Goal: Task Accomplishment & Management: Manage account settings

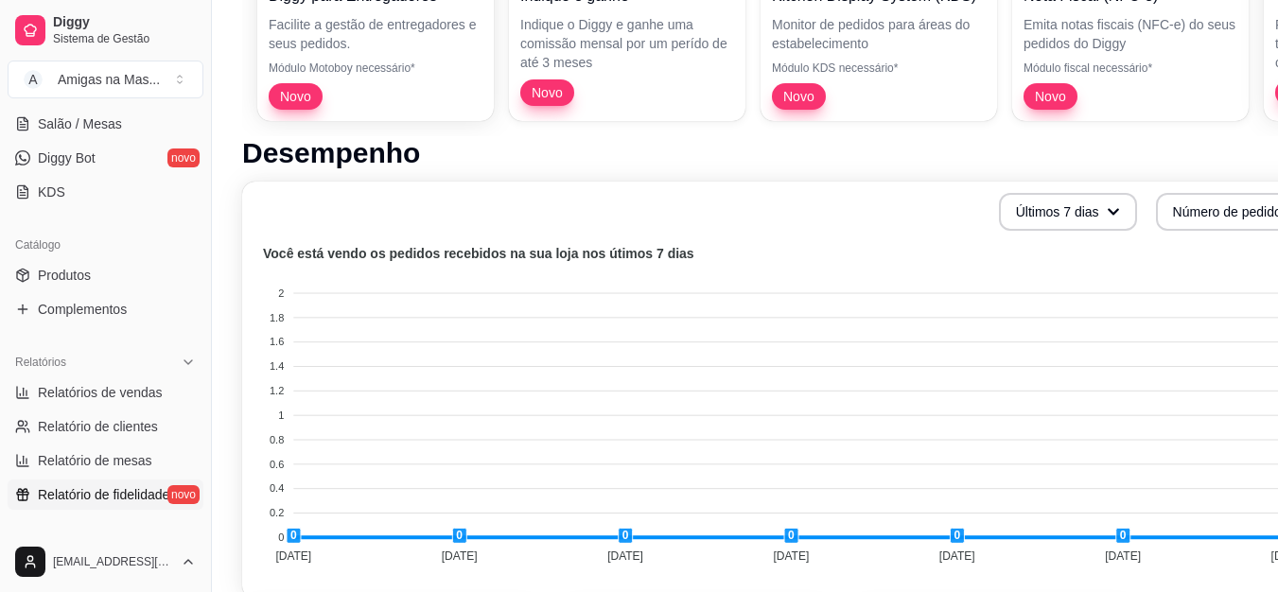
scroll to position [378, 0]
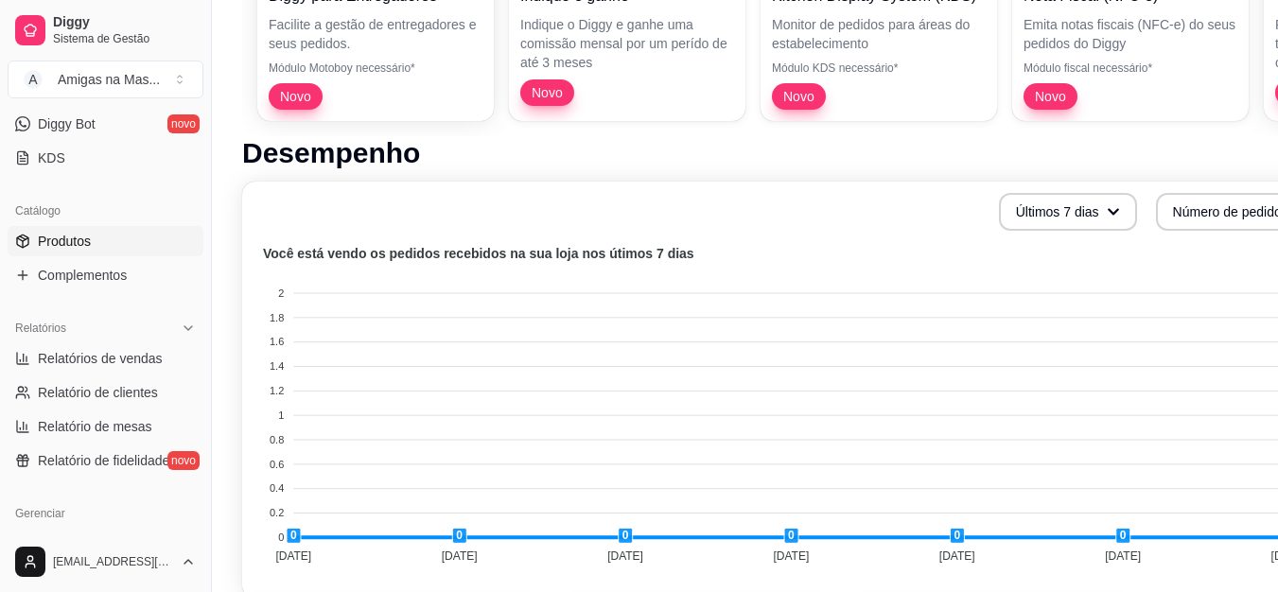
click at [72, 245] on span "Produtos" at bounding box center [64, 241] width 53 height 19
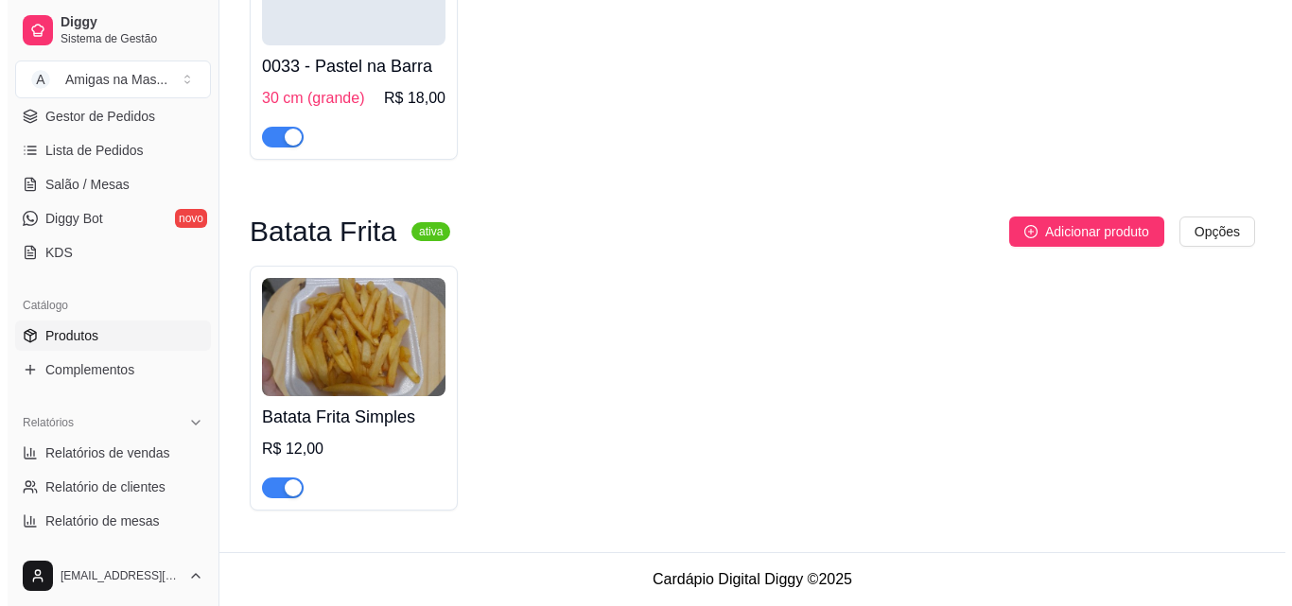
scroll to position [4028, 0]
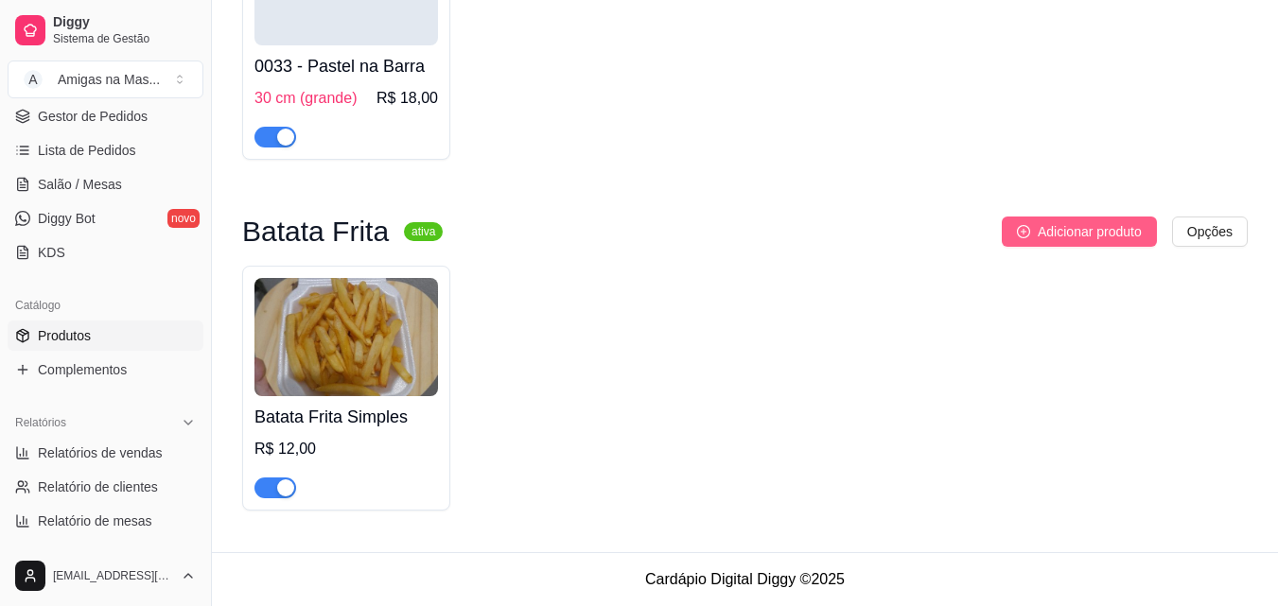
click at [1025, 229] on icon "plus-circle" at bounding box center [1023, 231] width 13 height 13
click at [333, 309] on img at bounding box center [345, 337] width 183 height 118
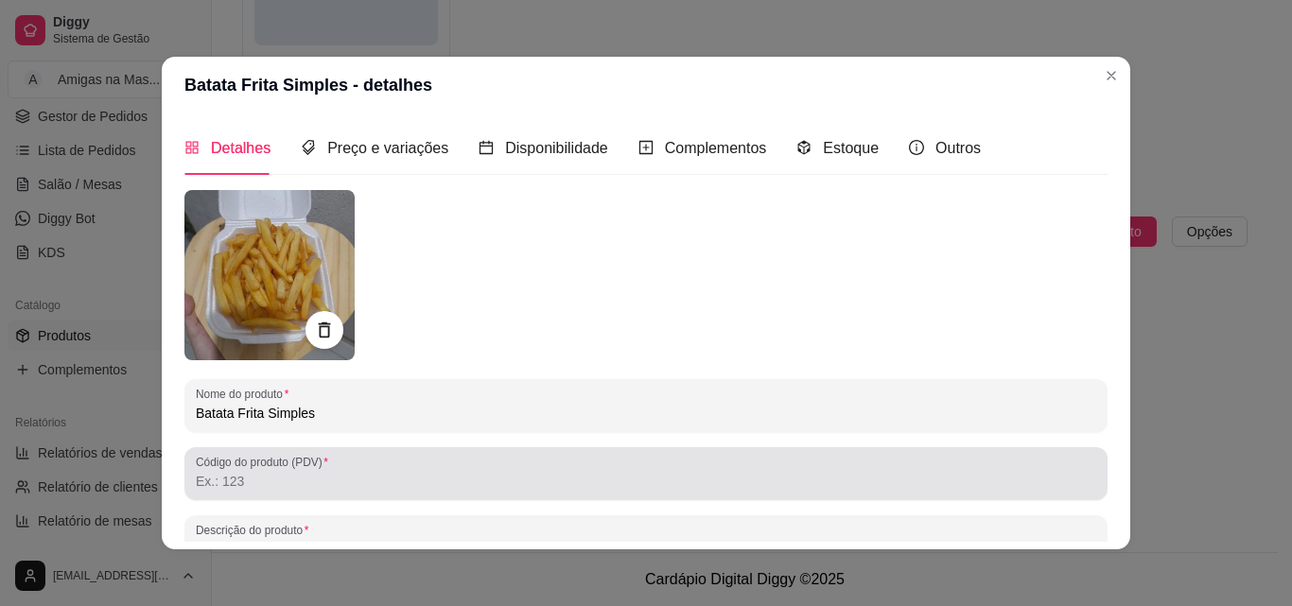
click at [288, 463] on label "Código do produto (PDV)" at bounding box center [265, 462] width 139 height 16
click at [288, 472] on input "Código do produto (PDV)" at bounding box center [646, 481] width 900 height 19
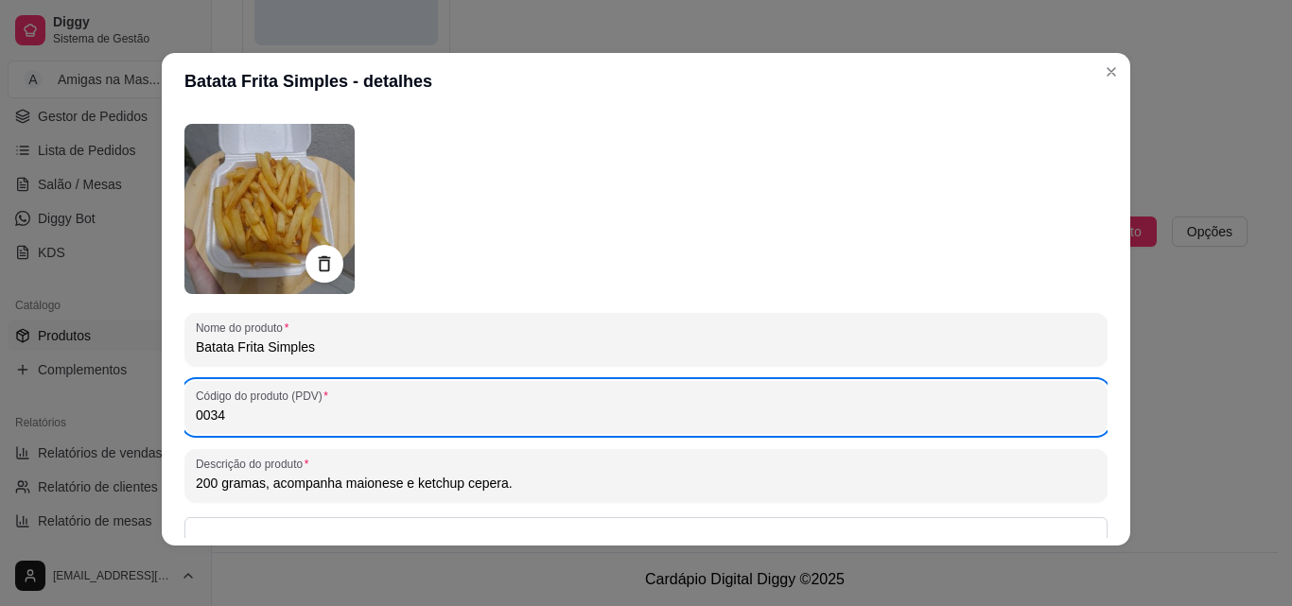
scroll to position [95, 0]
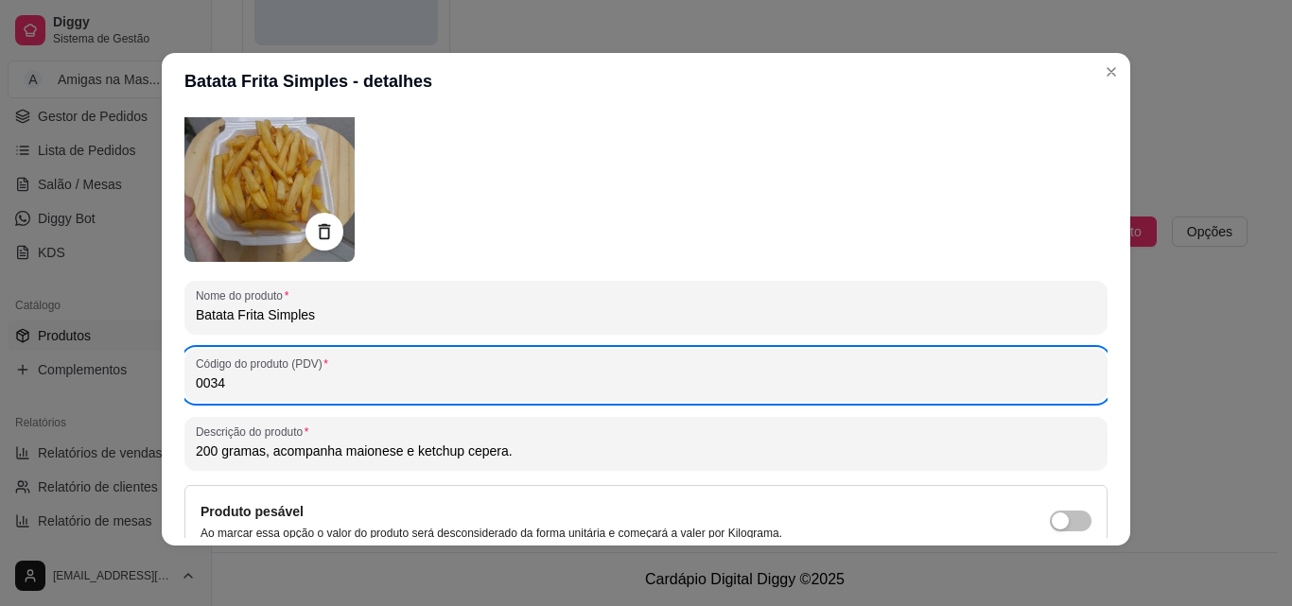
type input "0034"
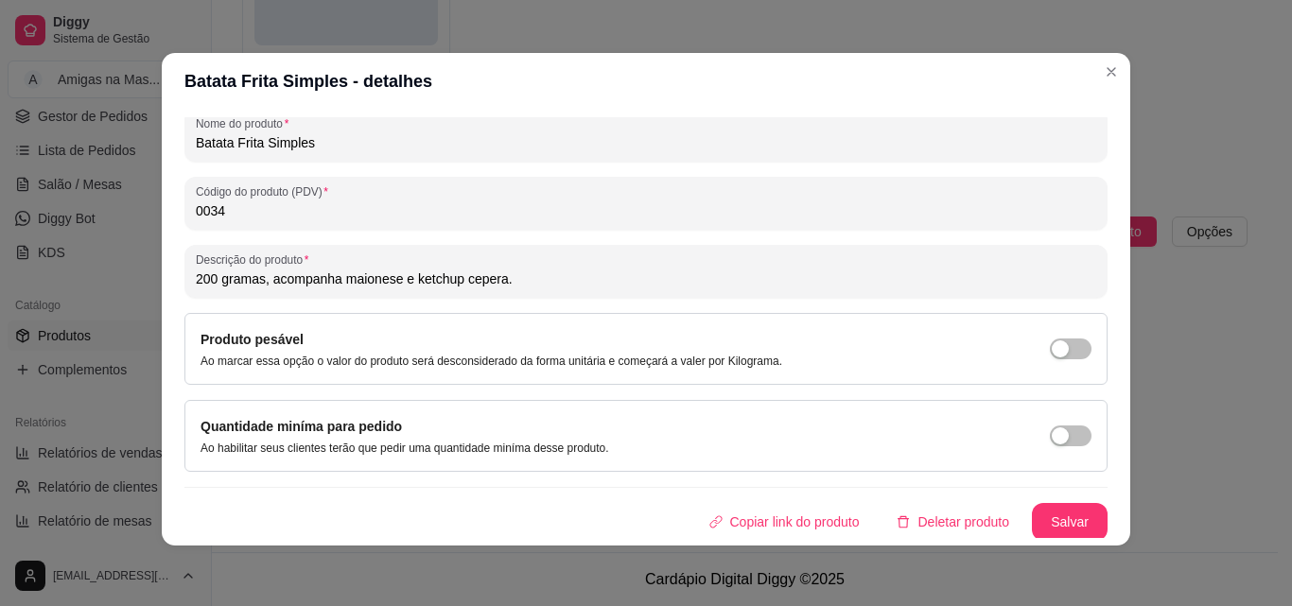
scroll to position [270, 0]
click at [1065, 518] on button "Salvar" at bounding box center [1070, 519] width 74 height 37
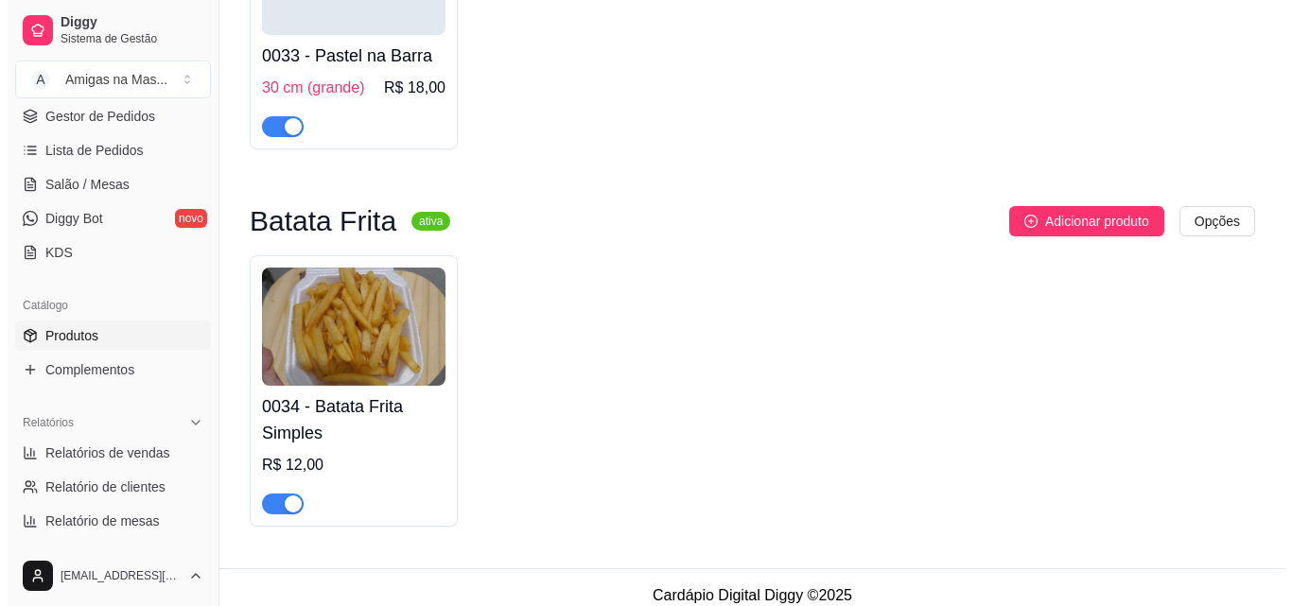
scroll to position [4028, 0]
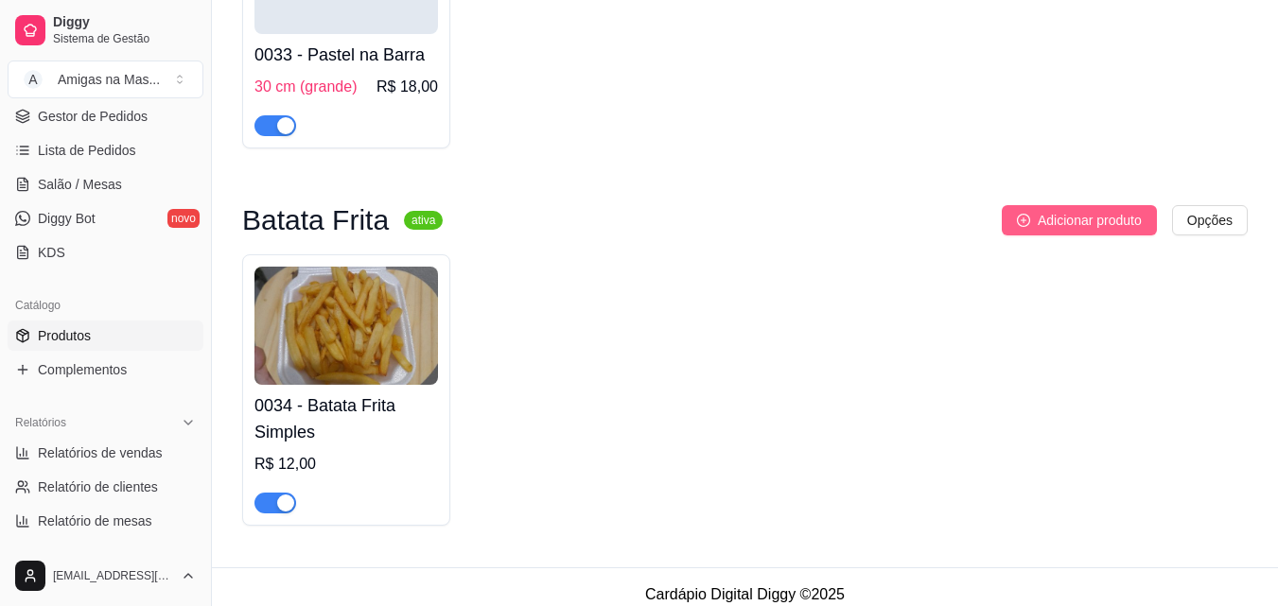
click at [1082, 227] on span "Adicionar produto" at bounding box center [1089, 220] width 104 height 21
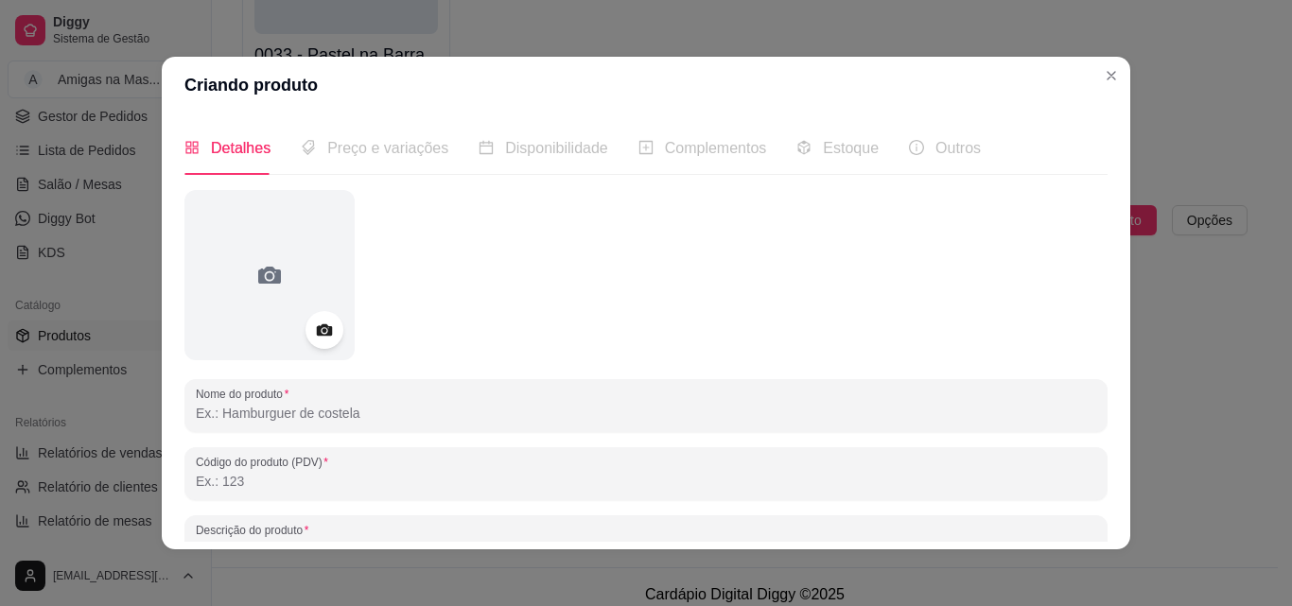
click at [235, 406] on input "Nome do produto" at bounding box center [646, 413] width 900 height 19
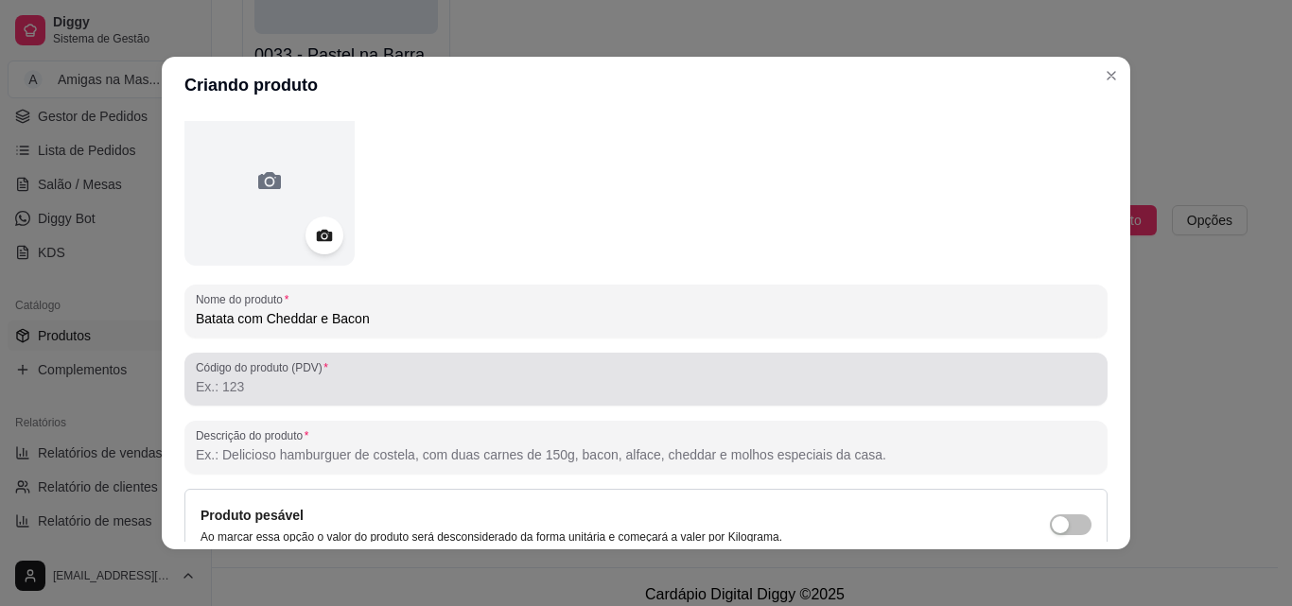
type input "Batata com Cheddar e Bacon"
click at [264, 374] on label "Código do produto (PDV)" at bounding box center [265, 367] width 139 height 16
click at [264, 377] on input "Código do produto (PDV)" at bounding box center [646, 386] width 900 height 19
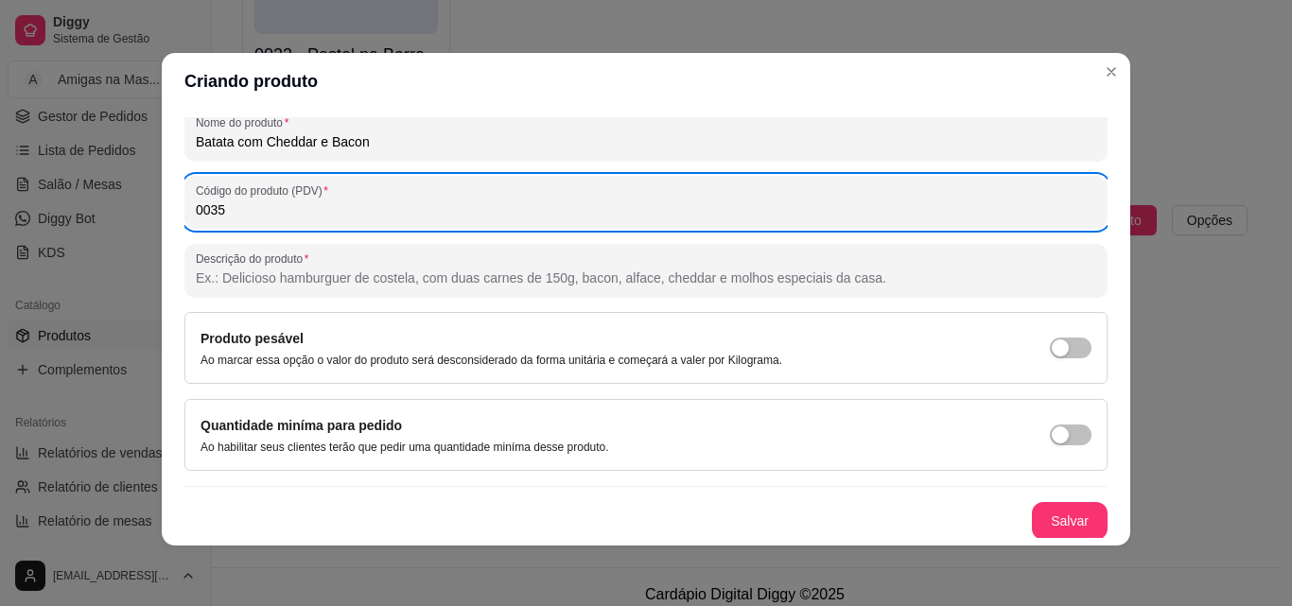
scroll to position [270, 0]
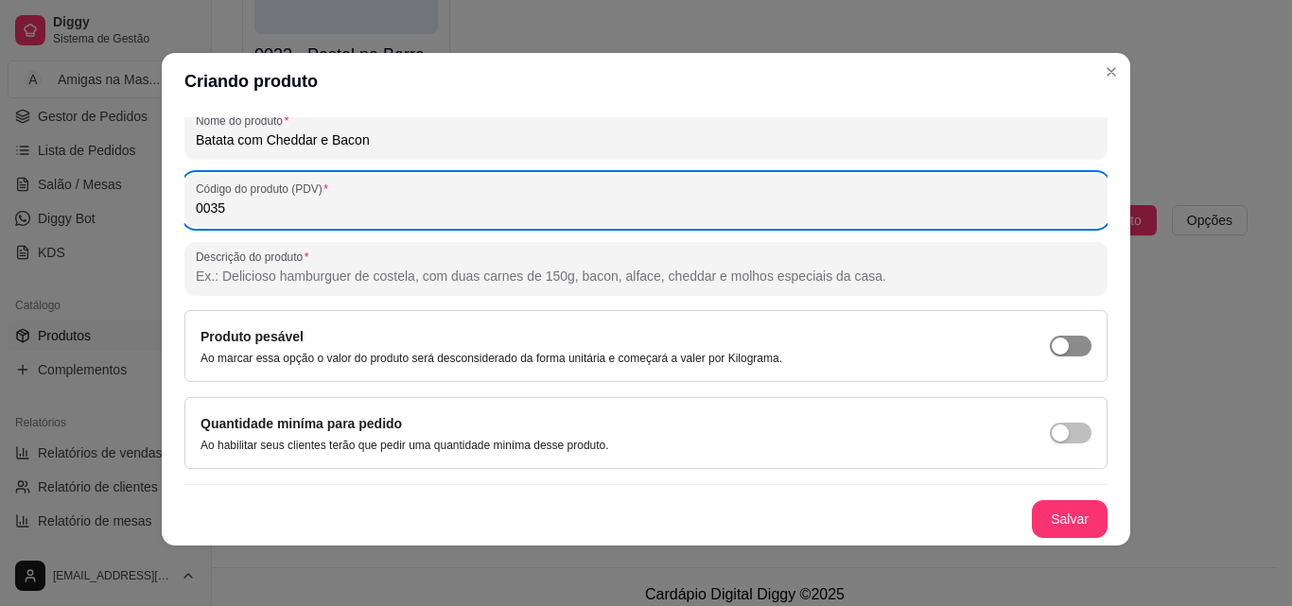
type input "0035"
click at [1052, 341] on div "button" at bounding box center [1060, 346] width 17 height 17
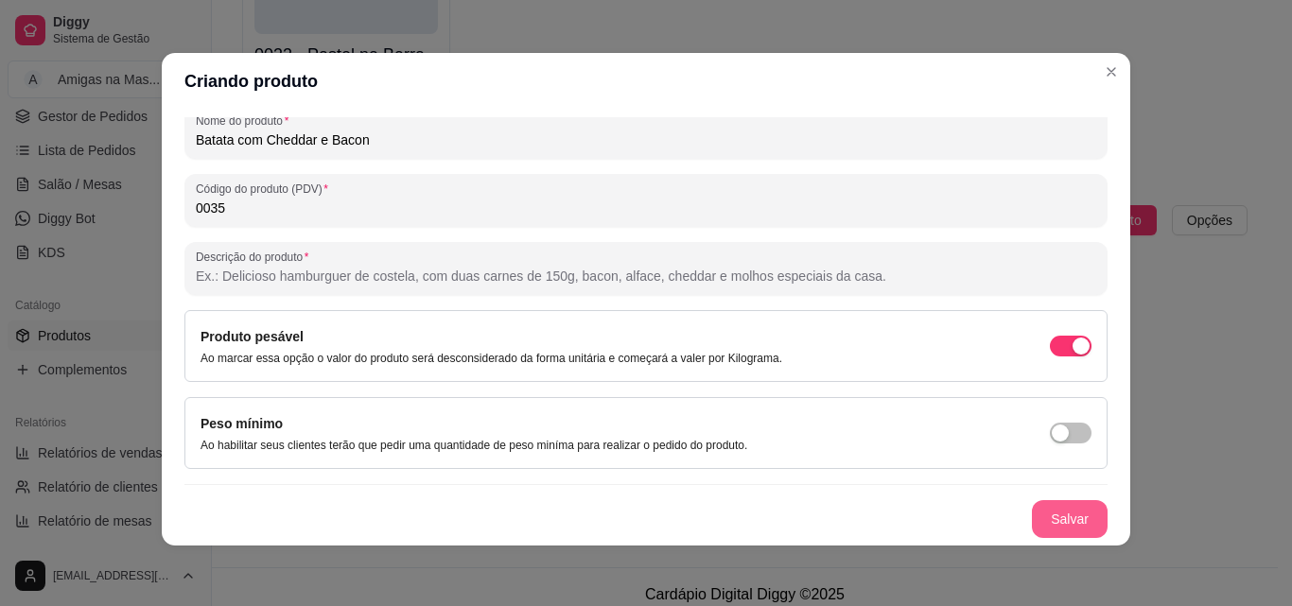
click at [1050, 515] on button "Salvar" at bounding box center [1070, 519] width 76 height 38
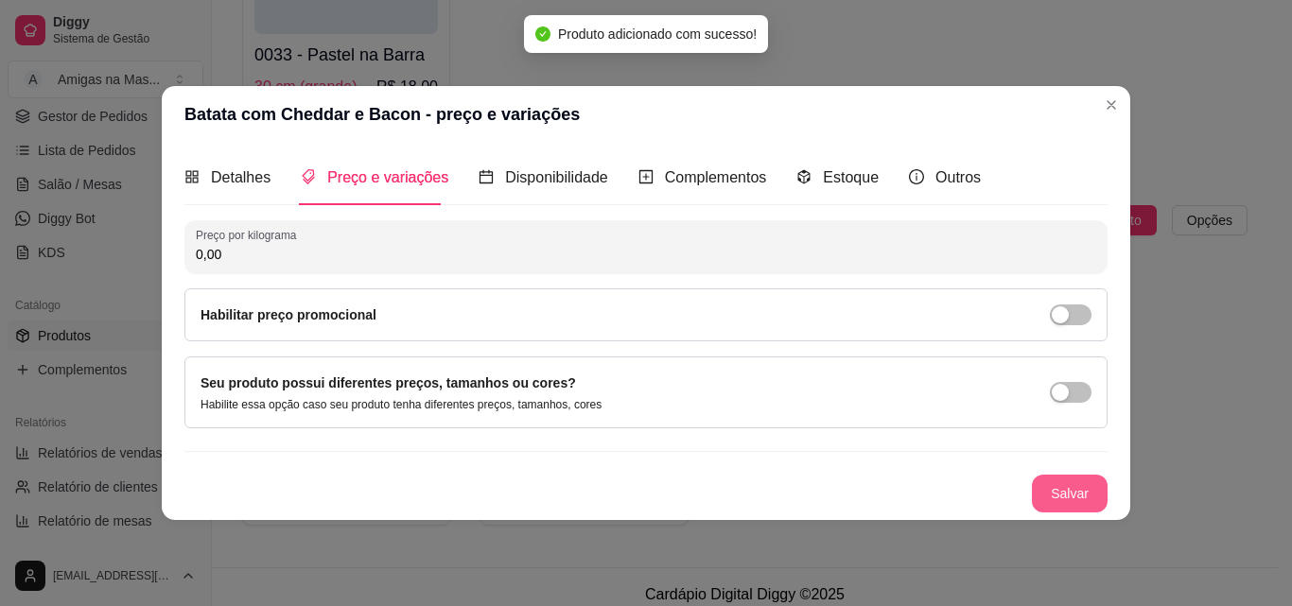
scroll to position [0, 0]
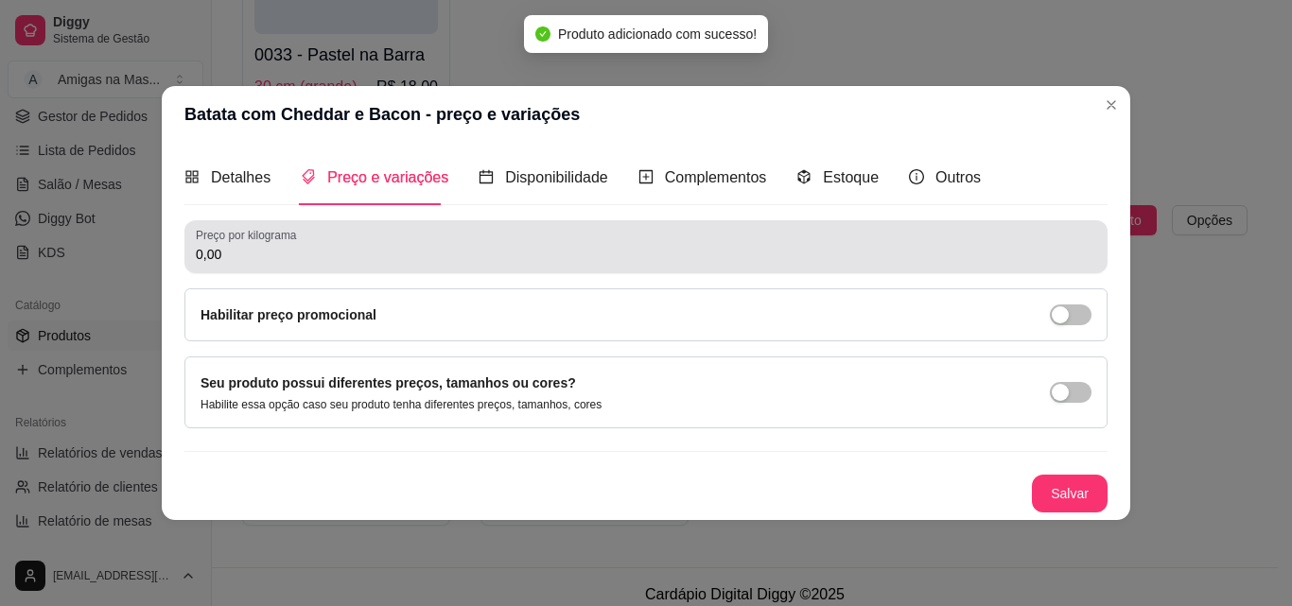
click at [235, 268] on div "Preço por kilograma 0,00" at bounding box center [645, 246] width 923 height 53
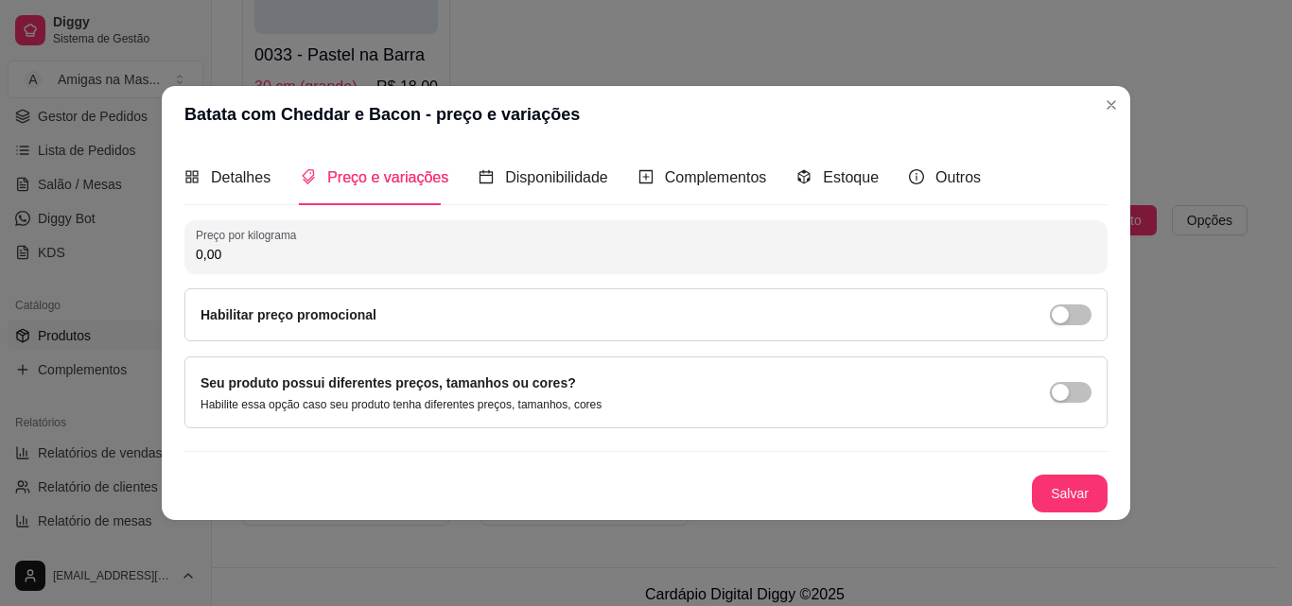
click at [240, 252] on input "0,00" at bounding box center [646, 254] width 900 height 19
type input "13,00"
click at [1063, 496] on button "Salvar" at bounding box center [1070, 493] width 74 height 37
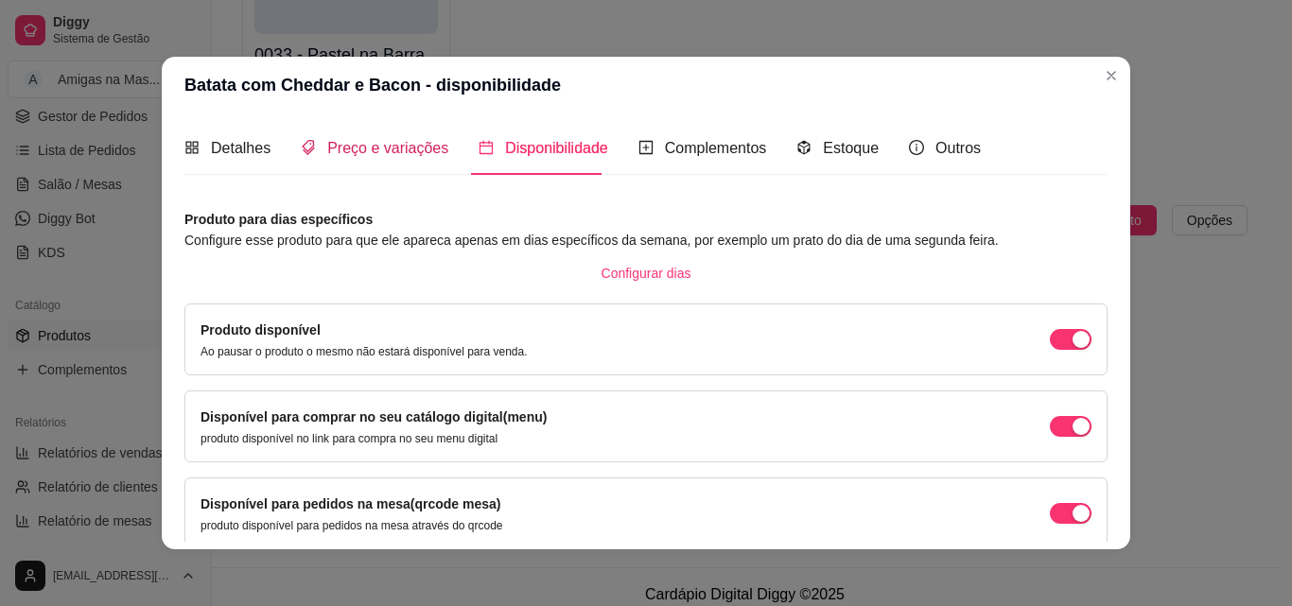
click at [335, 150] on span "Preço e variações" at bounding box center [387, 148] width 121 height 16
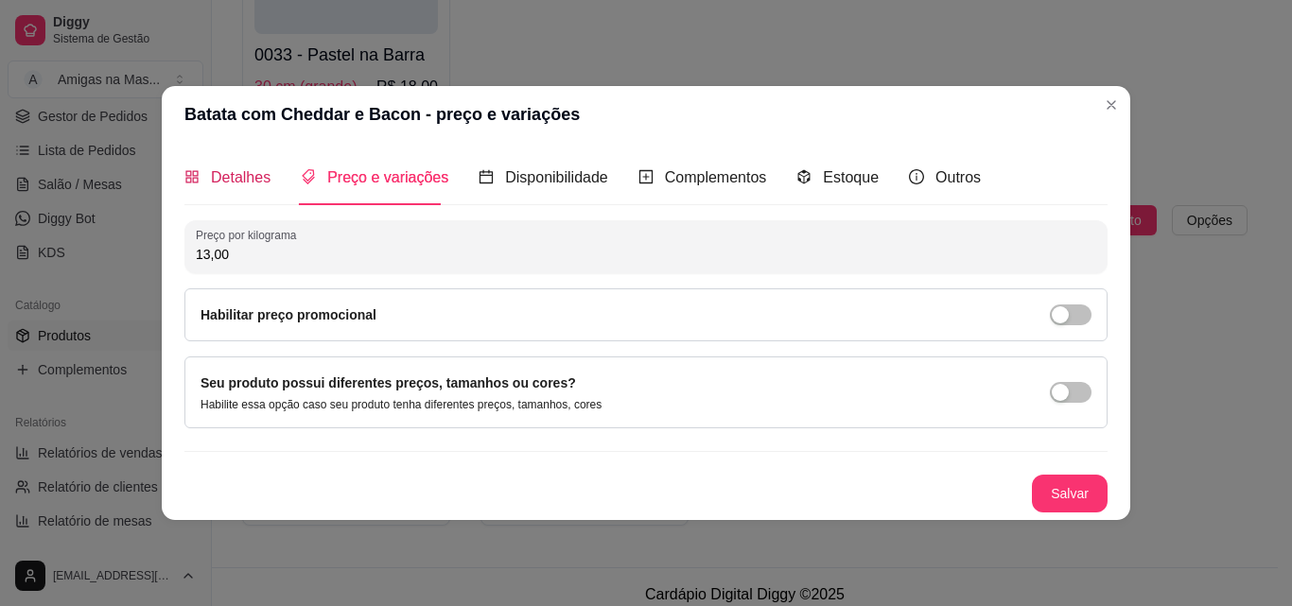
click at [224, 169] on span "Detalhes" at bounding box center [241, 177] width 60 height 16
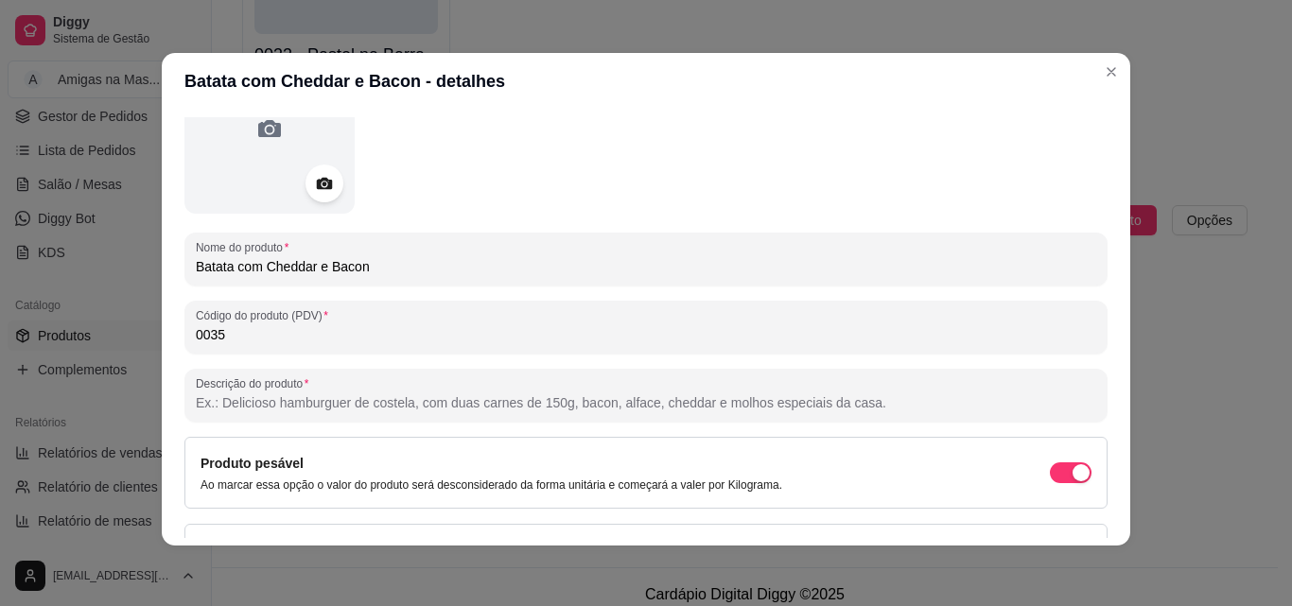
scroll to position [151, 0]
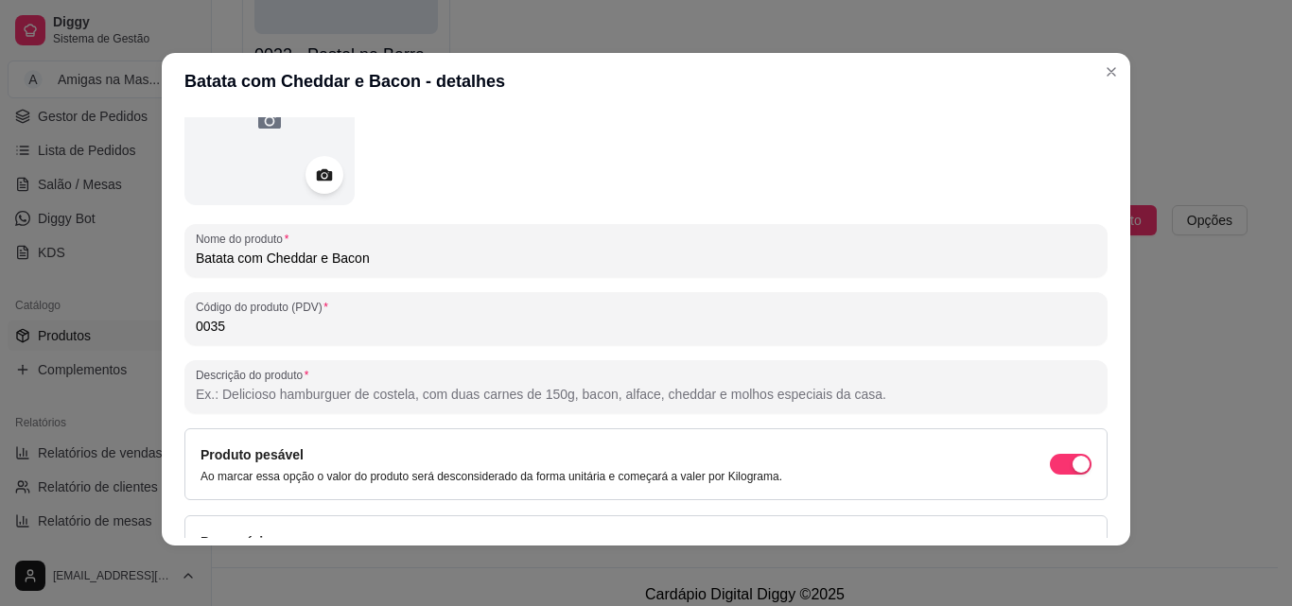
click at [196, 393] on input "Descrição do produto" at bounding box center [646, 394] width 900 height 19
type input "Batata, cheddar, bacon, maionese cepera, ketchup cepera."
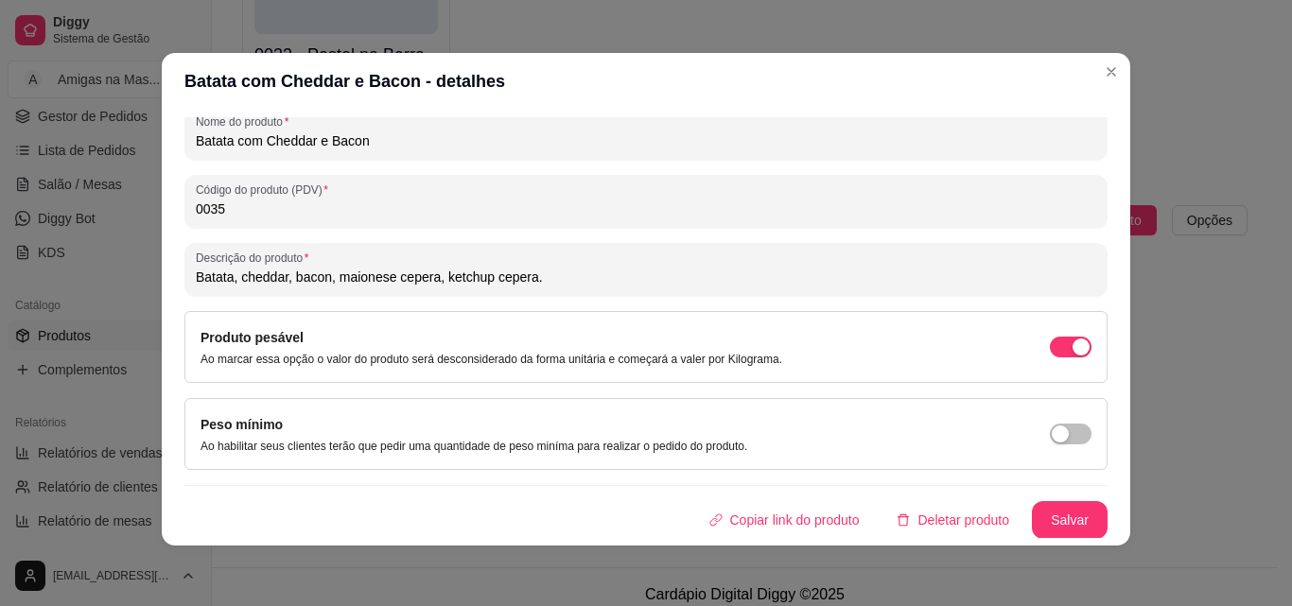
scroll to position [270, 0]
click at [1076, 521] on button "Salvar" at bounding box center [1070, 519] width 76 height 38
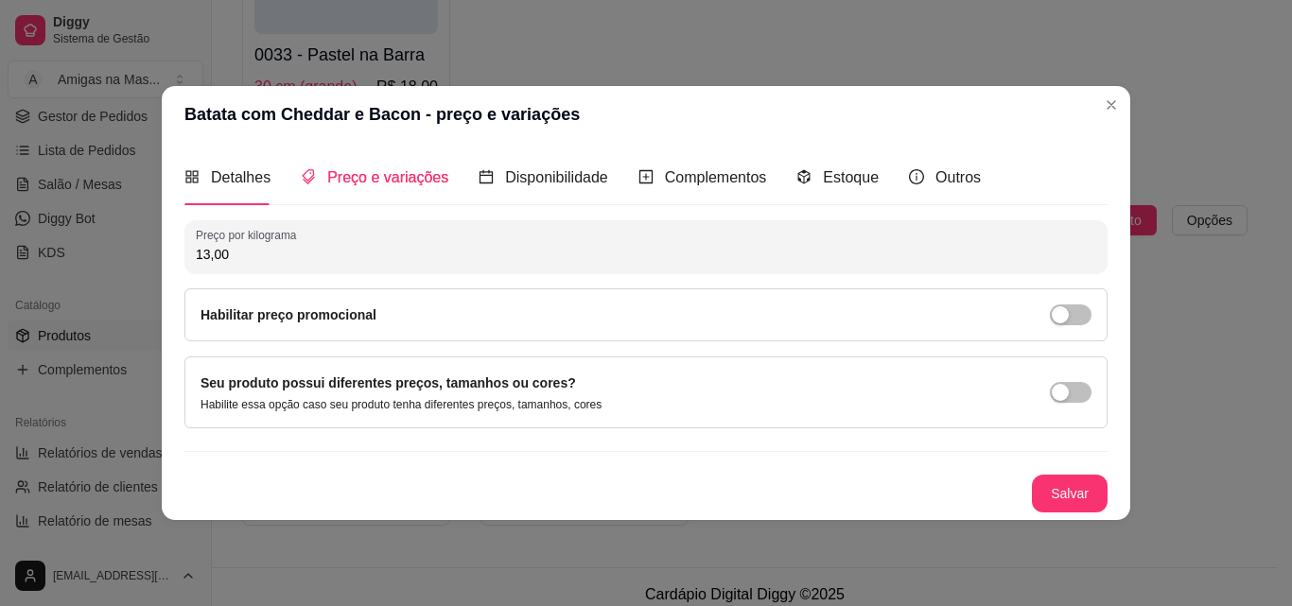
scroll to position [0, 0]
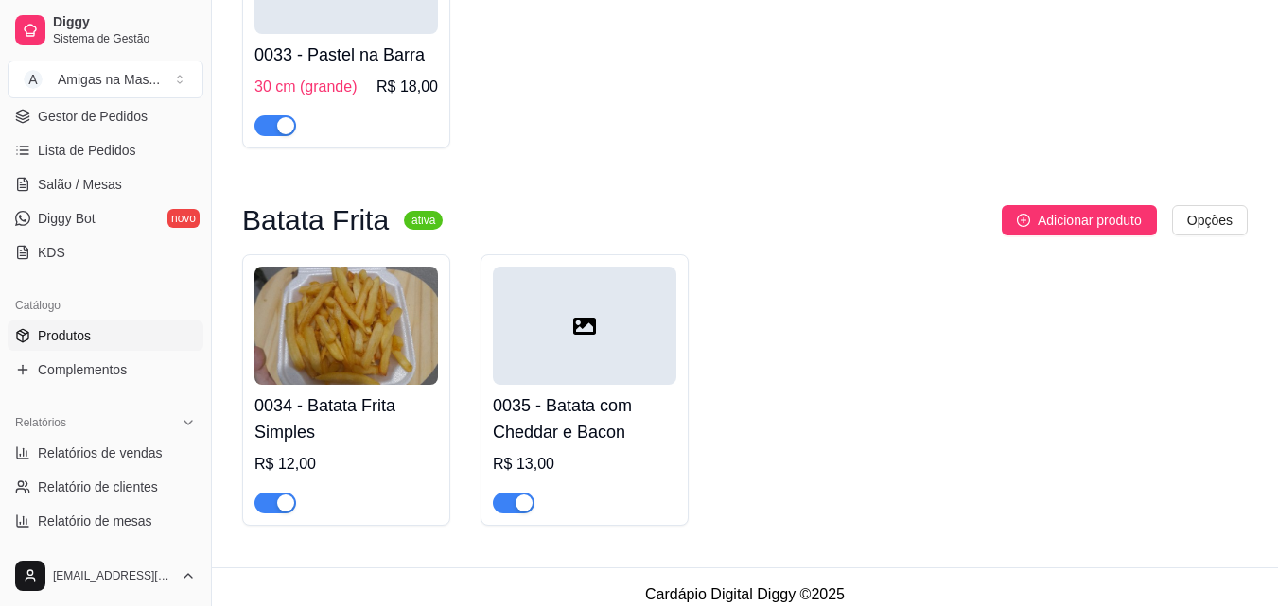
click at [391, 385] on img at bounding box center [345, 326] width 183 height 118
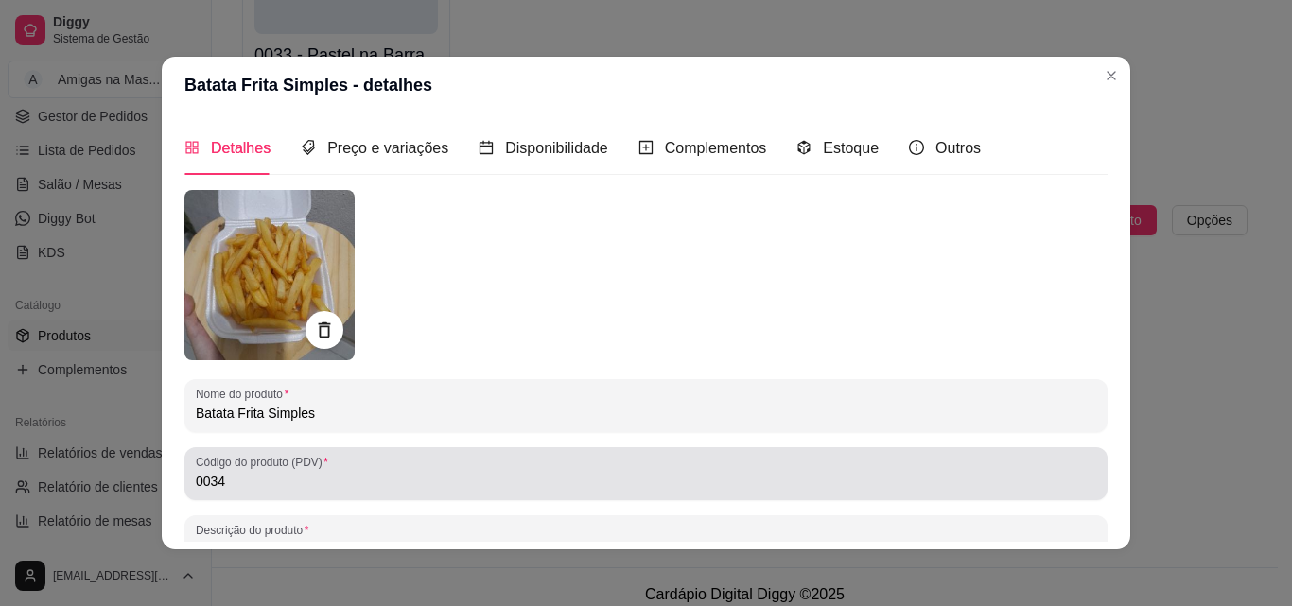
scroll to position [4, 0]
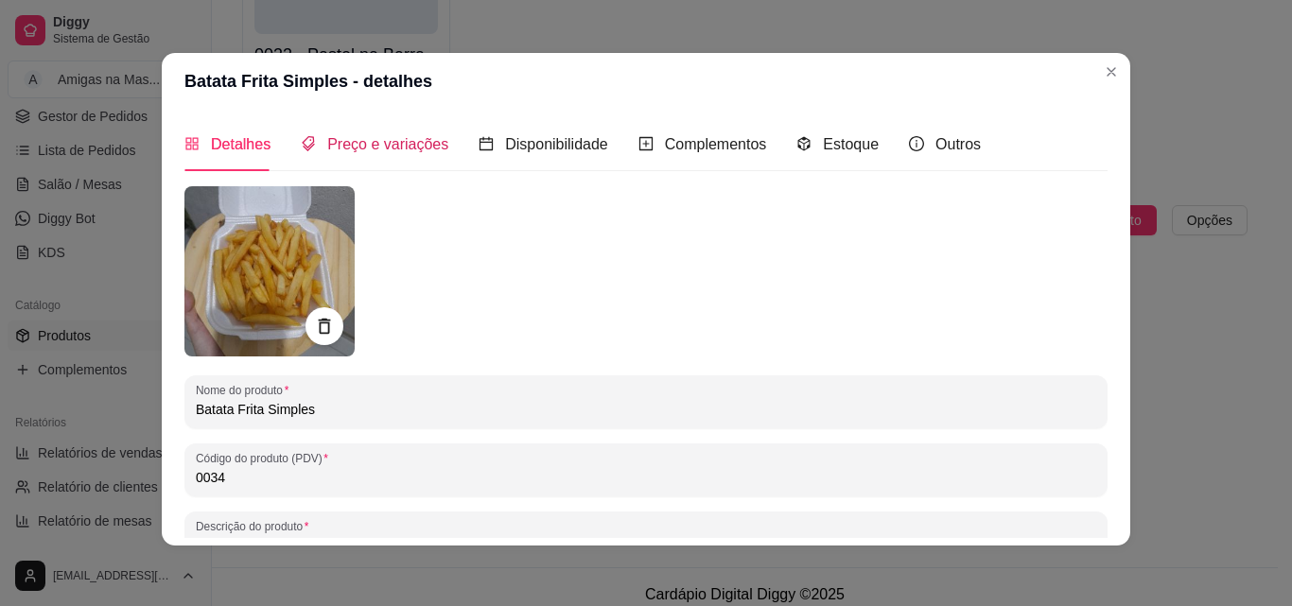
click at [352, 144] on span "Preço e variações" at bounding box center [387, 144] width 121 height 16
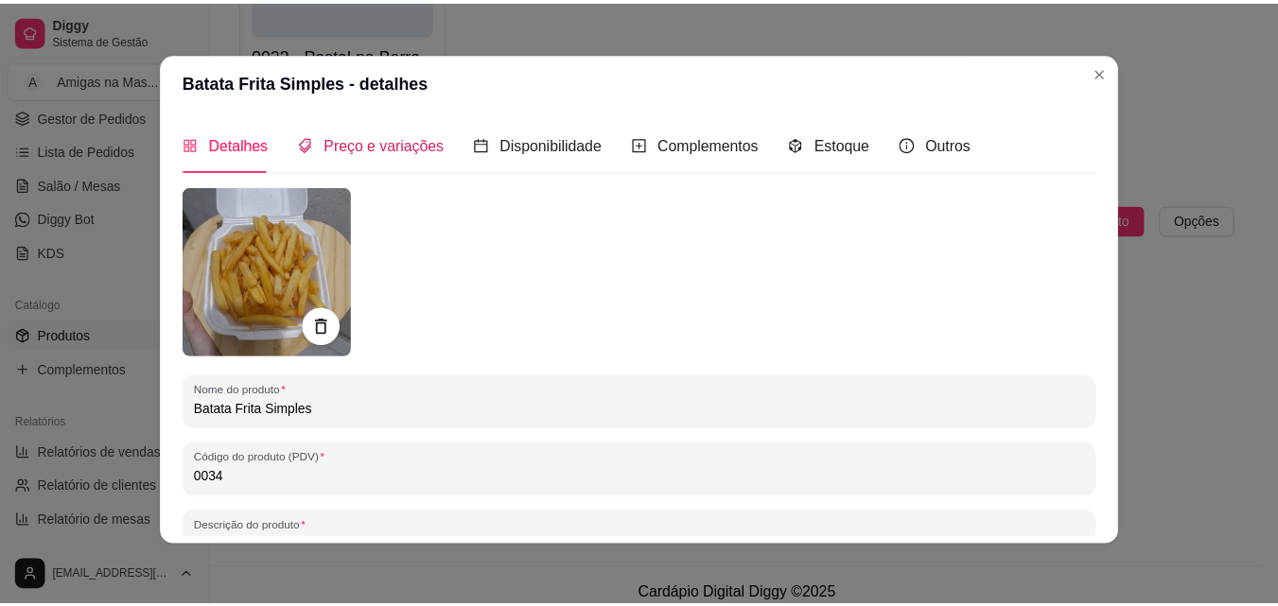
scroll to position [0, 0]
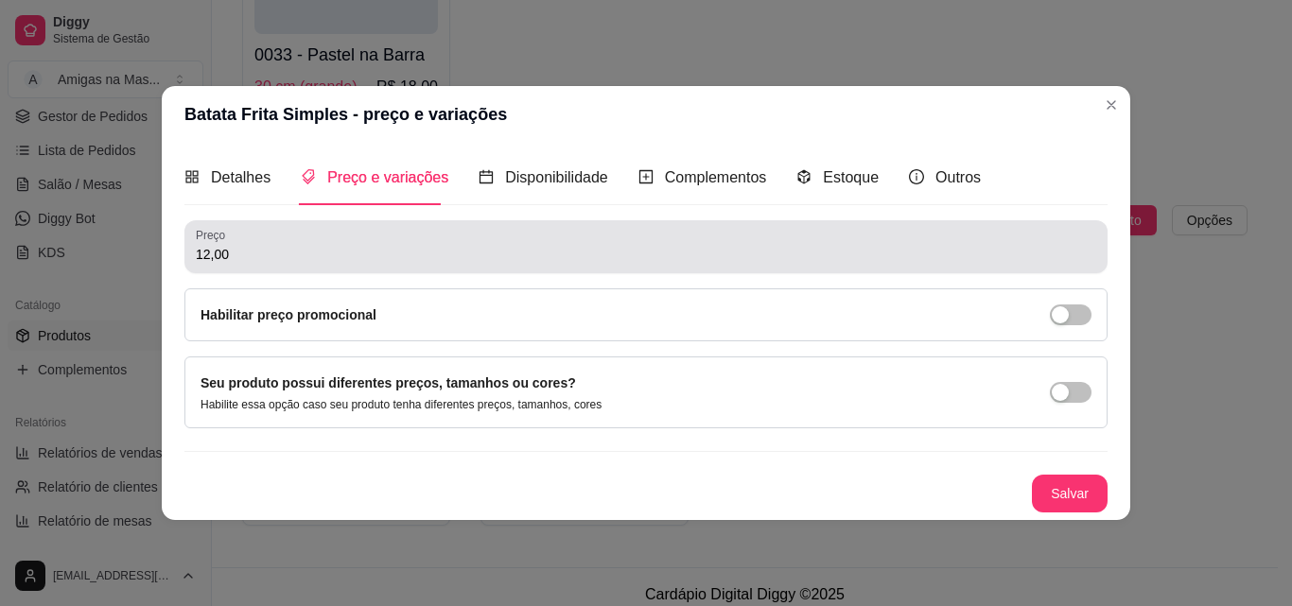
click at [248, 252] on input "12,00" at bounding box center [646, 254] width 900 height 19
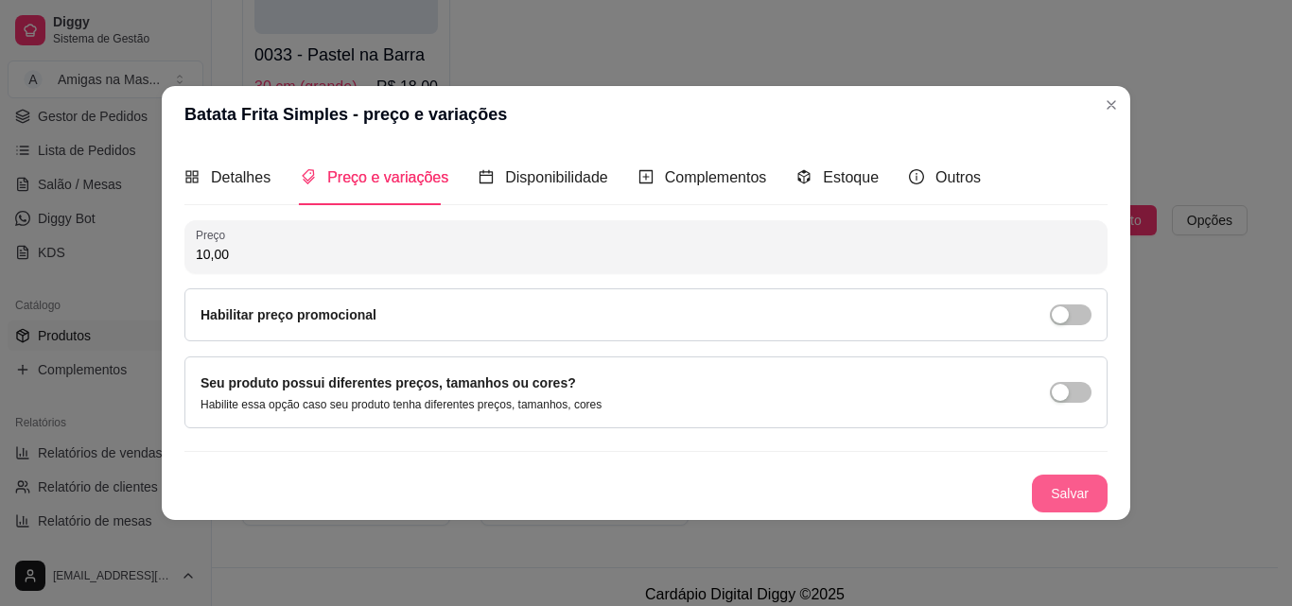
type input "10,00"
click at [1050, 491] on button "Salvar" at bounding box center [1070, 493] width 74 height 37
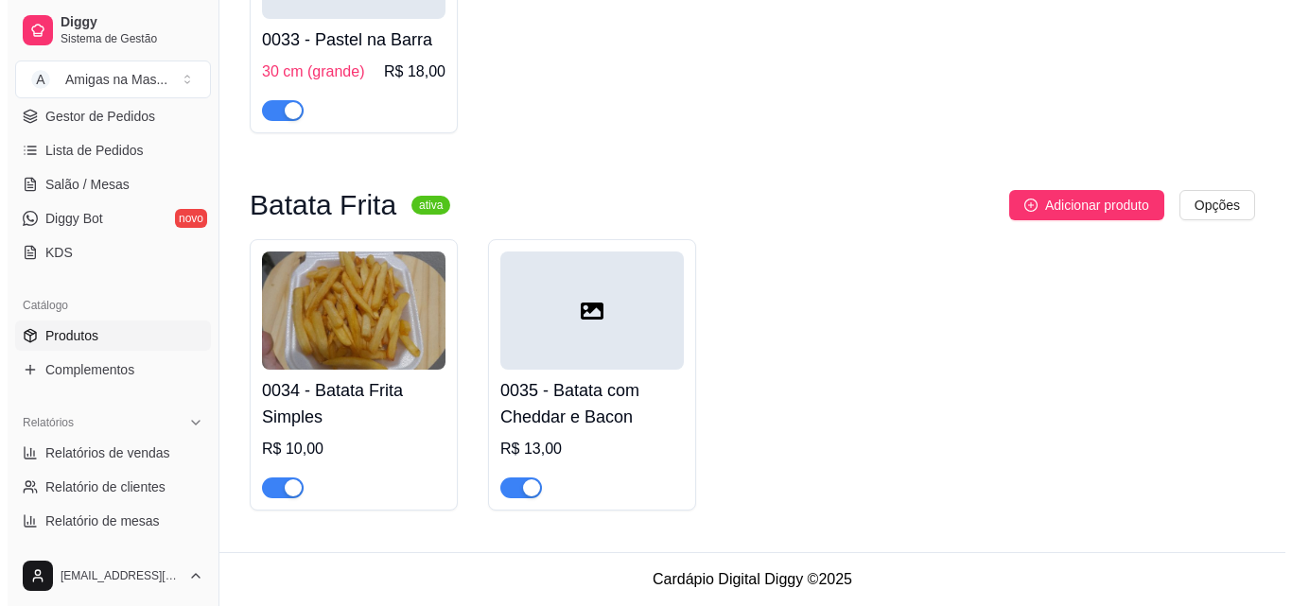
scroll to position [4055, 0]
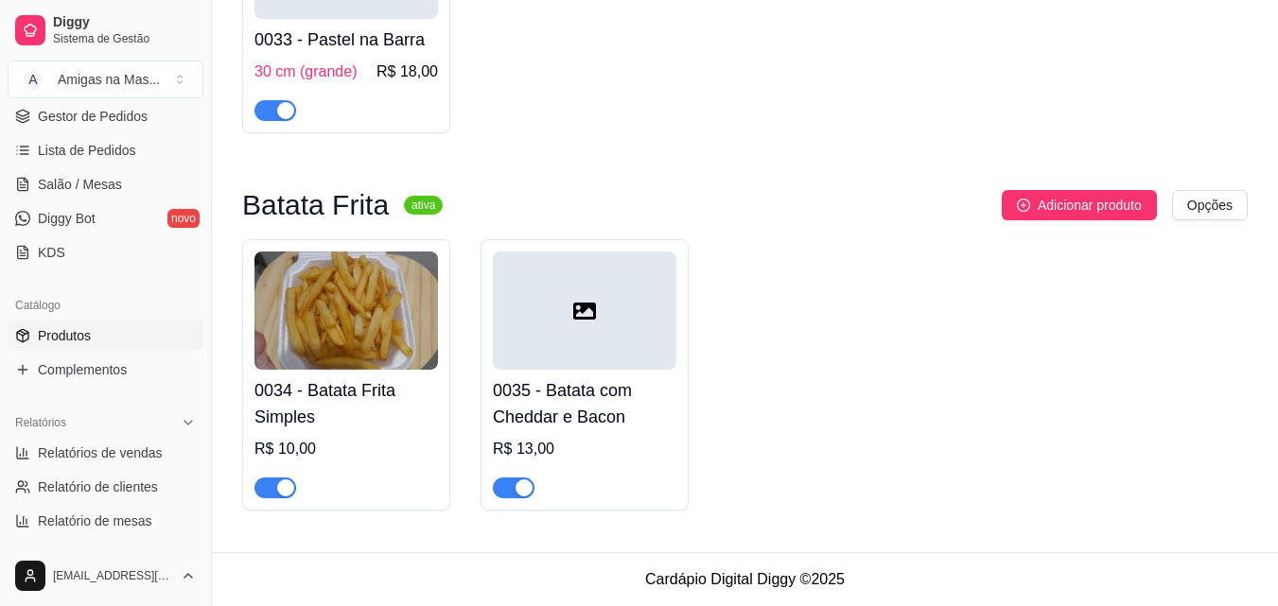
click at [636, 350] on div at bounding box center [584, 311] width 183 height 118
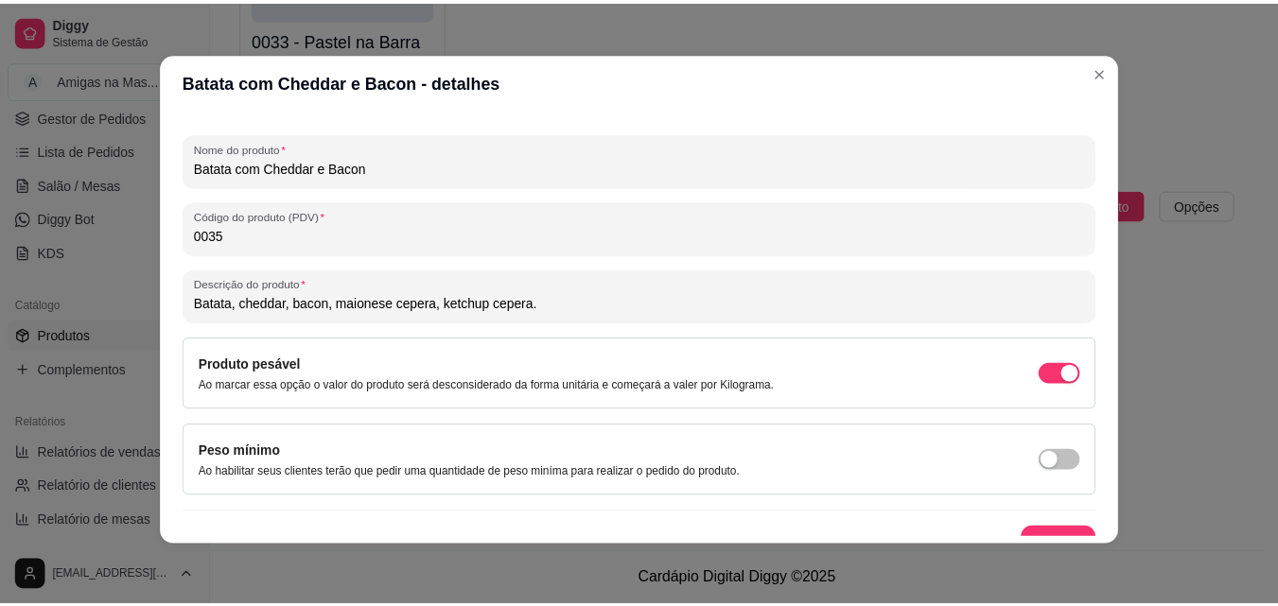
scroll to position [270, 0]
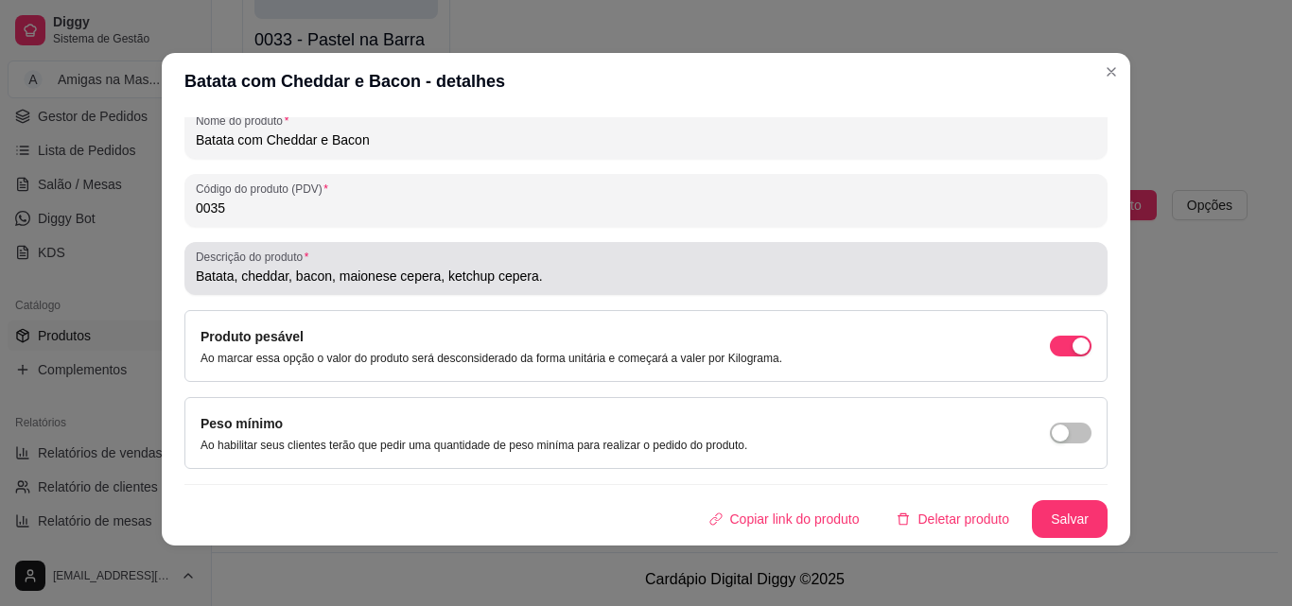
click at [184, 274] on div "Descrição do produto Batata, cheddar, bacon, maionese cepera, ketchup cepera." at bounding box center [645, 268] width 923 height 53
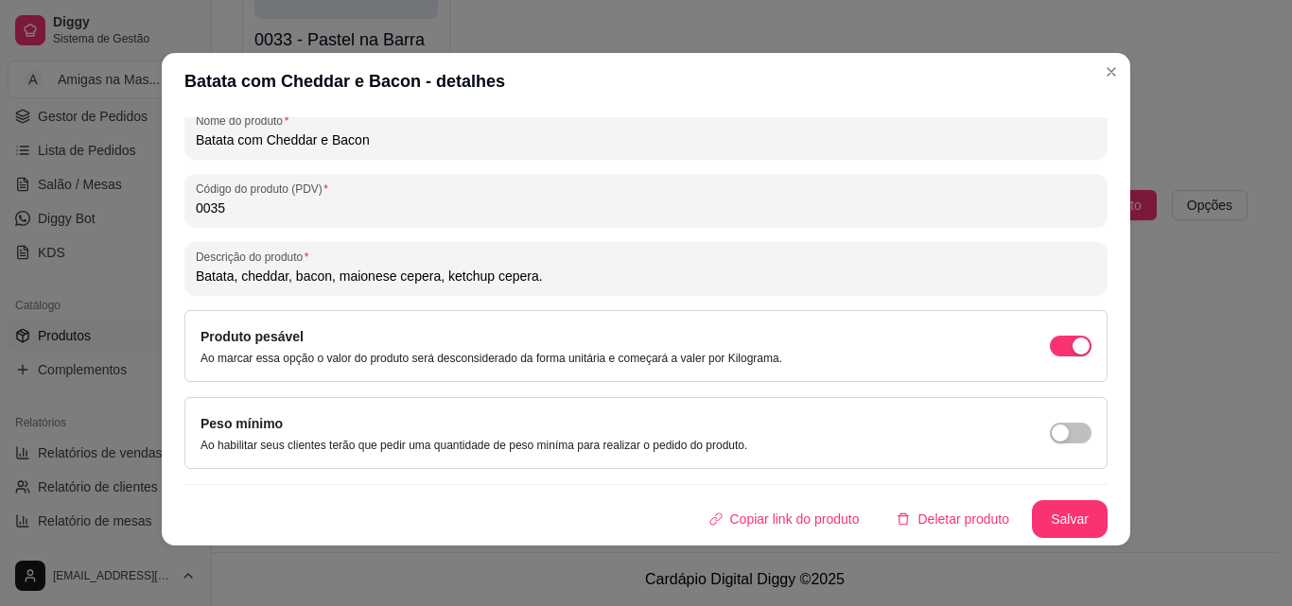
click at [174, 286] on div "Detalhes Preço e variações Disponibilidade Complementos Estoque Outros Nome do …" at bounding box center [646, 328] width 968 height 436
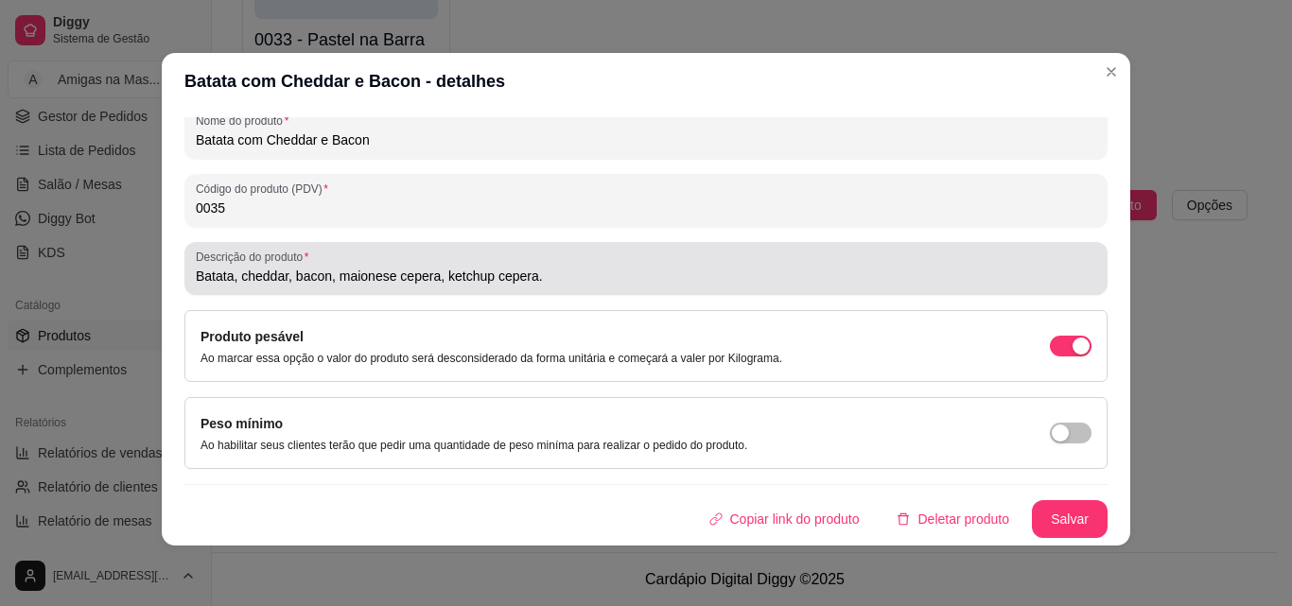
click at [184, 274] on div "Descrição do produto Batata, cheddar, bacon, maionese cepera, ketchup cepera." at bounding box center [645, 268] width 923 height 53
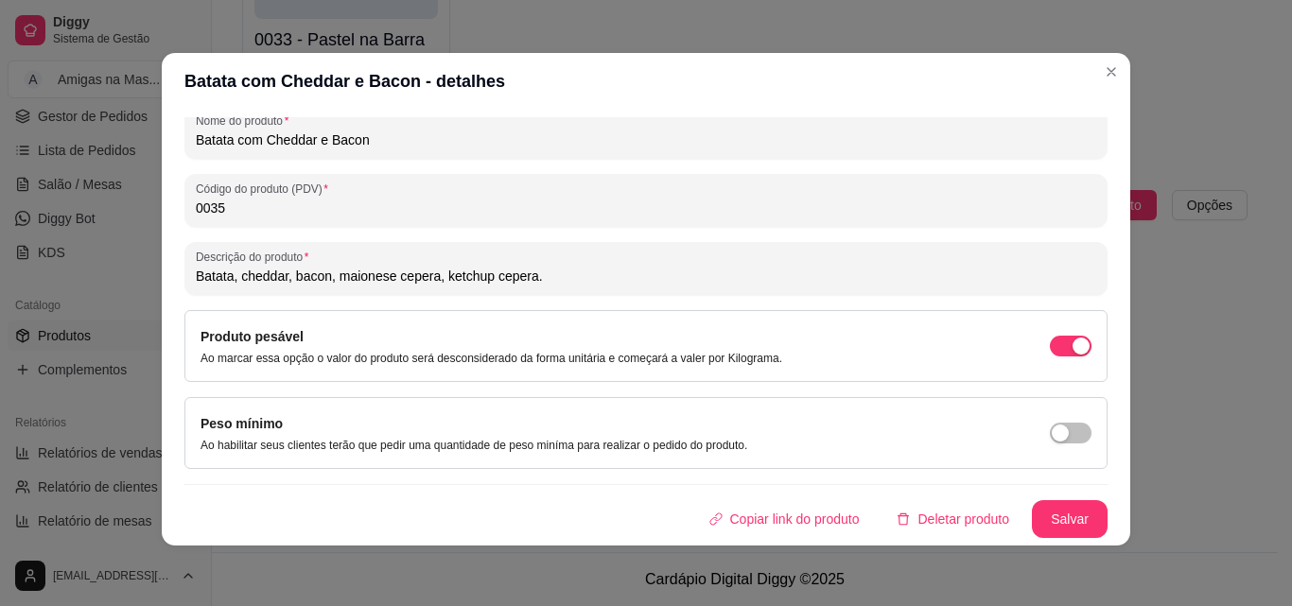
click at [196, 273] on input "Batata, cheddar, bacon, maionese cepera, ketchup cepera." at bounding box center [646, 276] width 900 height 19
type input "200 g de batata, cheddar, bacon, maionese cepera, ketchup cepera."
click at [1052, 518] on button "Salvar" at bounding box center [1070, 519] width 76 height 38
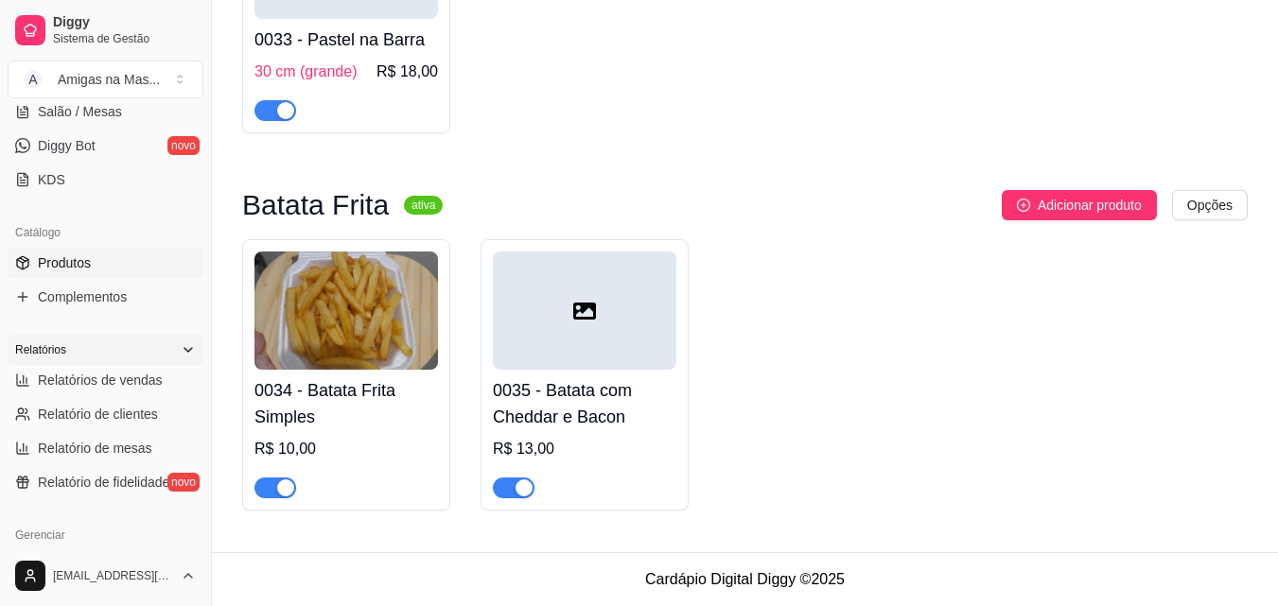
scroll to position [378, 0]
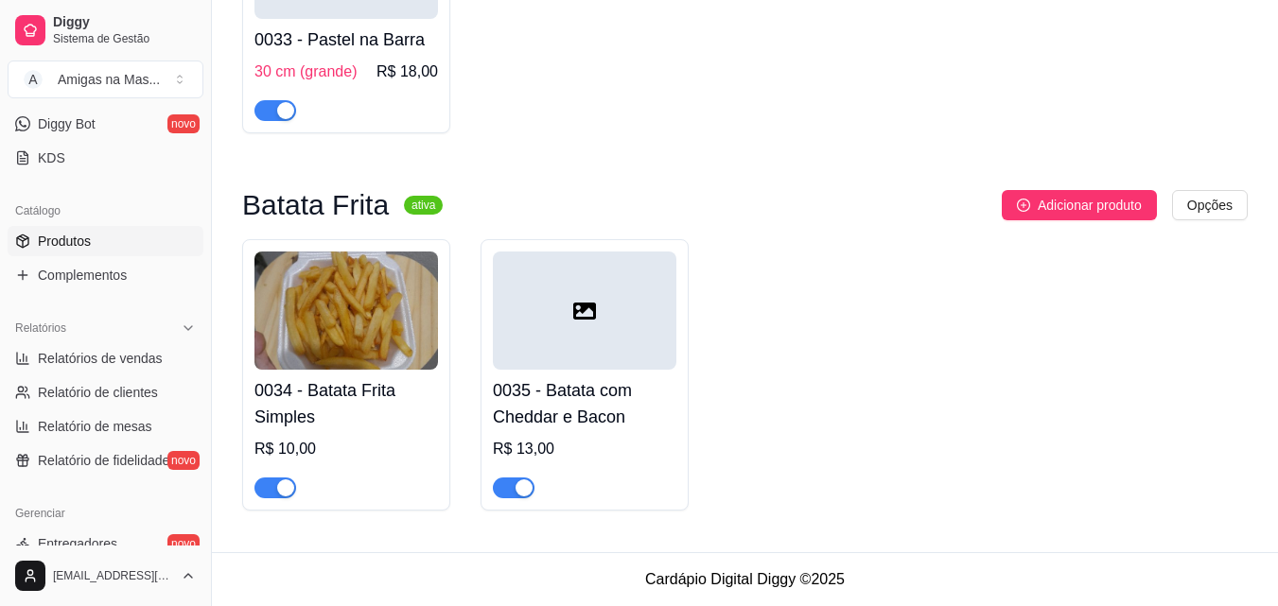
click at [96, 242] on link "Produtos" at bounding box center [106, 241] width 196 height 30
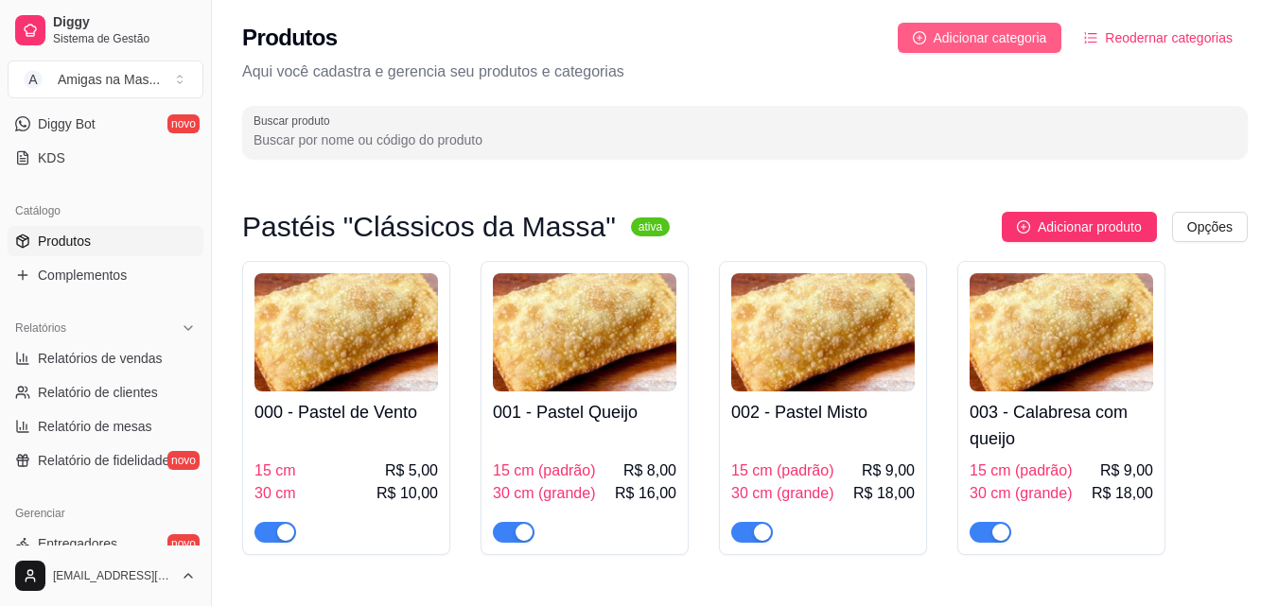
click at [1021, 27] on span "Adicionar categoria" at bounding box center [989, 37] width 113 height 21
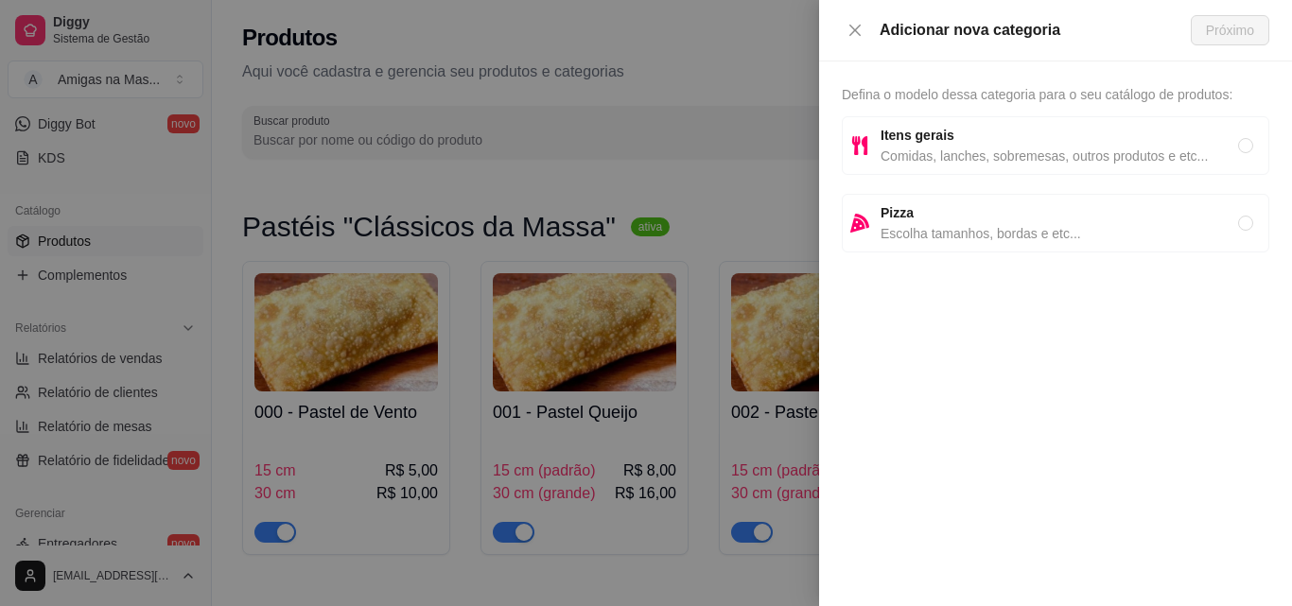
click at [974, 144] on span "Itens gerais" at bounding box center [1058, 135] width 357 height 21
radio input "true"
click at [1238, 39] on span "Próximo" at bounding box center [1230, 30] width 48 height 21
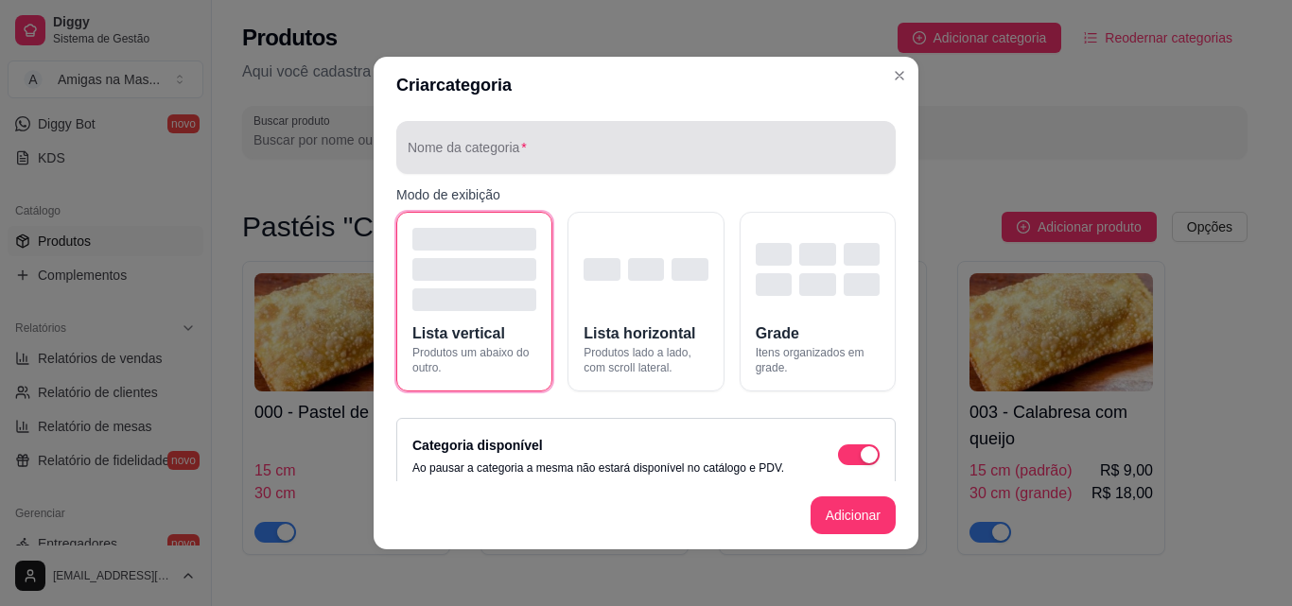
click at [460, 153] on input "Nome da categoria" at bounding box center [646, 155] width 477 height 19
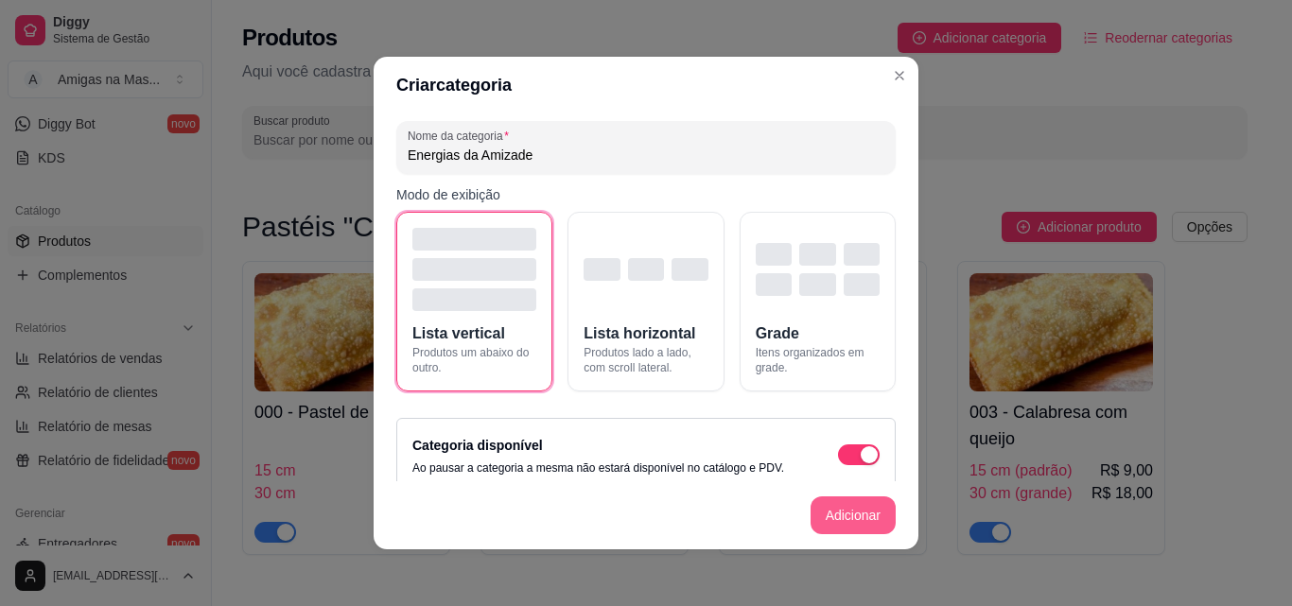
type input "Energias da Amizade"
click at [847, 503] on button "Adicionar" at bounding box center [852, 515] width 83 height 37
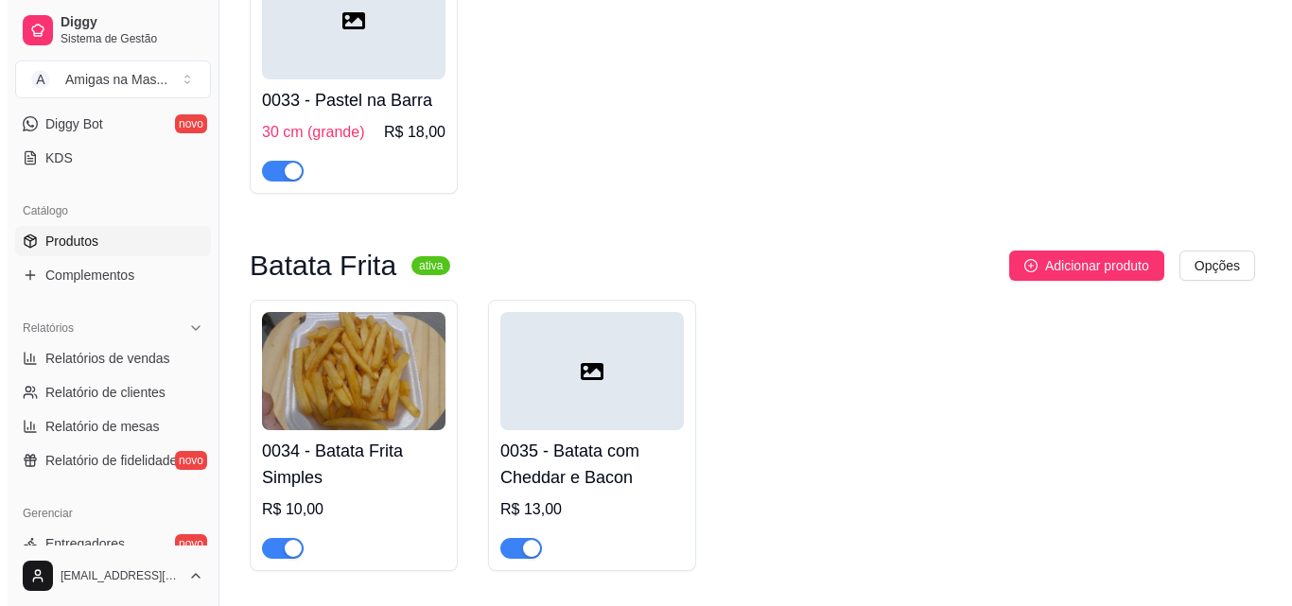
scroll to position [4183, 0]
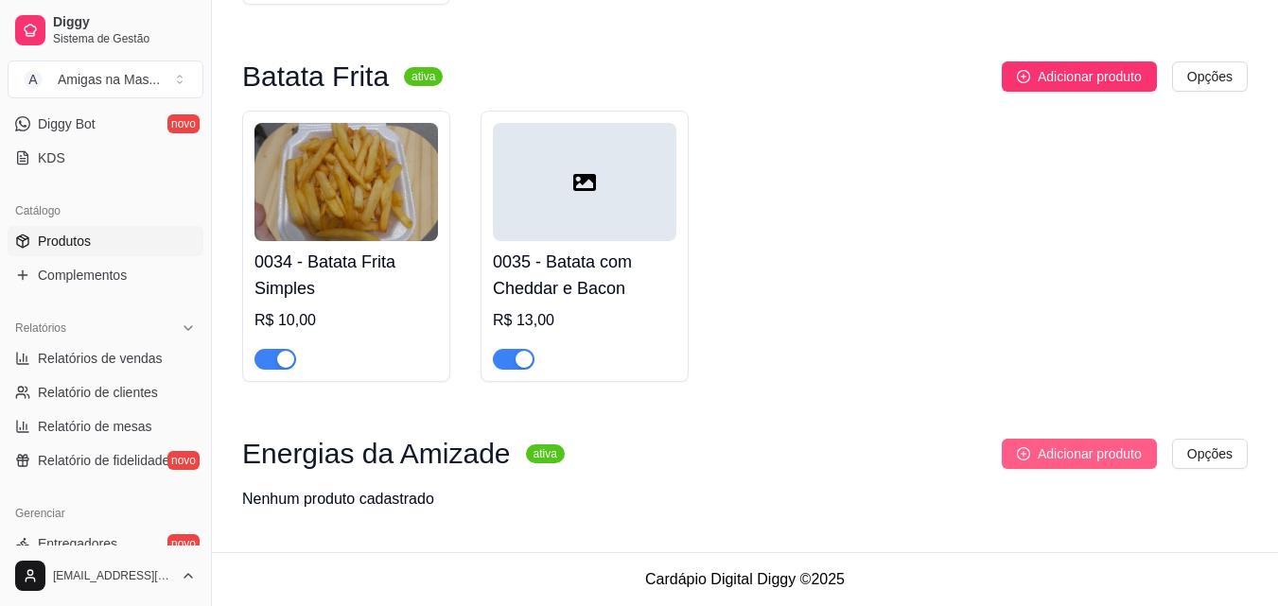
click at [1035, 448] on button "Adicionar produto" at bounding box center [1078, 454] width 155 height 30
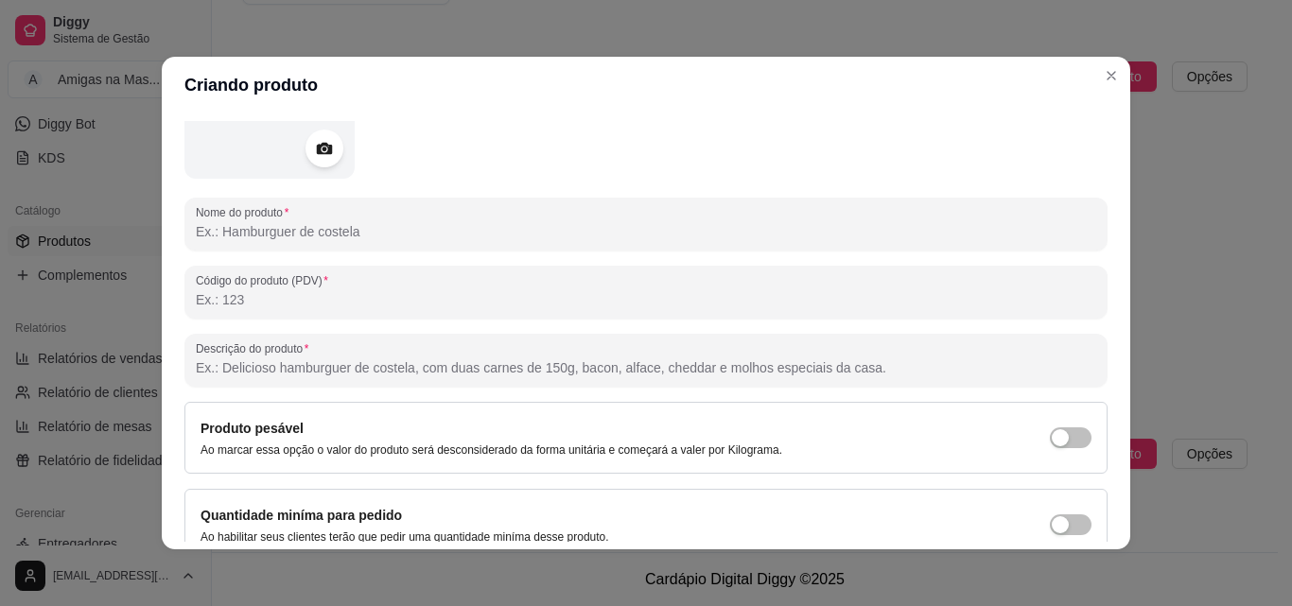
scroll to position [189, 0]
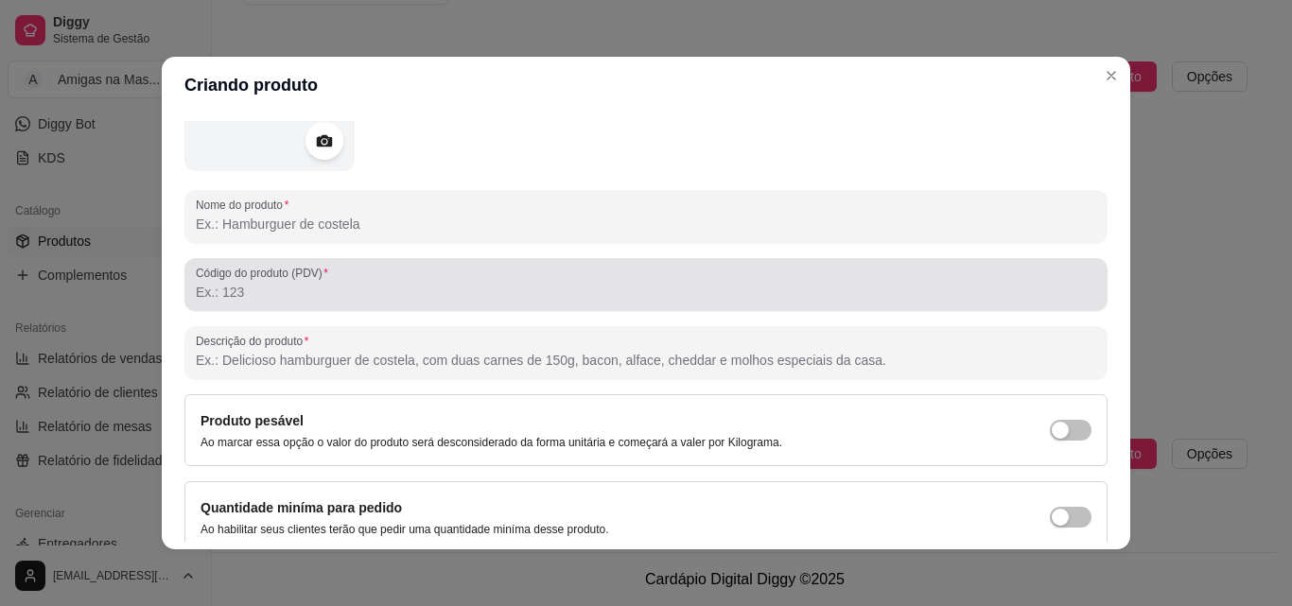
click at [286, 293] on input "Código do produto (PDV)" at bounding box center [646, 292] width 900 height 19
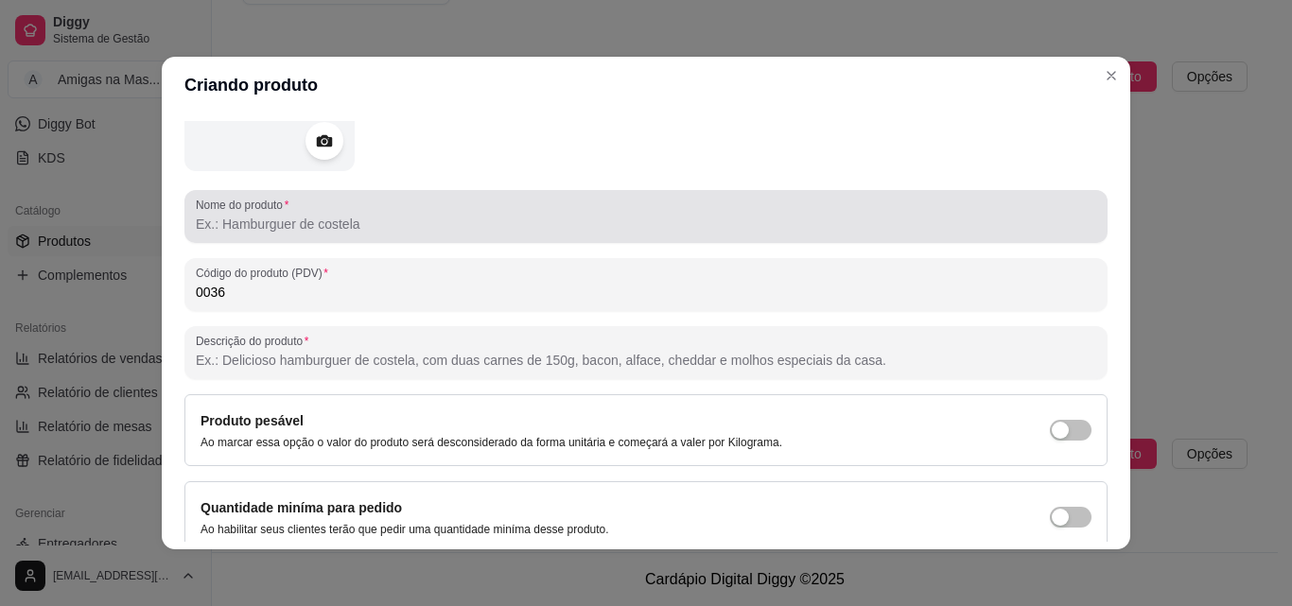
type input "0036"
click at [329, 214] on div at bounding box center [646, 217] width 900 height 38
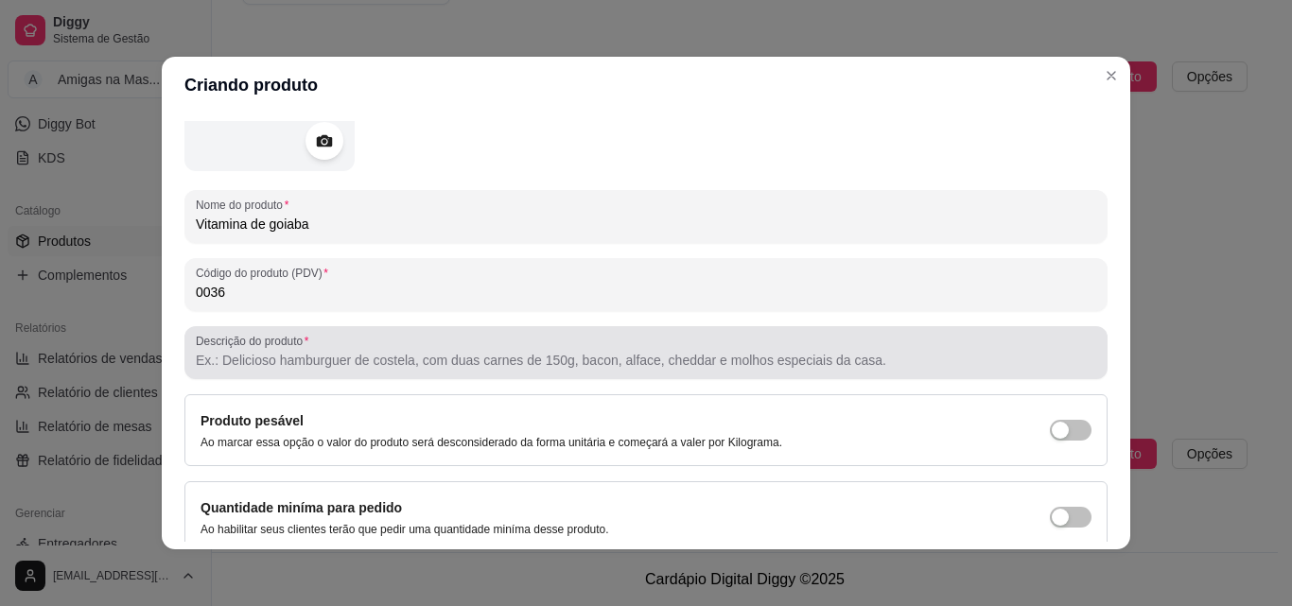
type input "Vitamina de goiaba"
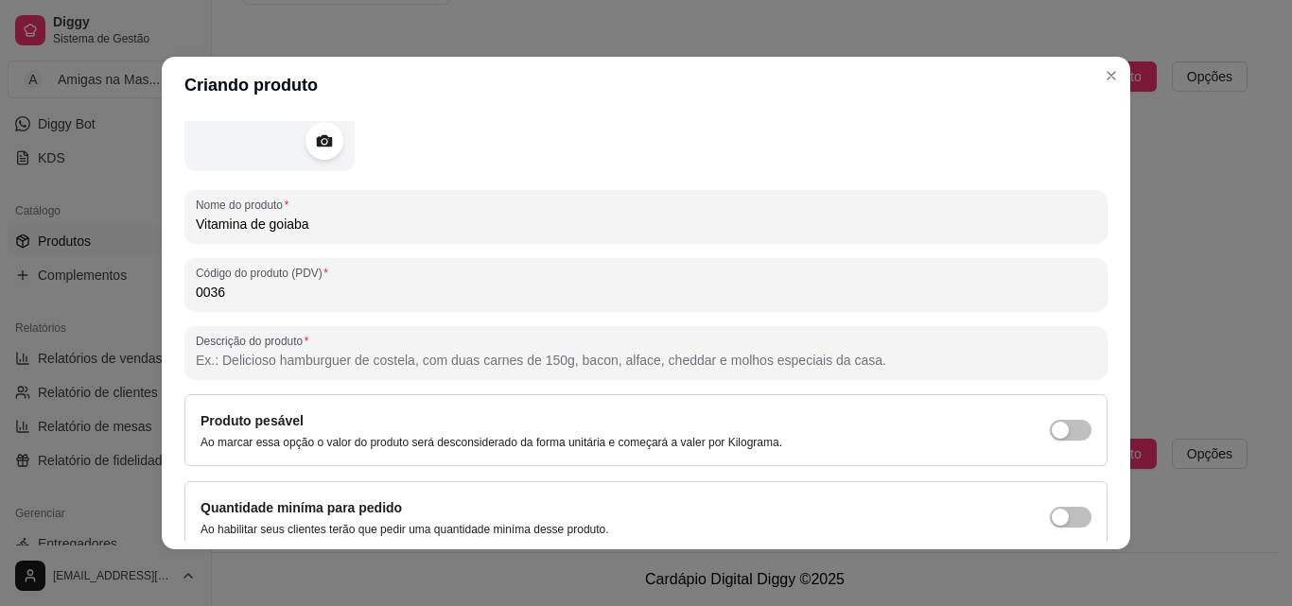
click at [240, 354] on input "Descrição do produto" at bounding box center [646, 360] width 900 height 19
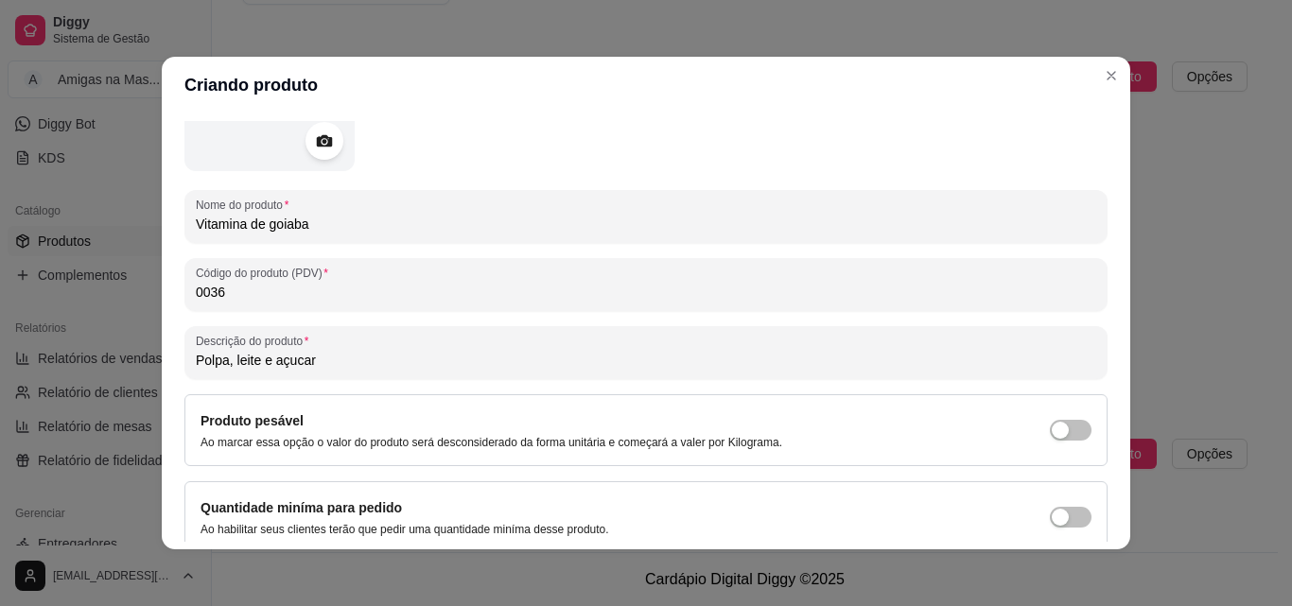
click at [281, 363] on input "Polpa, leite e açucar" at bounding box center [646, 360] width 900 height 19
click at [310, 361] on input "Polpa, leite e açucar" at bounding box center [646, 360] width 900 height 19
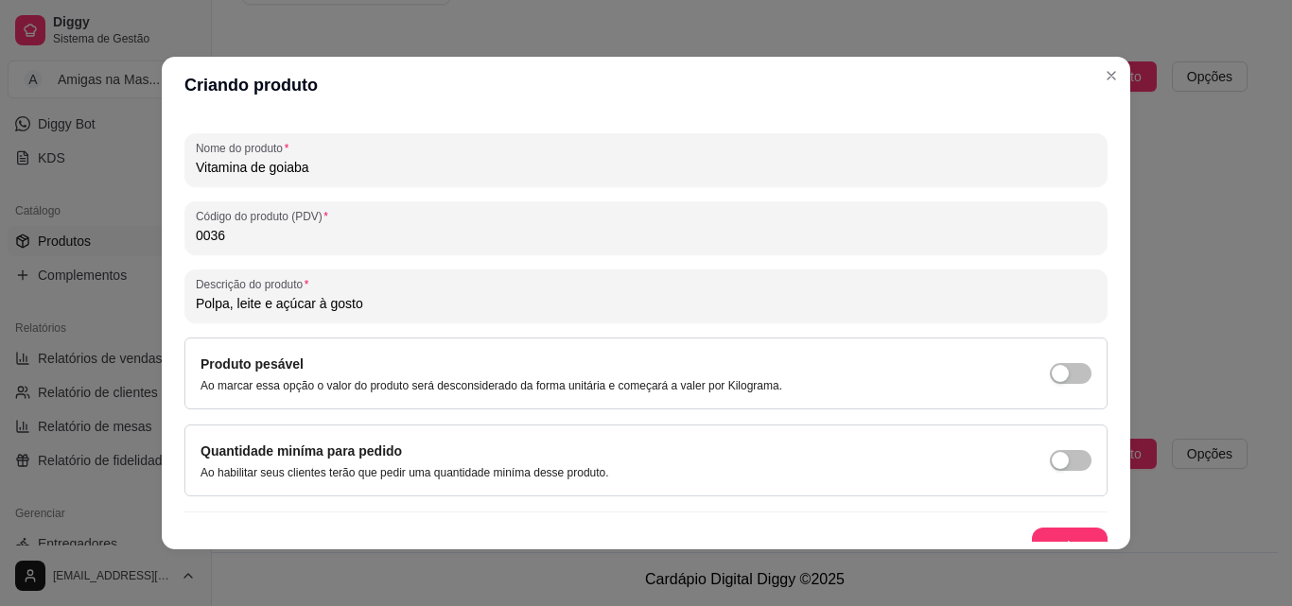
scroll to position [270, 0]
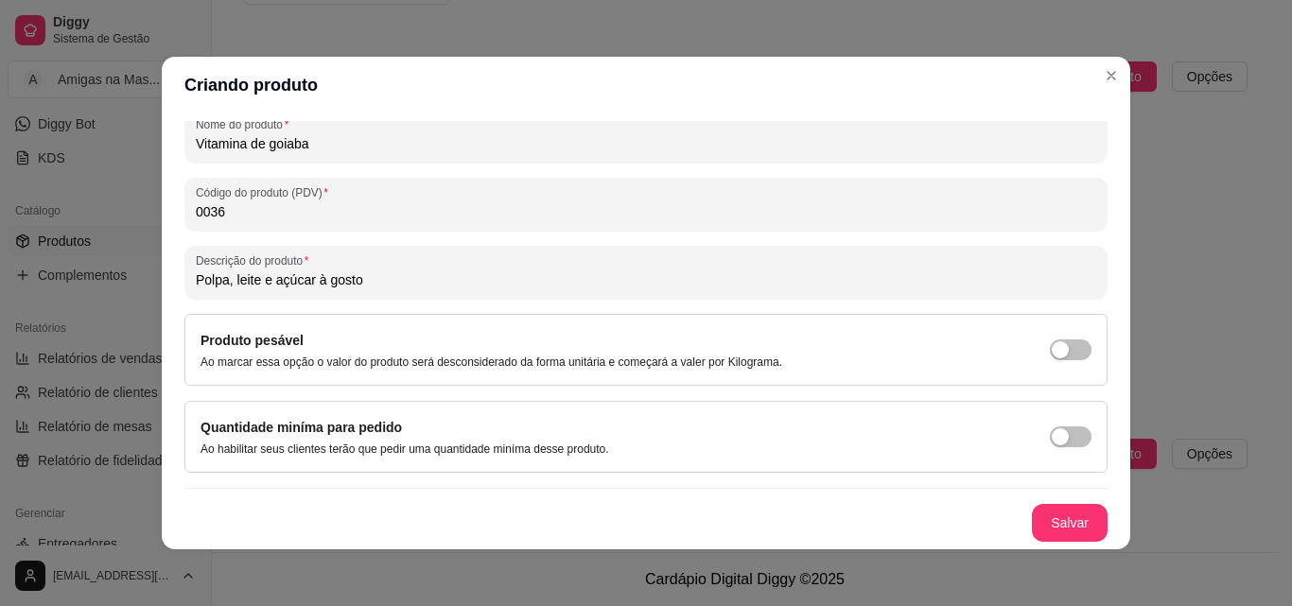
click at [219, 279] on input "Polpa, leite e açúcar à gosto" at bounding box center [646, 279] width 900 height 19
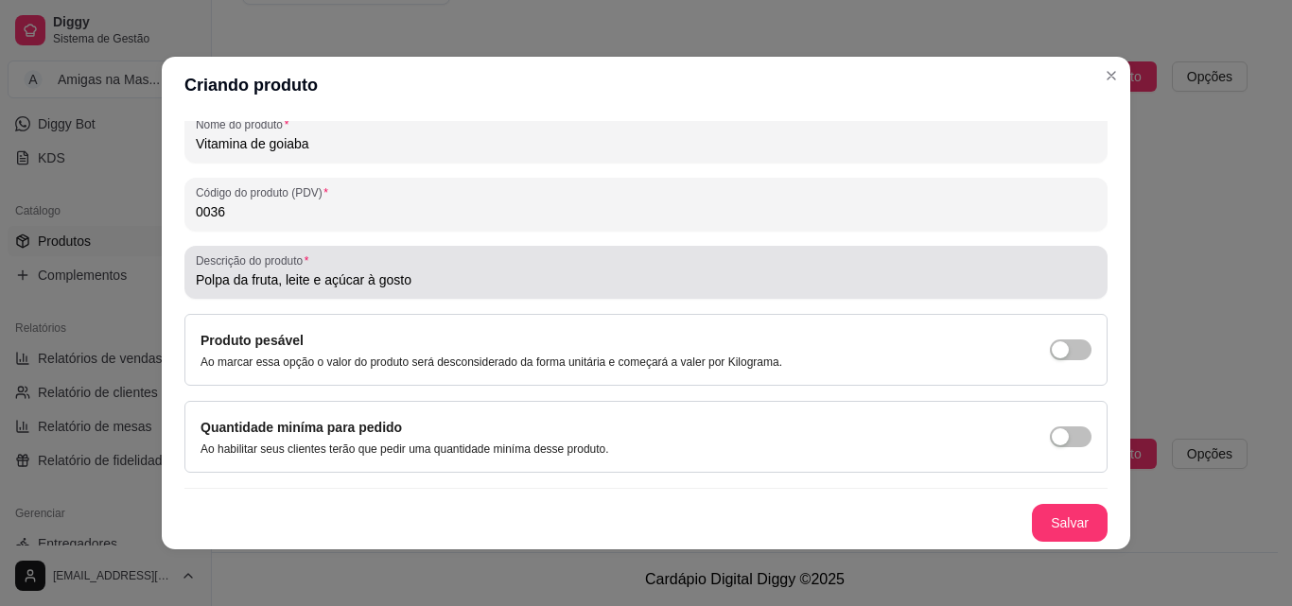
click at [185, 281] on div "Descrição do produto Polpa da fruta, leite e açúcar à gosto" at bounding box center [645, 272] width 923 height 53
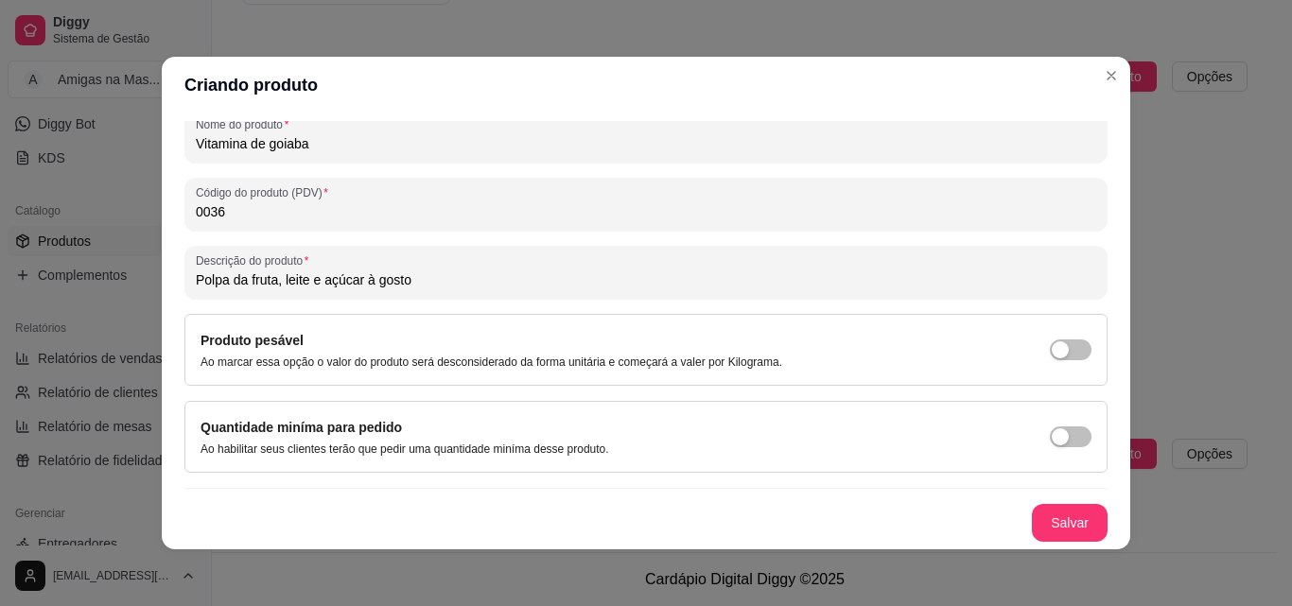
click at [218, 271] on input "Polpa da fruta, leite e açúcar à gosto" at bounding box center [646, 279] width 900 height 19
click at [200, 274] on input "Polpa da fruta, leite e açúcar à gosto" at bounding box center [646, 279] width 900 height 19
click at [196, 278] on input "Polpa da fruta, leite e açúcar à gosto" at bounding box center [646, 279] width 900 height 19
click at [231, 284] on input "500 mls, Polpa da fruta, leite e açúcar à gosto" at bounding box center [646, 279] width 900 height 19
click at [233, 280] on input "500 mls, Polpa da fruta, leite e açúcar à gosto" at bounding box center [646, 279] width 900 height 19
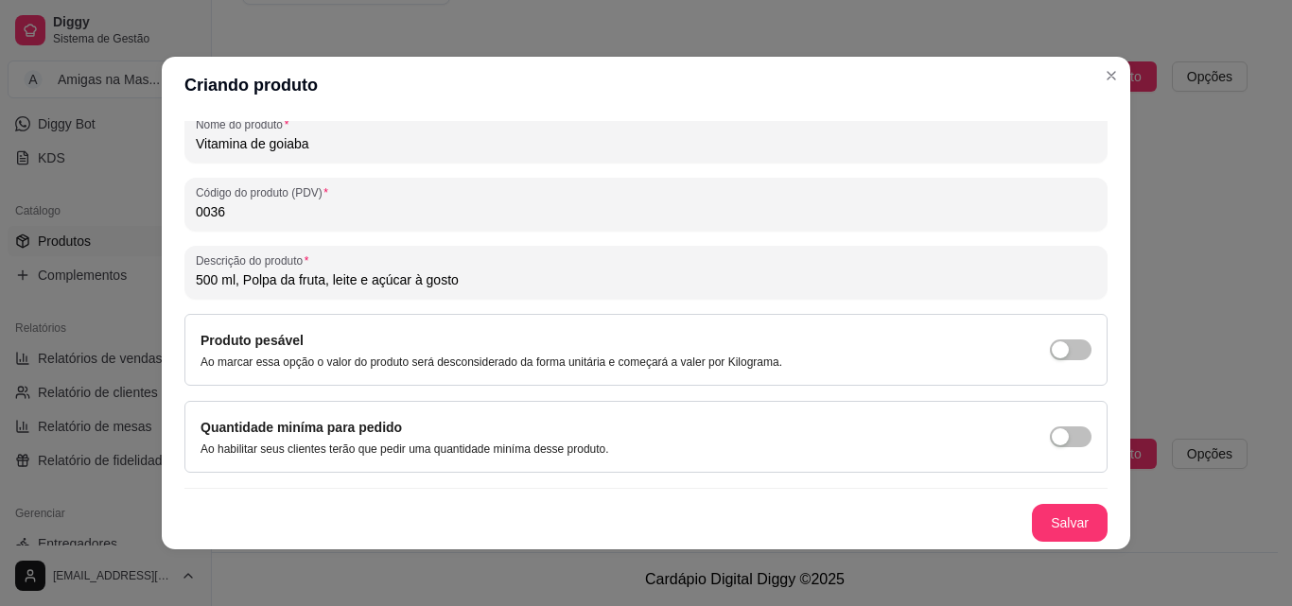
click at [466, 285] on input "500 ml, Polpa da fruta, leite e açúcar à gosto" at bounding box center [646, 279] width 900 height 19
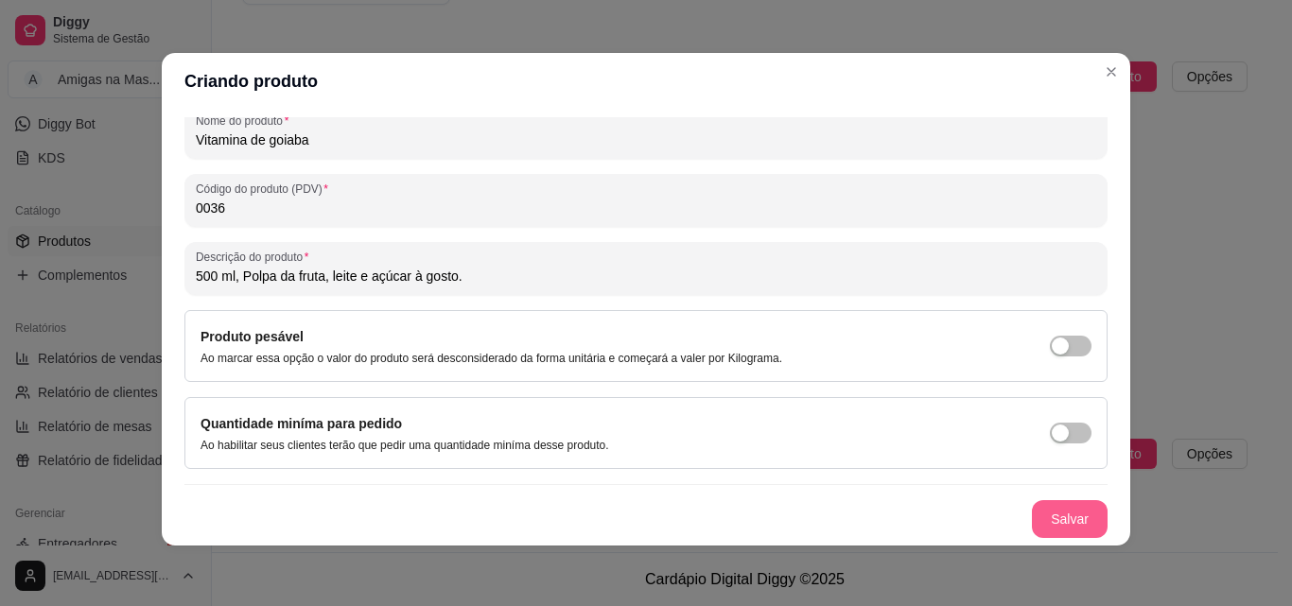
type input "500 ml, Polpa da fruta, leite e açúcar à gosto."
click at [1042, 512] on button "Salvar" at bounding box center [1070, 519] width 74 height 37
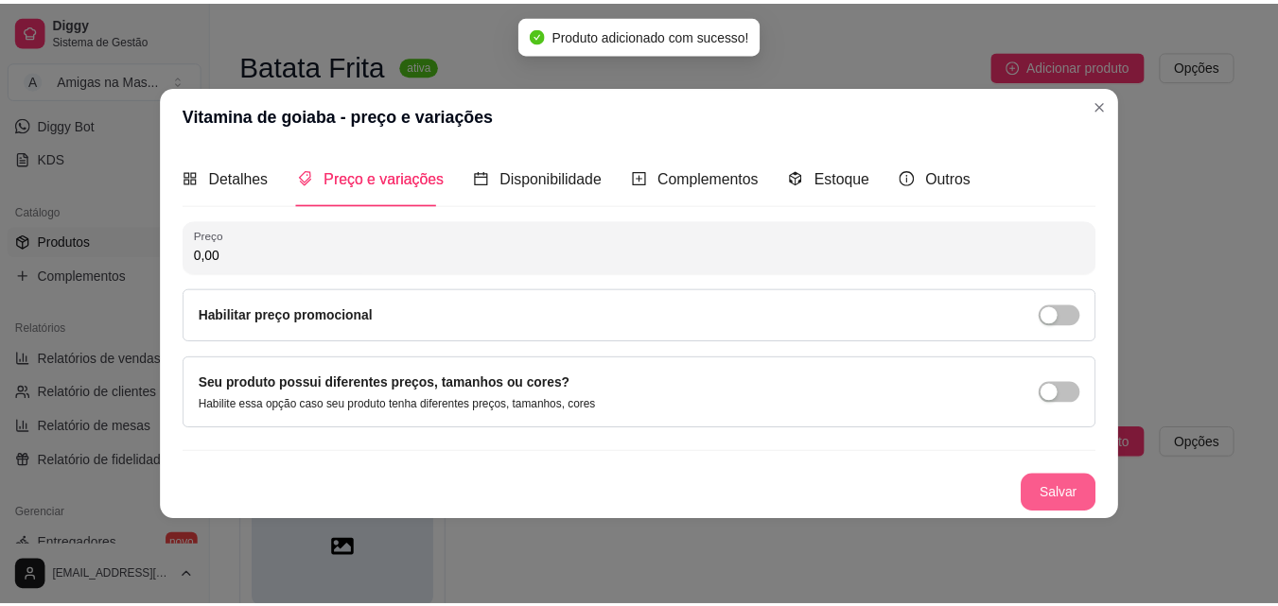
scroll to position [0, 0]
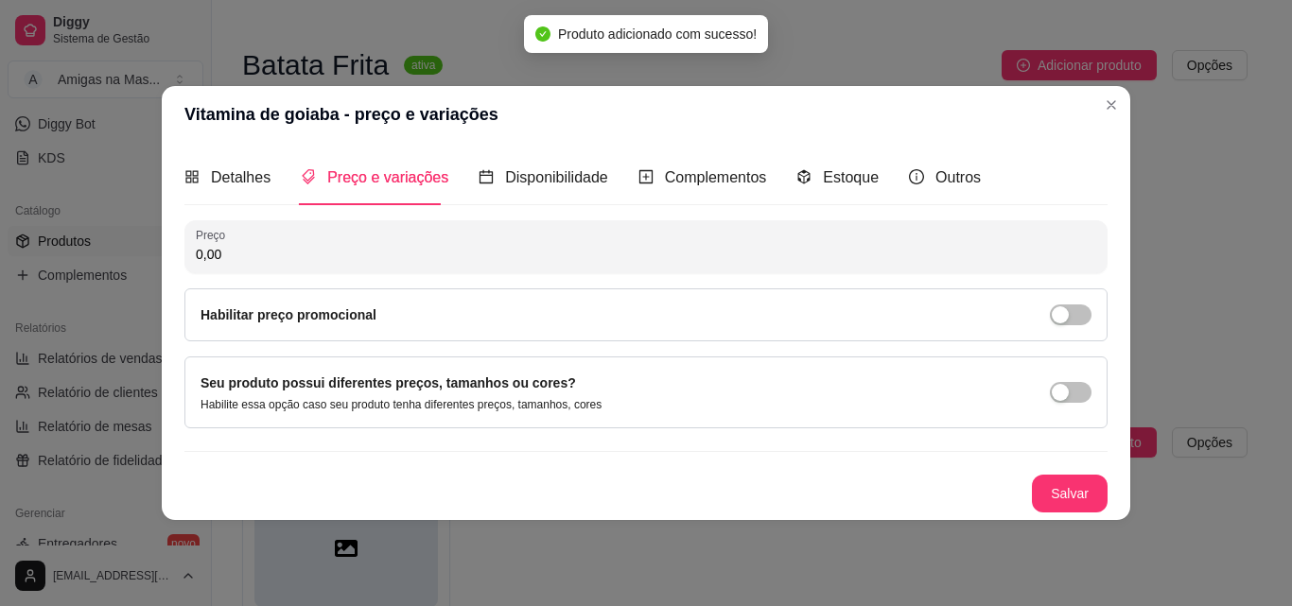
click at [252, 257] on input "0,00" at bounding box center [646, 254] width 900 height 19
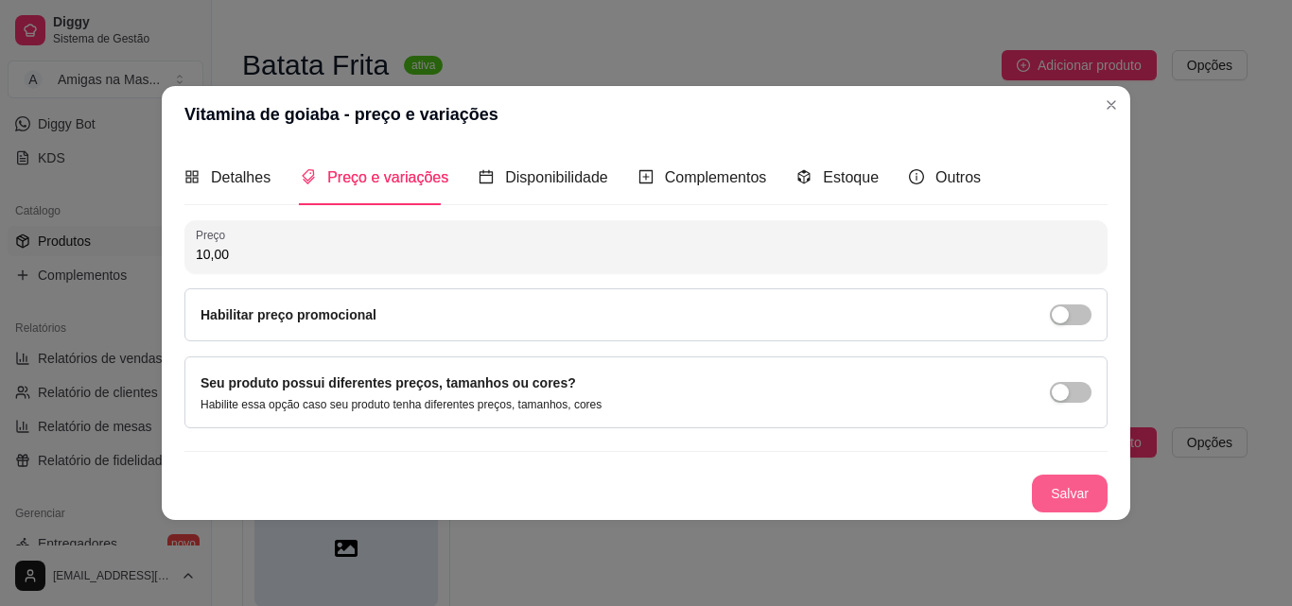
type input "10,00"
click at [1053, 486] on button "Salvar" at bounding box center [1070, 494] width 76 height 38
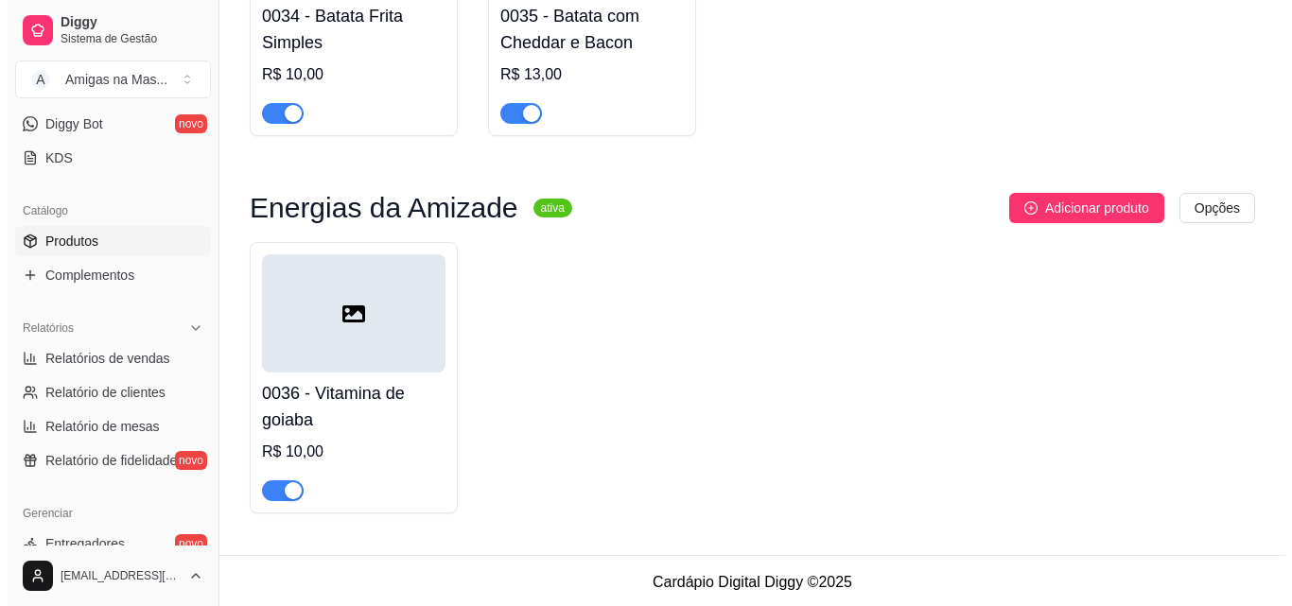
scroll to position [4433, 0]
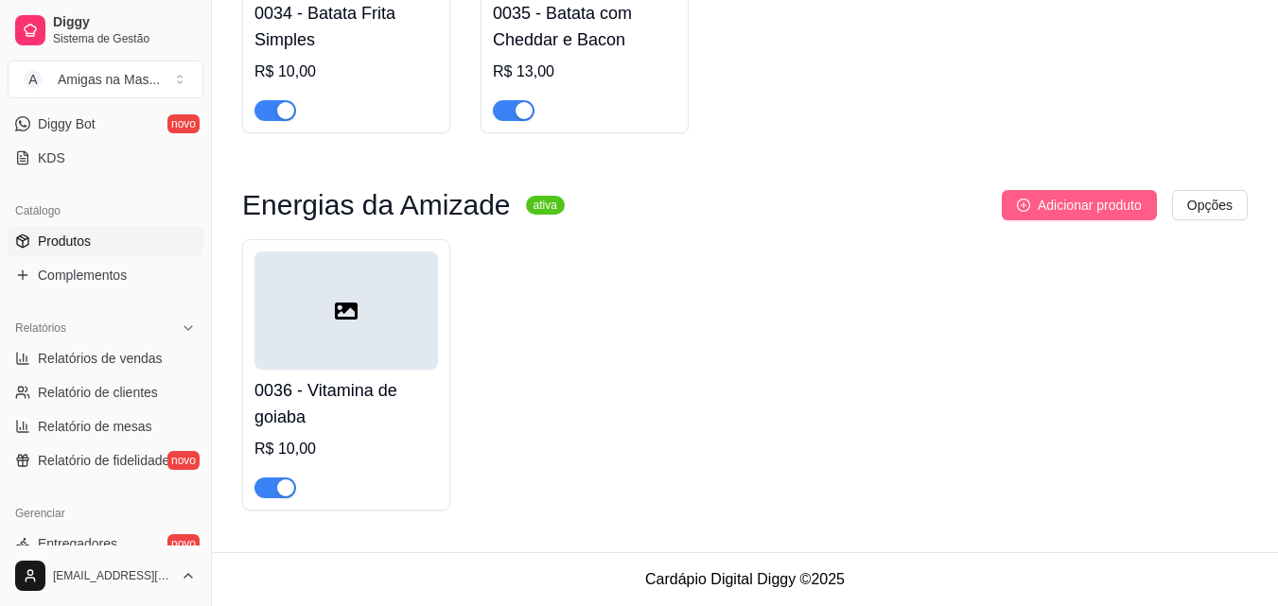
click at [1085, 202] on span "Adicionar produto" at bounding box center [1089, 205] width 104 height 21
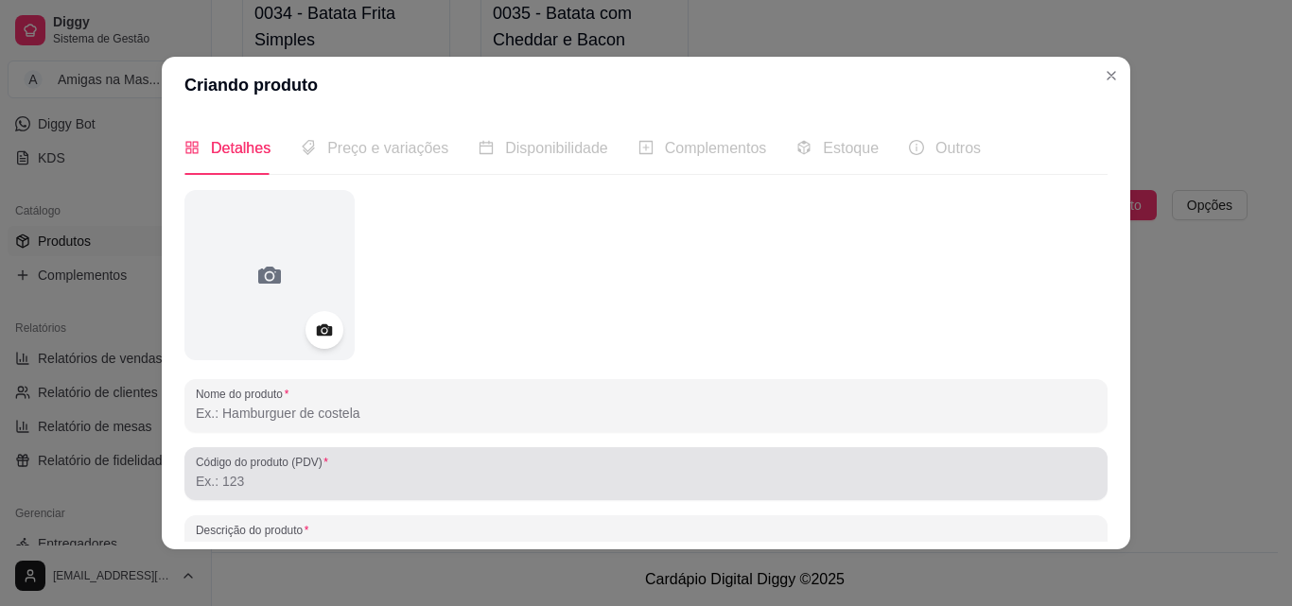
click at [260, 480] on input "Código do produto (PDV)" at bounding box center [646, 481] width 900 height 19
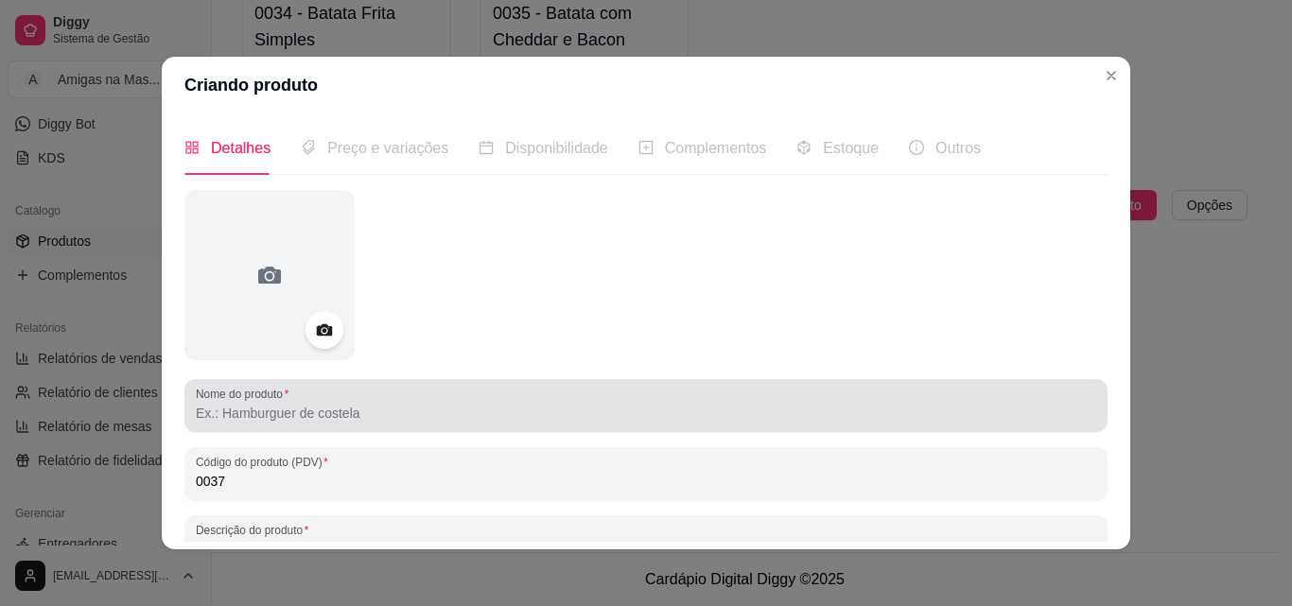
type input "0037"
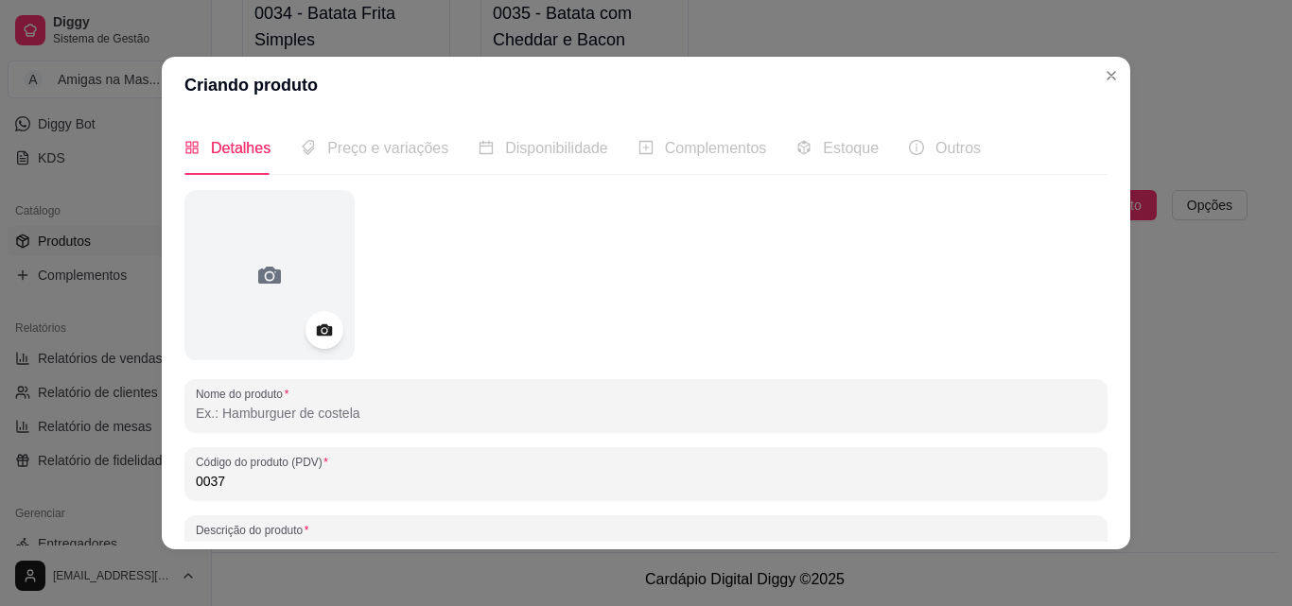
click at [303, 415] on input "Nome do produto" at bounding box center [646, 413] width 900 height 19
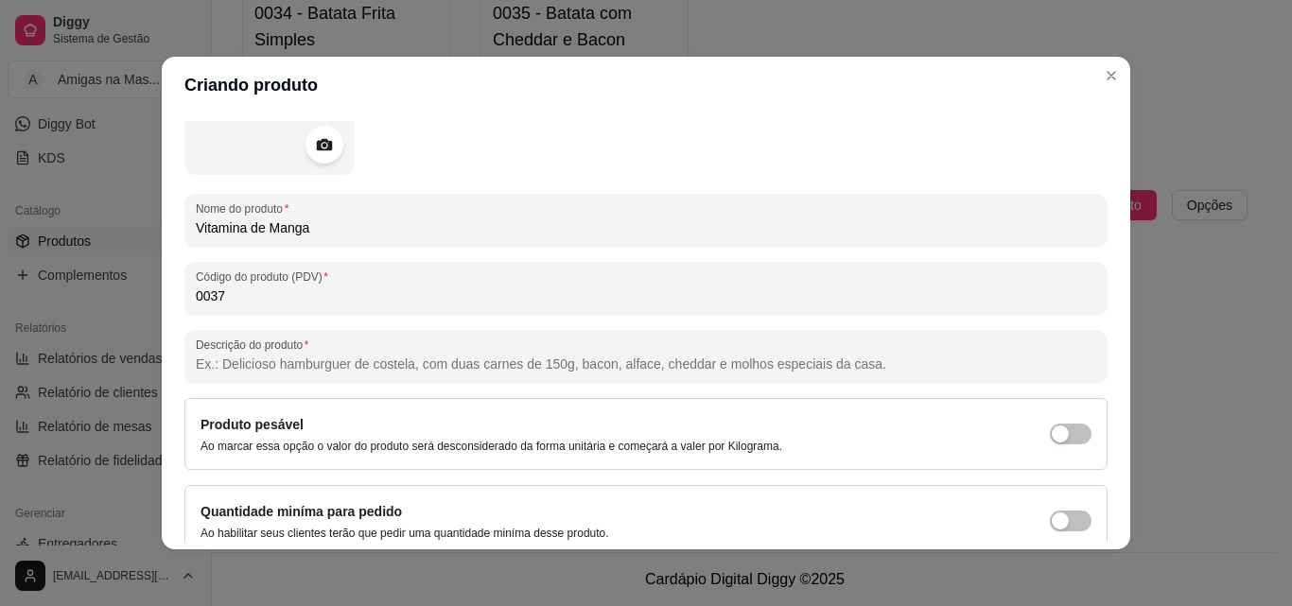
scroll to position [189, 0]
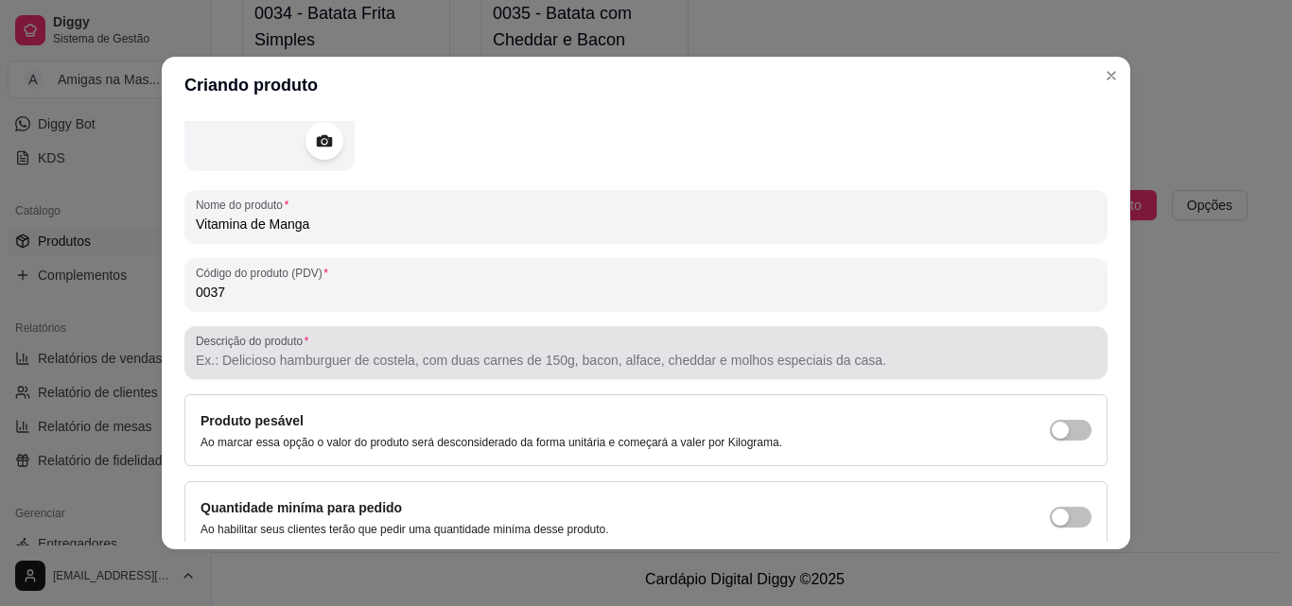
type input "Vitamina de Manga"
click at [233, 357] on input "Descrição do produto" at bounding box center [646, 360] width 900 height 19
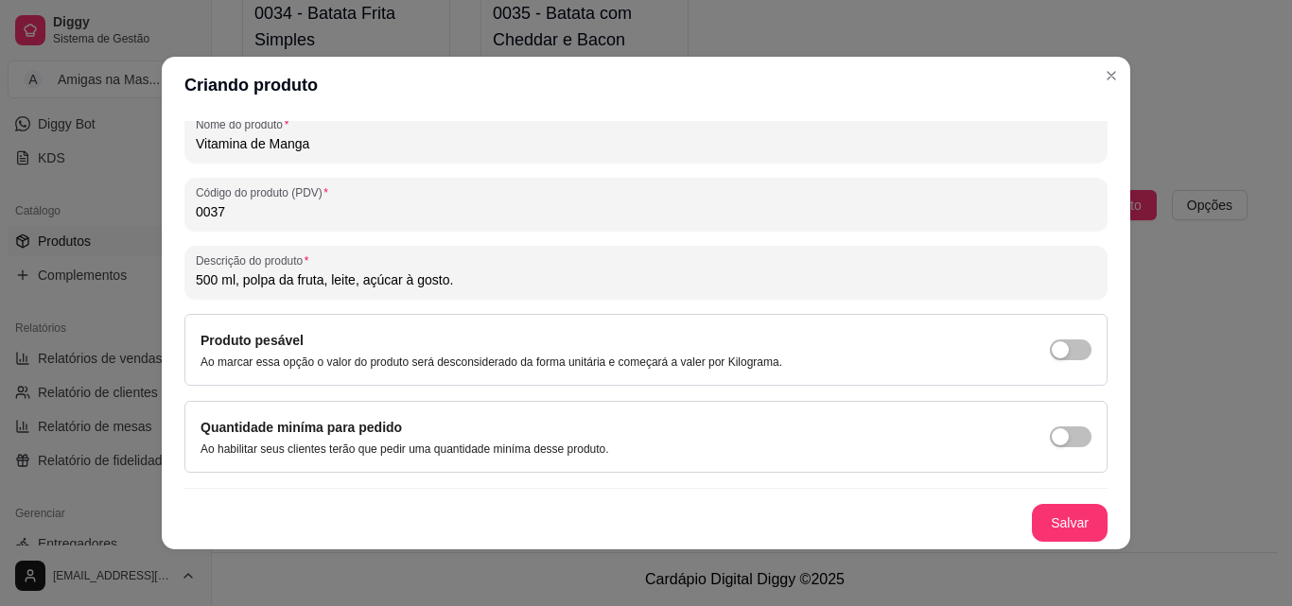
scroll to position [4, 0]
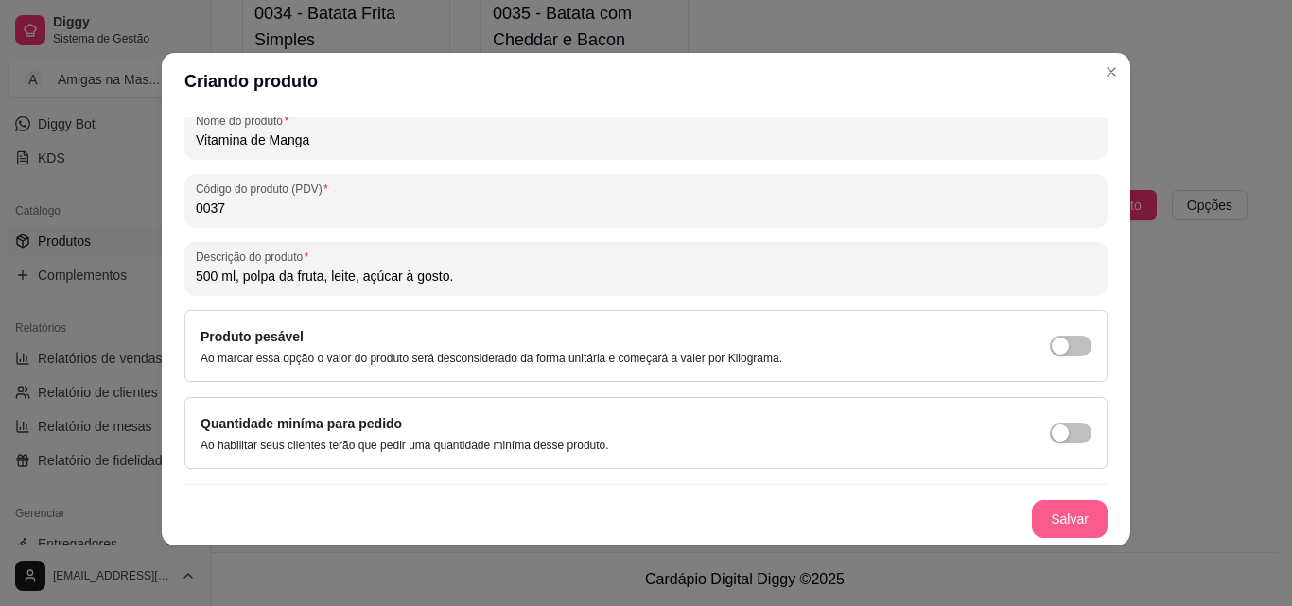
type input "500 ml, polpa da fruta, leite, açúcar à gosto."
click at [1066, 517] on button "Salvar" at bounding box center [1070, 519] width 74 height 37
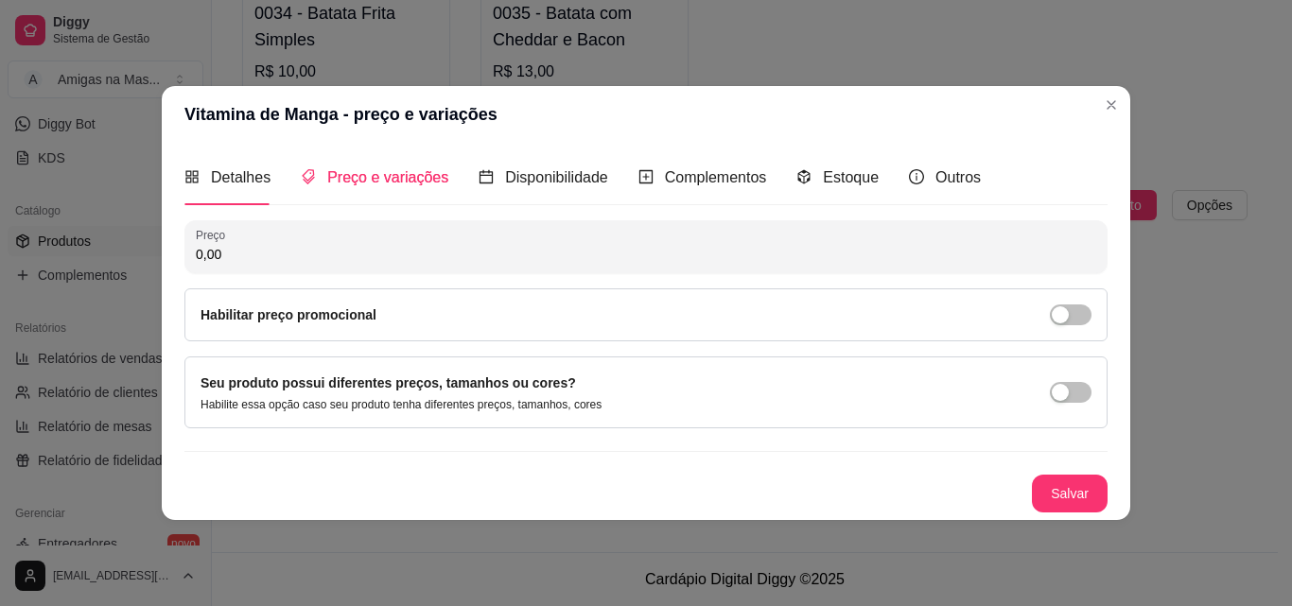
scroll to position [0, 0]
click at [252, 255] on input "0,00" at bounding box center [646, 254] width 900 height 19
type input "10,00"
click at [1062, 487] on button "Salvar" at bounding box center [1070, 493] width 74 height 37
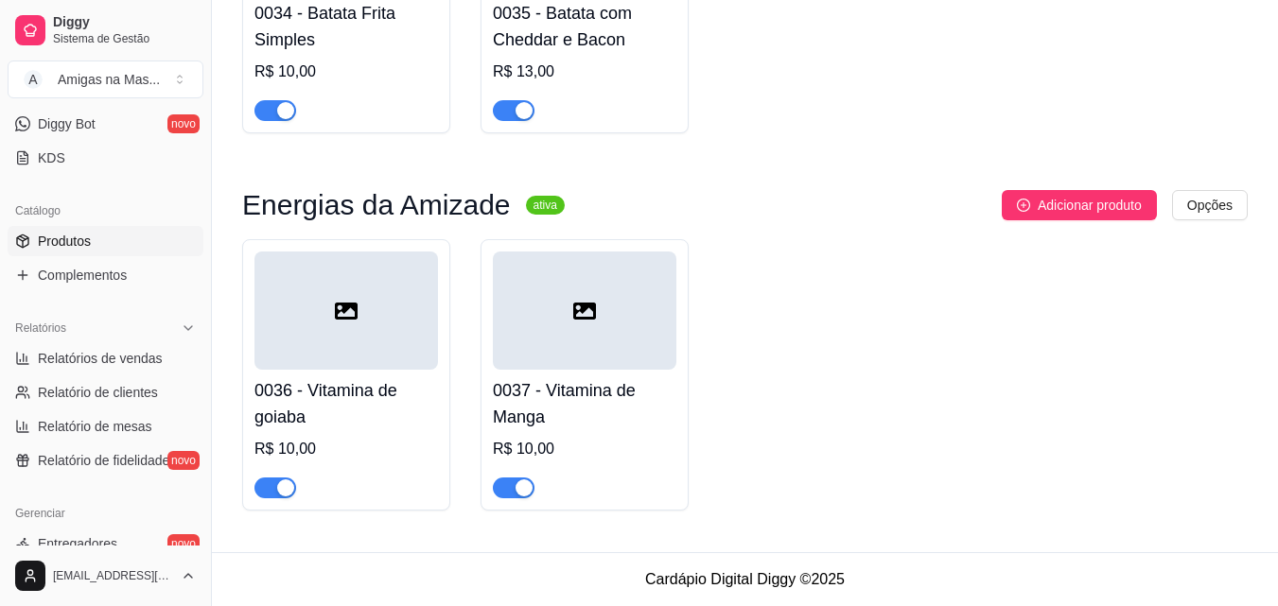
click at [307, 404] on h4 "0036 - Vitamina de goiaba" at bounding box center [345, 403] width 183 height 53
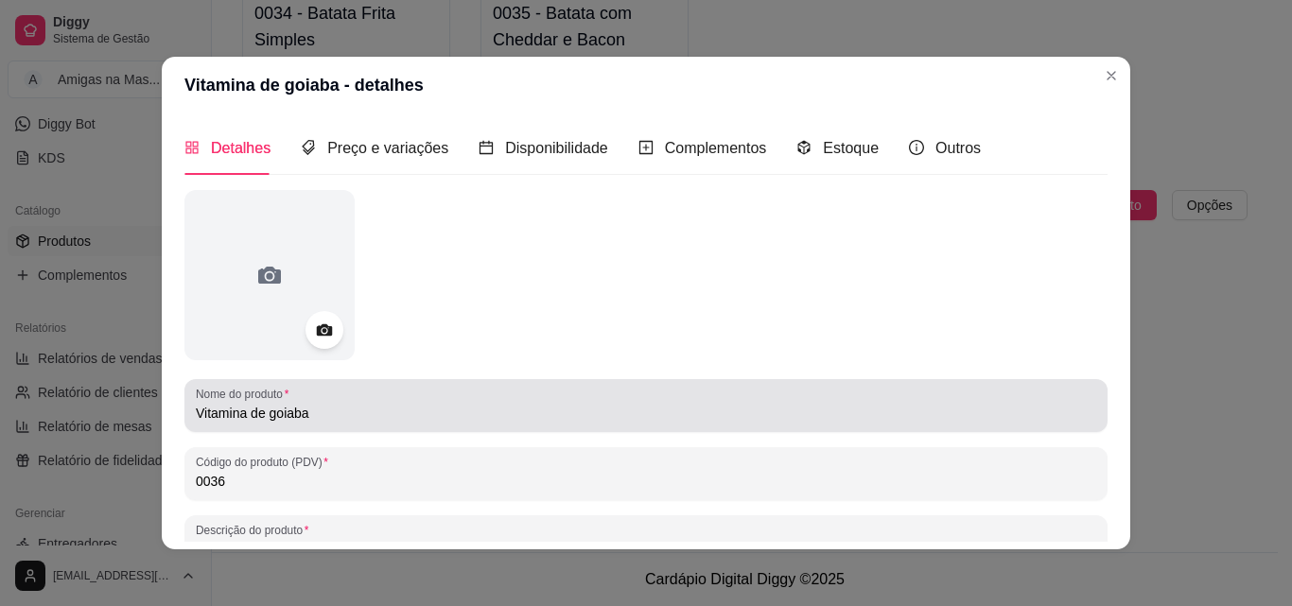
click at [266, 414] on input "Vitamina de goiaba" at bounding box center [646, 413] width 900 height 19
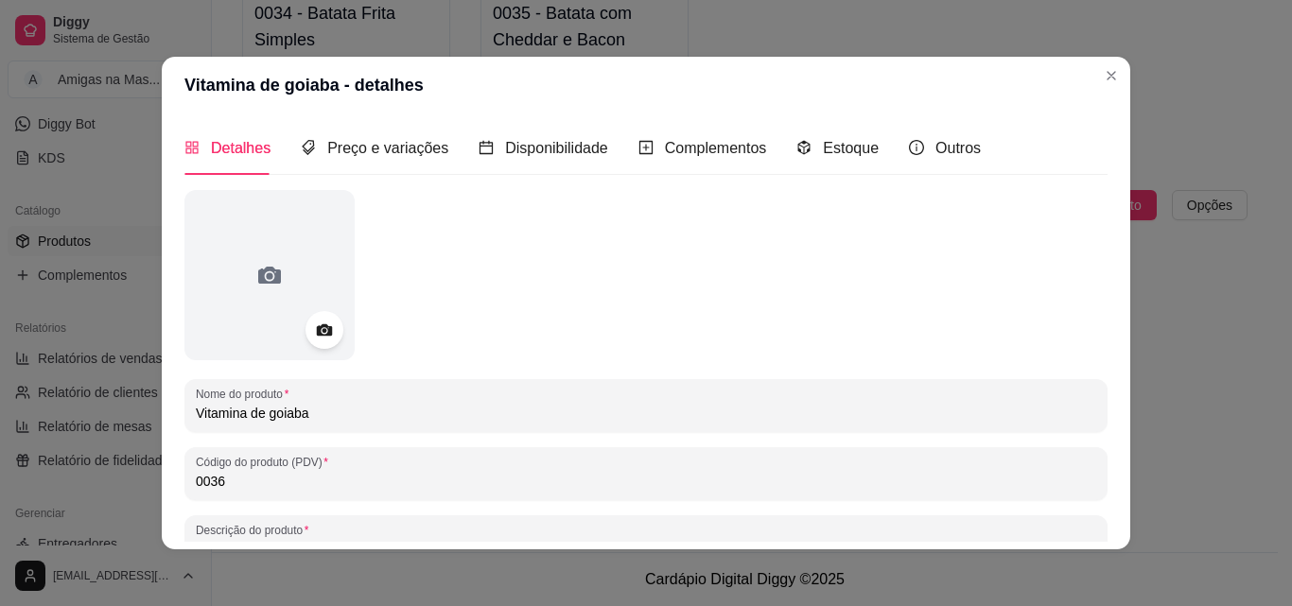
drag, startPoint x: 265, startPoint y: 406, endPoint x: 274, endPoint y: 417, distance: 14.8
click at [265, 409] on input "Vitamina de goiaba" at bounding box center [646, 413] width 900 height 19
click at [274, 417] on input "Vitamina de goiaba" at bounding box center [646, 413] width 900 height 19
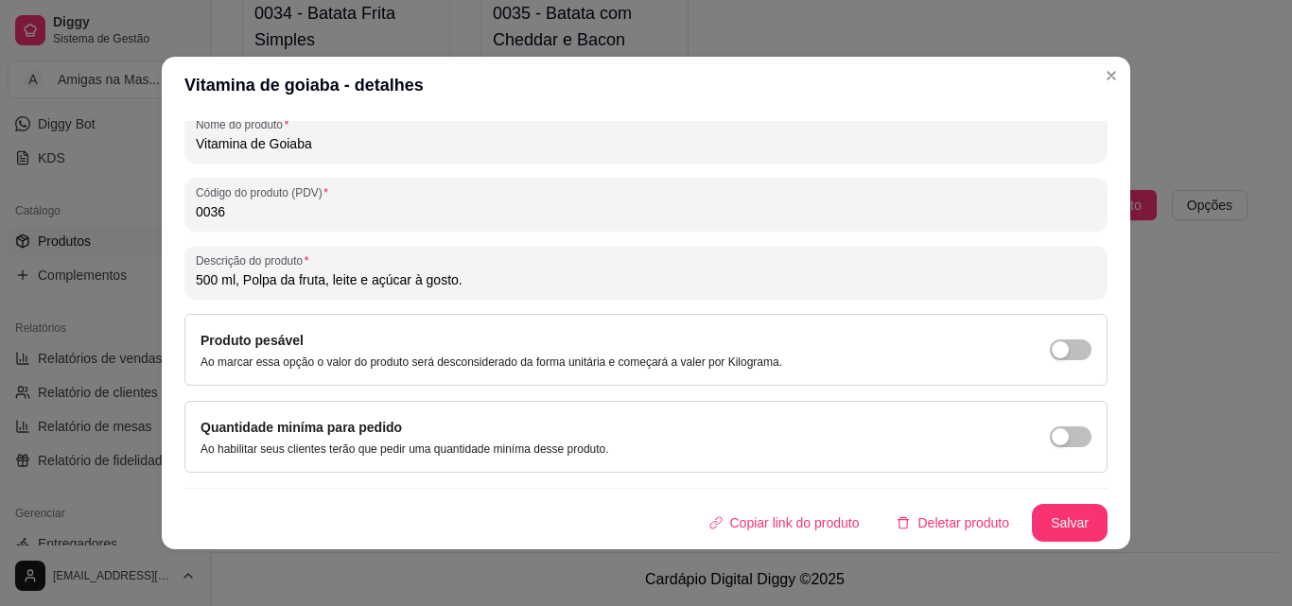
scroll to position [4, 0]
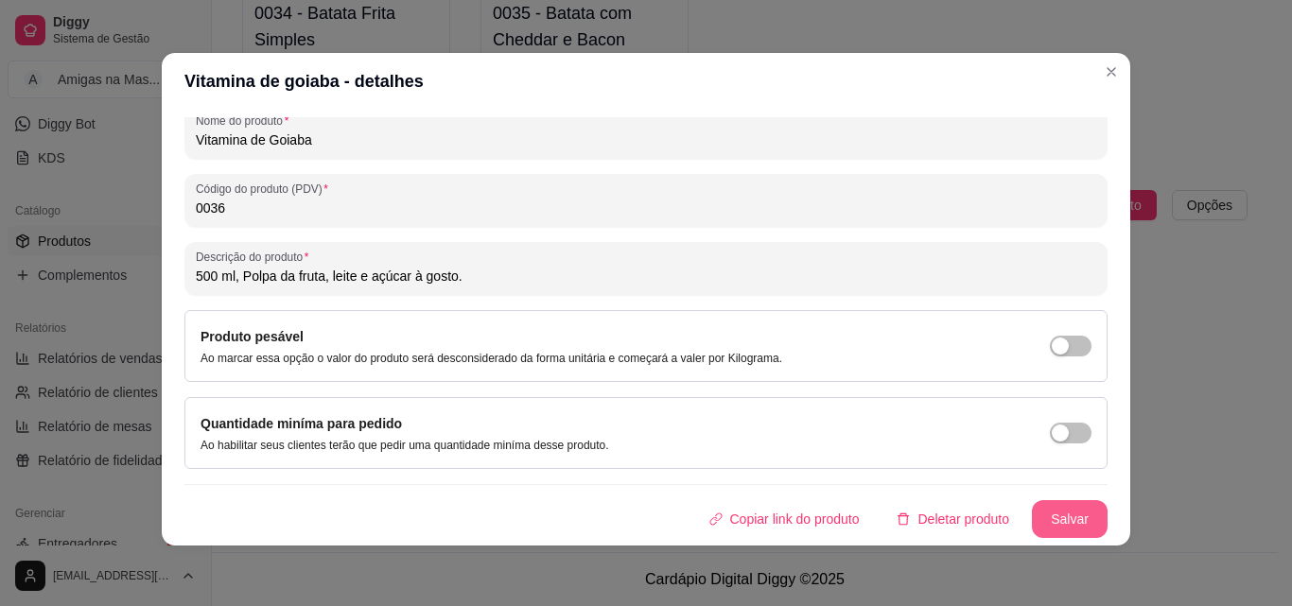
type input "Vitamina de Goiaba"
click at [1035, 516] on button "Salvar" at bounding box center [1070, 519] width 74 height 37
click at [1038, 506] on button "Salvar" at bounding box center [1070, 519] width 76 height 38
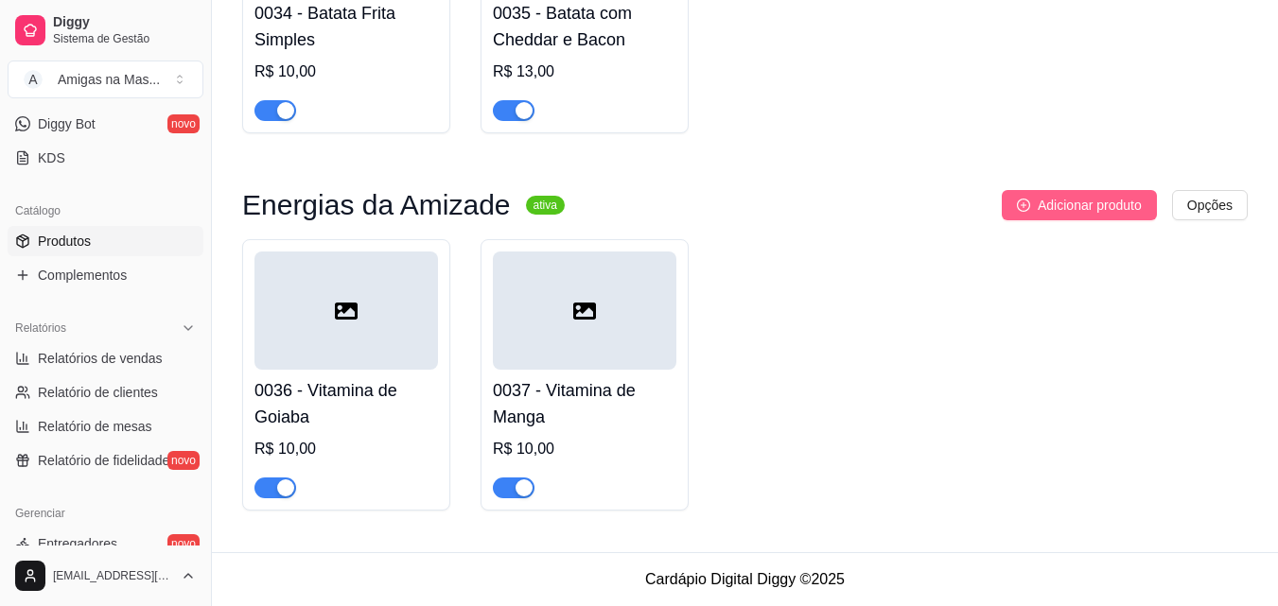
click at [1084, 203] on span "Adicionar produto" at bounding box center [1089, 205] width 104 height 21
click at [1034, 190] on button "Adicionar produto" at bounding box center [1078, 205] width 155 height 30
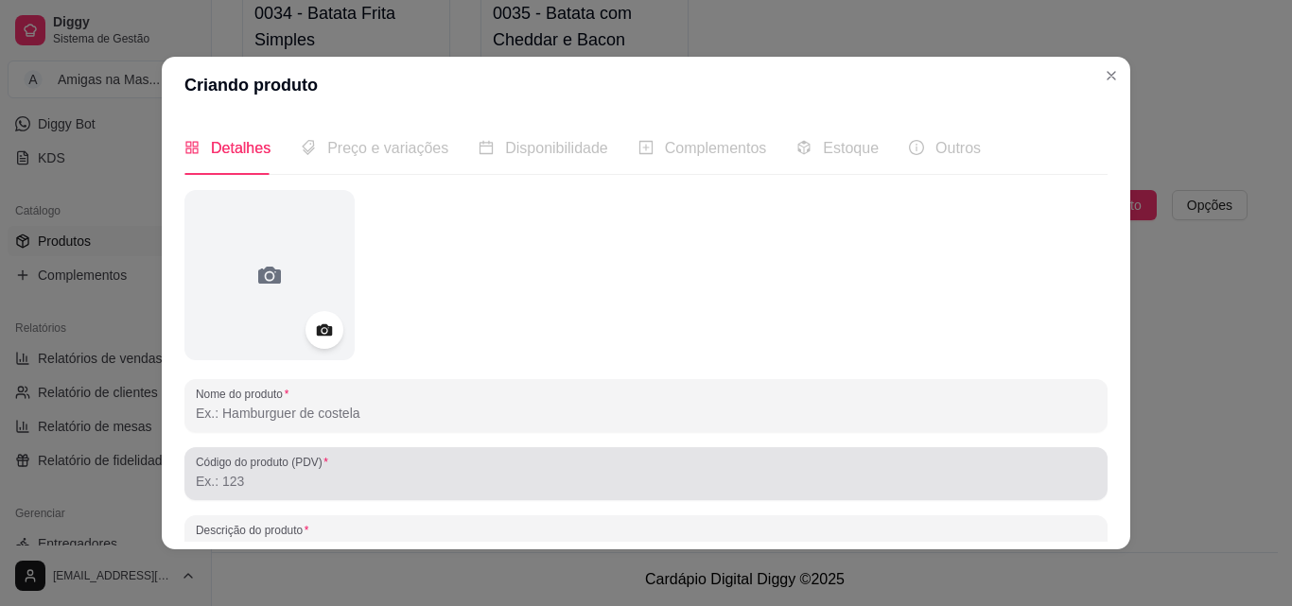
click at [243, 470] on div at bounding box center [646, 474] width 900 height 38
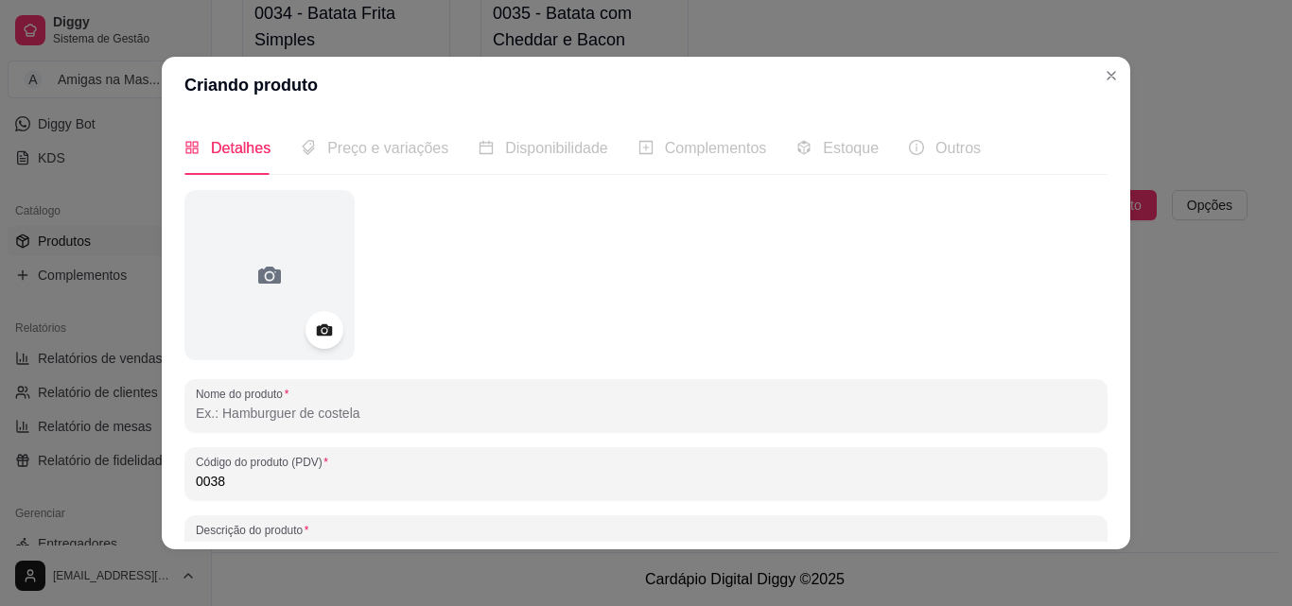
type input "0038"
click at [236, 416] on input "Nome do produto" at bounding box center [646, 413] width 900 height 19
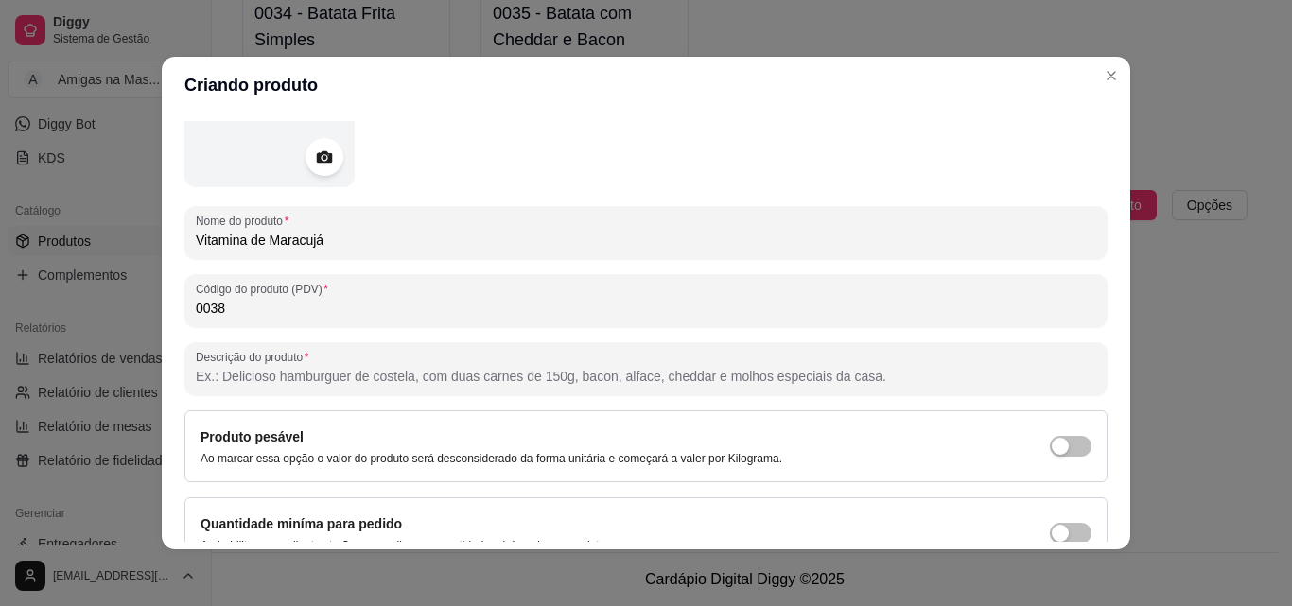
scroll to position [189, 0]
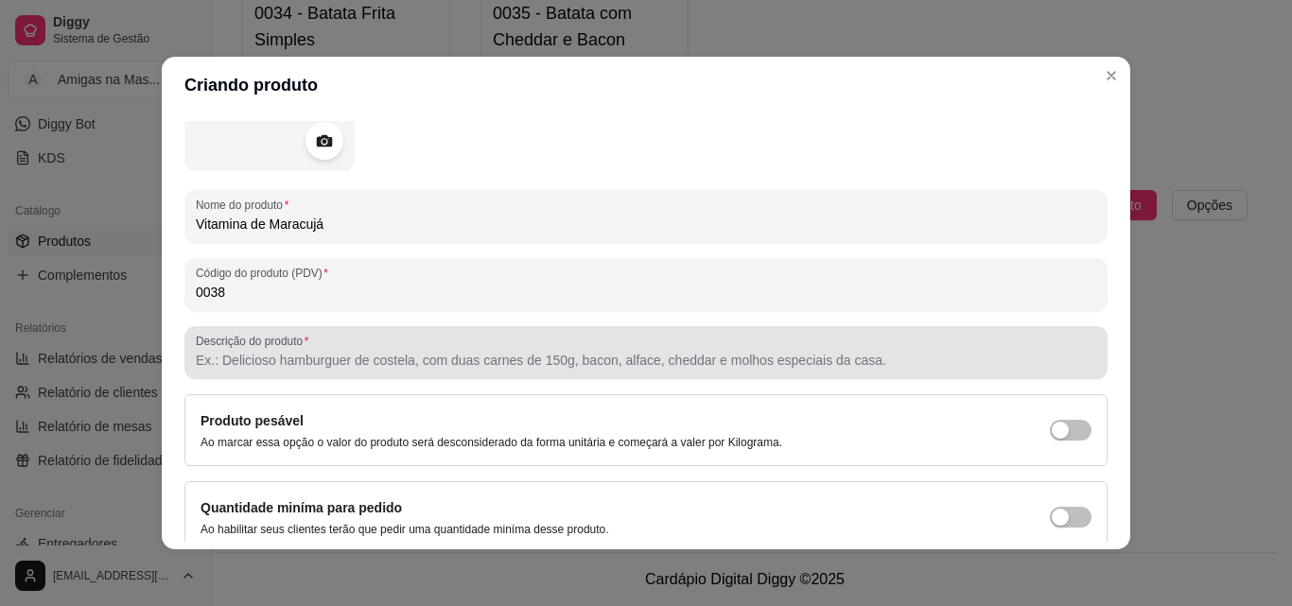
type input "Vitamina de Maracujá"
click at [287, 360] on input "Descrição do produto" at bounding box center [646, 360] width 900 height 19
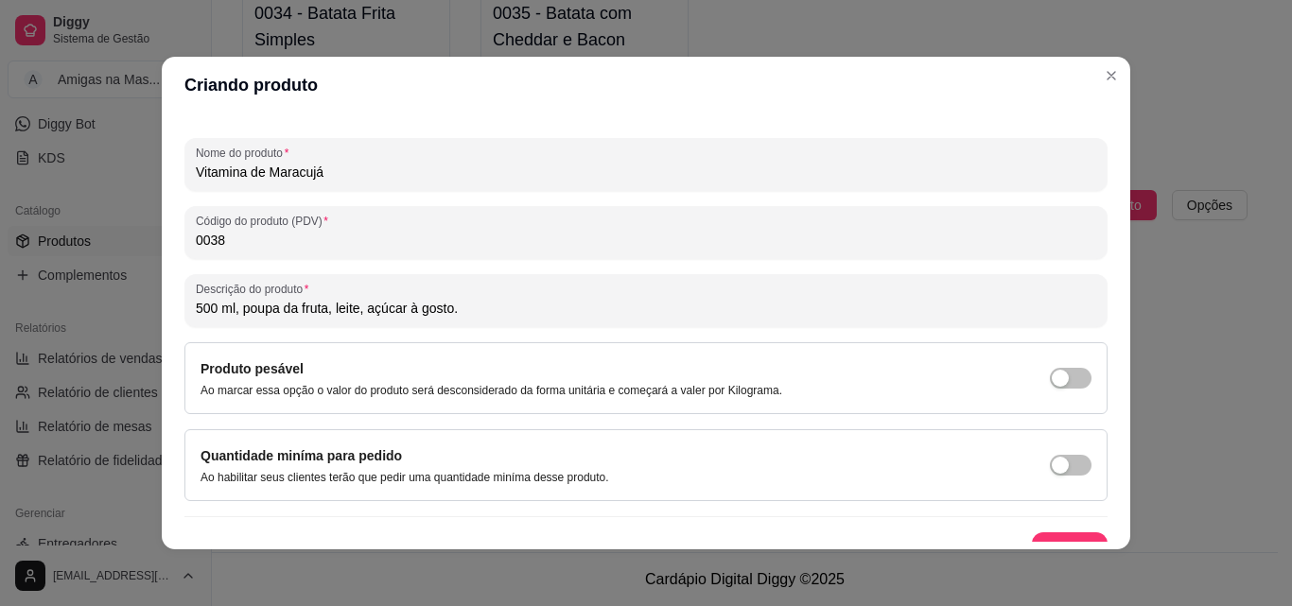
scroll to position [270, 0]
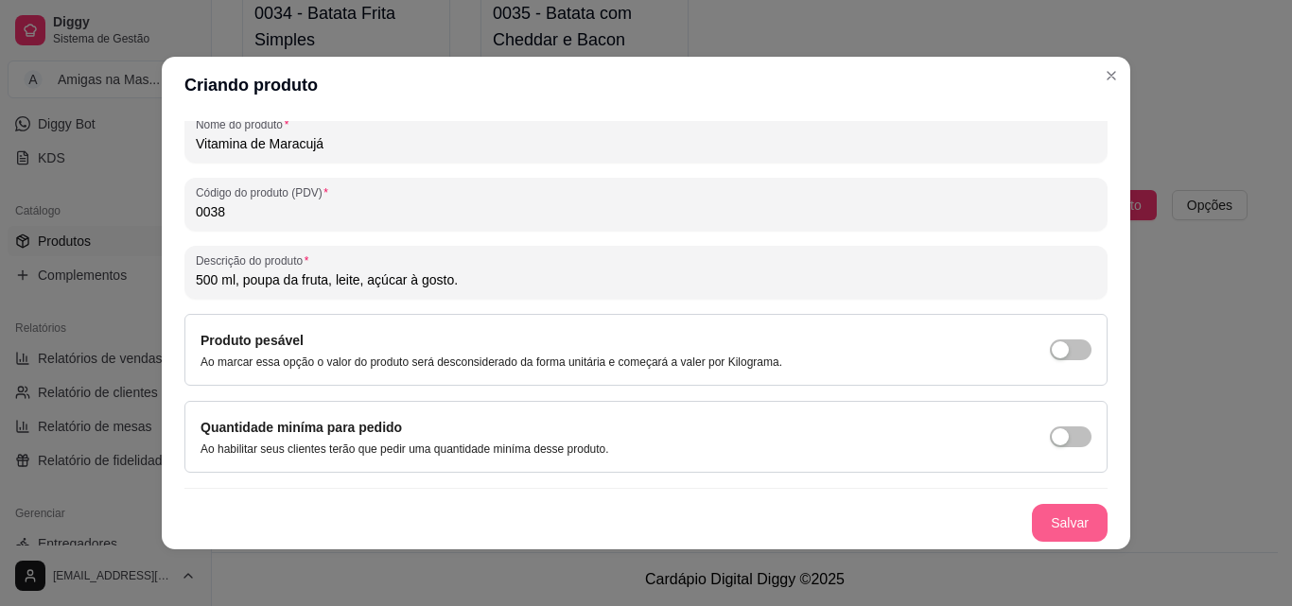
type input "500 ml, poupa da fruta, leite, açúcar à gosto."
click at [1040, 519] on button "Salvar" at bounding box center [1070, 523] width 74 height 37
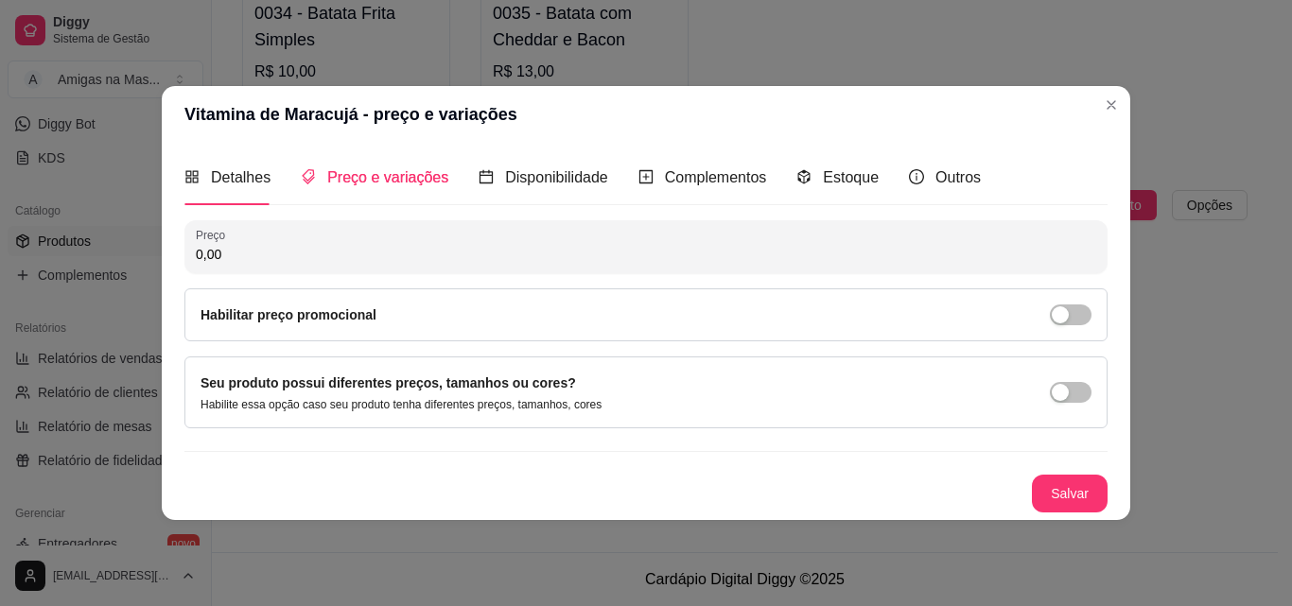
scroll to position [0, 0]
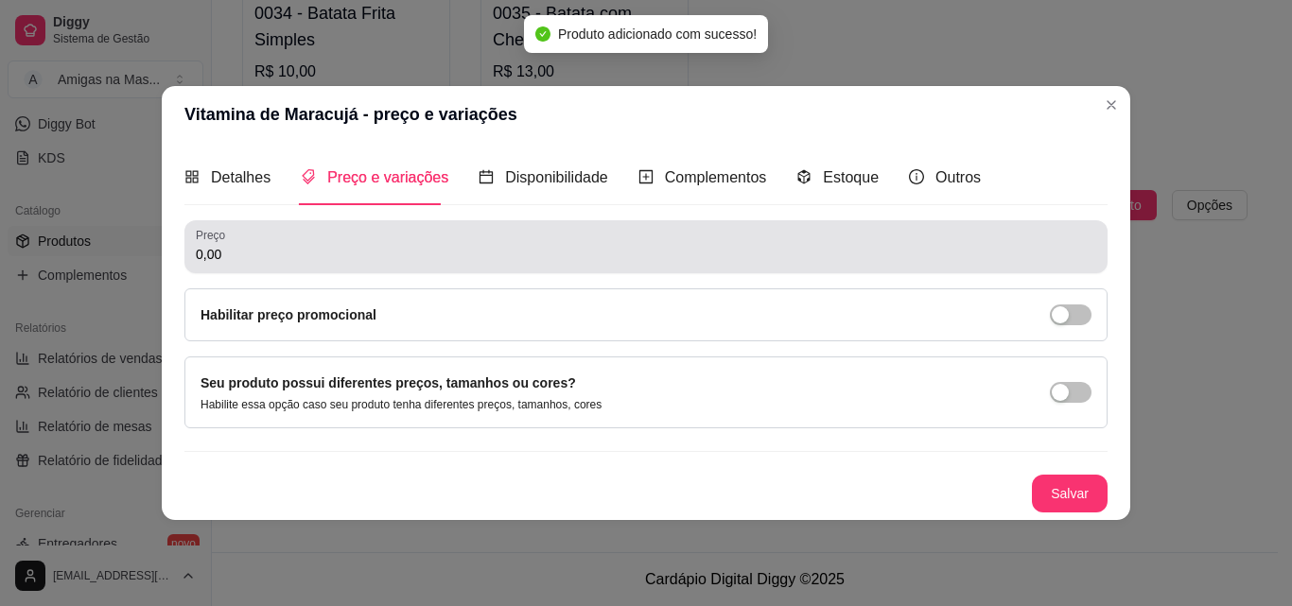
click at [250, 252] on input "0,00" at bounding box center [646, 254] width 900 height 19
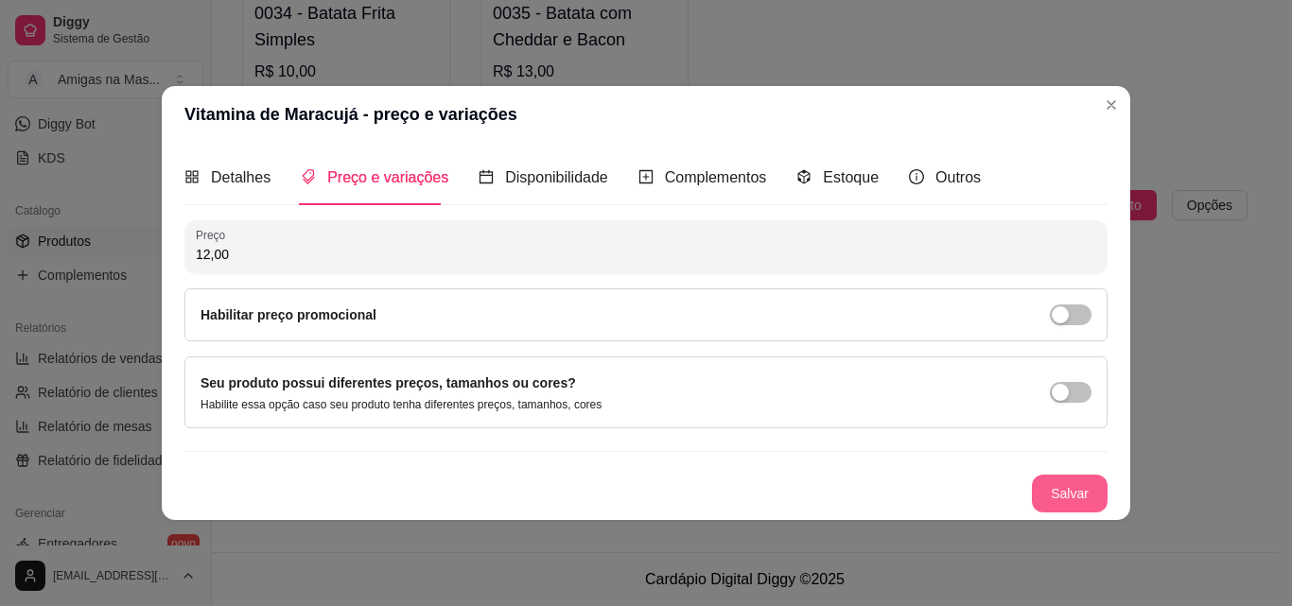
type input "12,00"
click at [1086, 493] on button "Salvar" at bounding box center [1070, 494] width 76 height 38
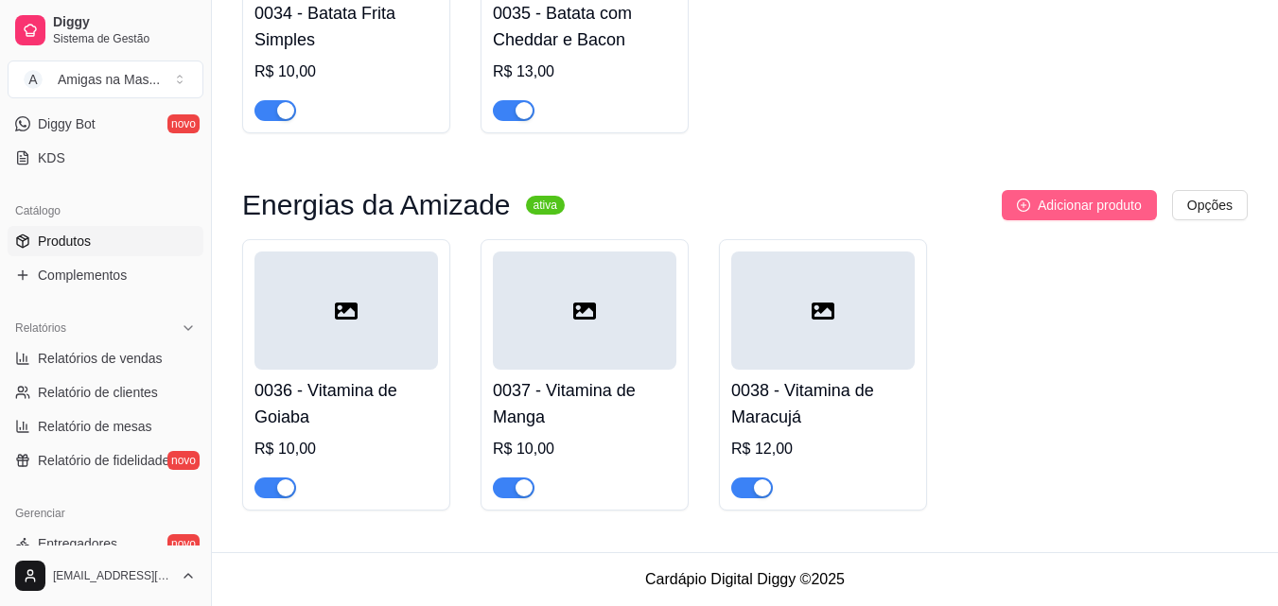
click at [1050, 211] on span "Adicionar produto" at bounding box center [1089, 205] width 104 height 21
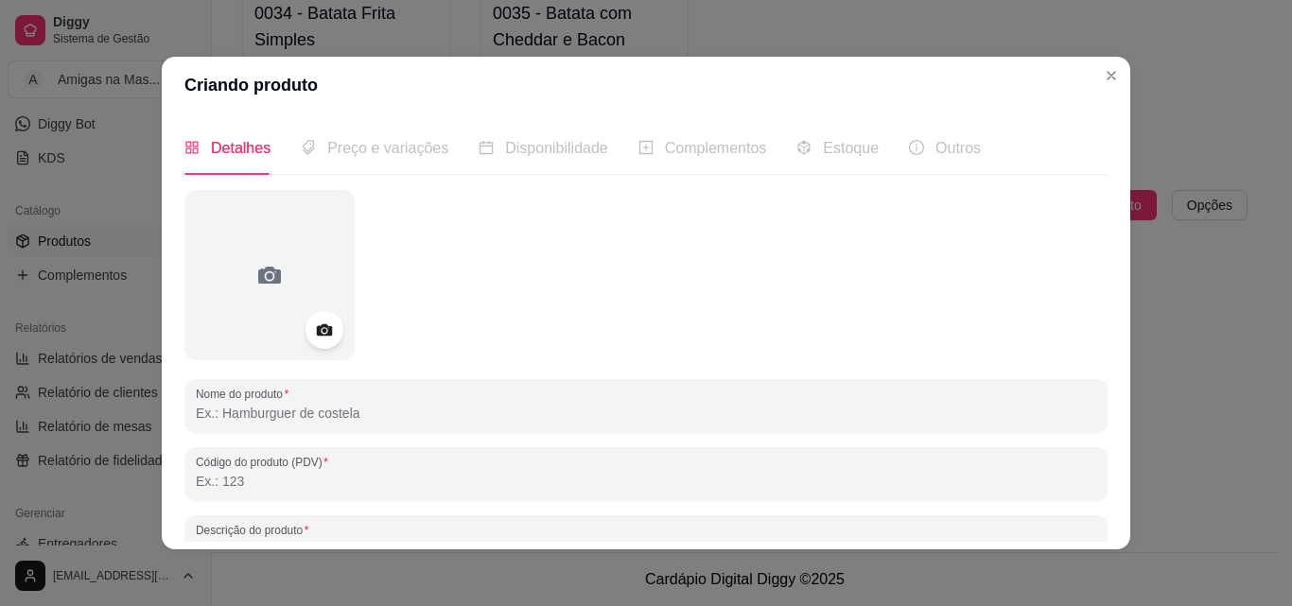
click at [217, 412] on input "Nome do produto" at bounding box center [646, 413] width 900 height 19
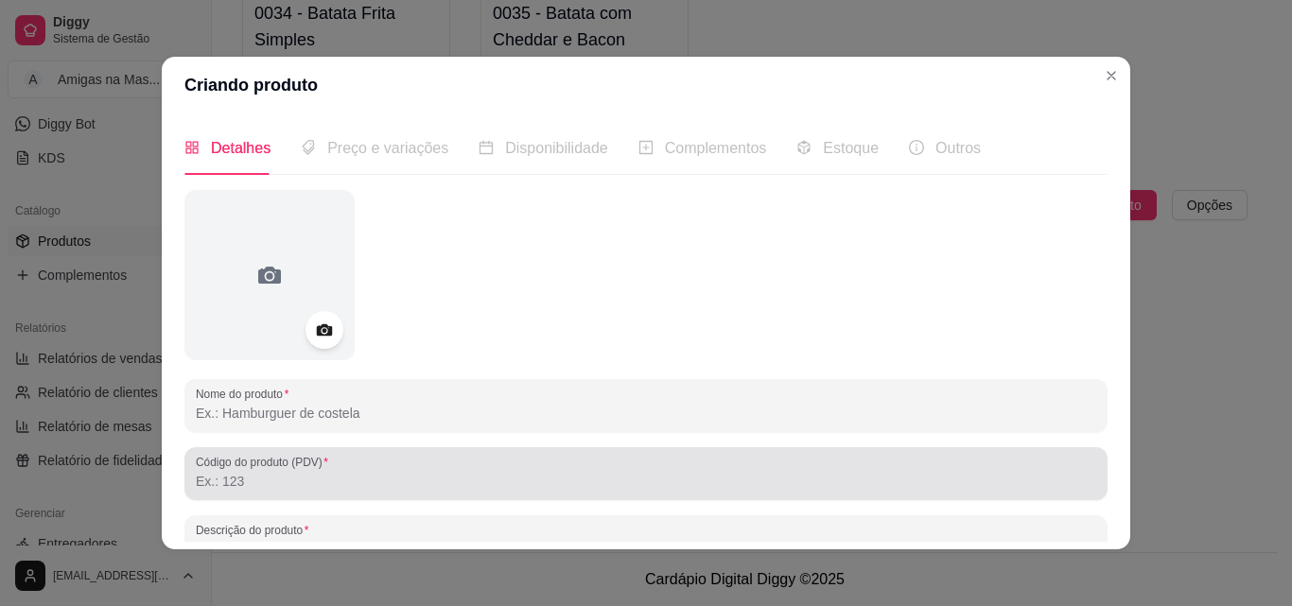
click at [212, 469] on label "Código do produto (PDV)" at bounding box center [265, 462] width 139 height 16
click at [212, 472] on input "Código do produto (PDV)" at bounding box center [646, 481] width 900 height 19
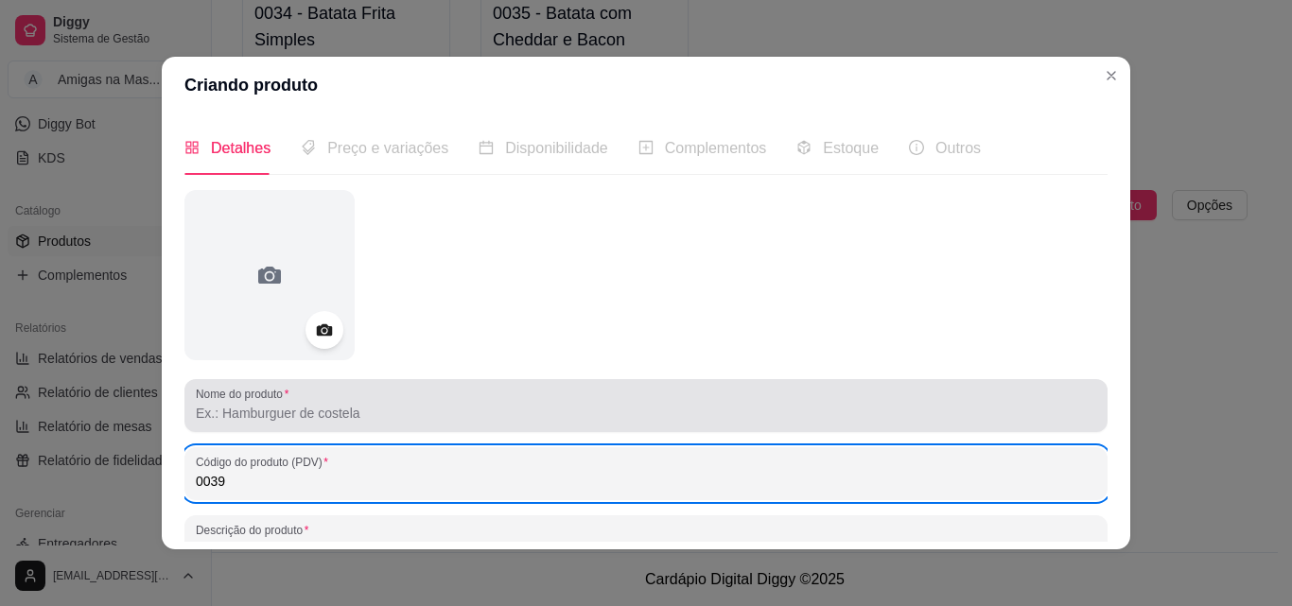
type input "0039"
click at [217, 395] on label "Nome do produto" at bounding box center [245, 394] width 99 height 16
click at [217, 404] on input "Nome do produto" at bounding box center [646, 413] width 900 height 19
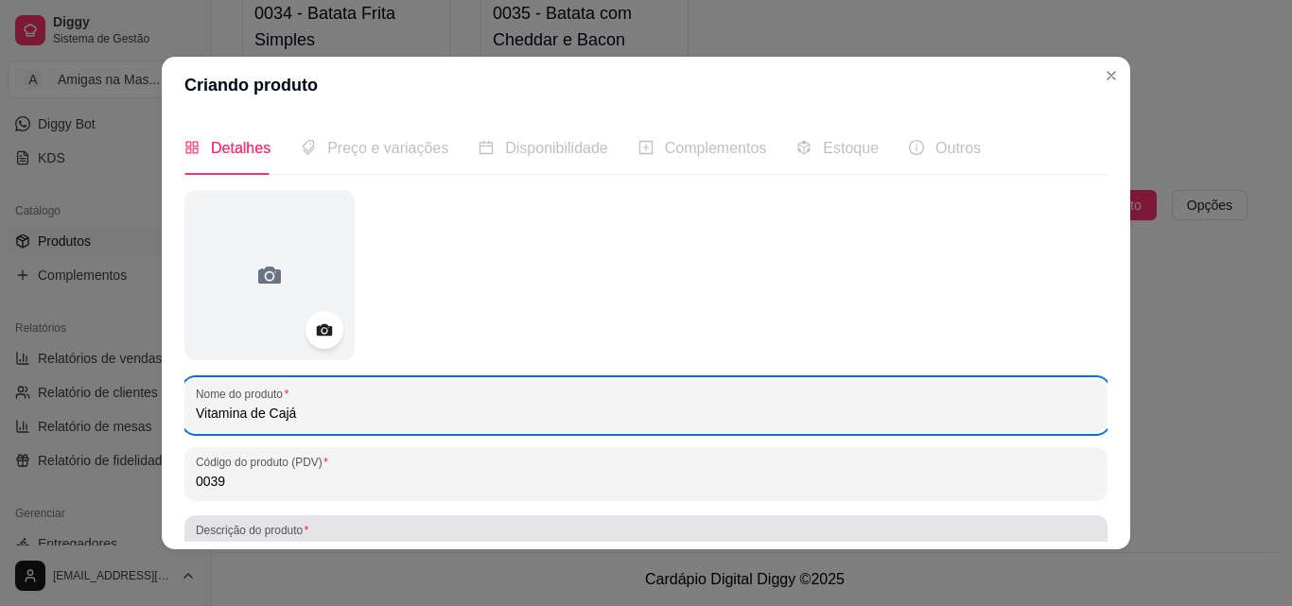
type input "Vitamina de Cajá"
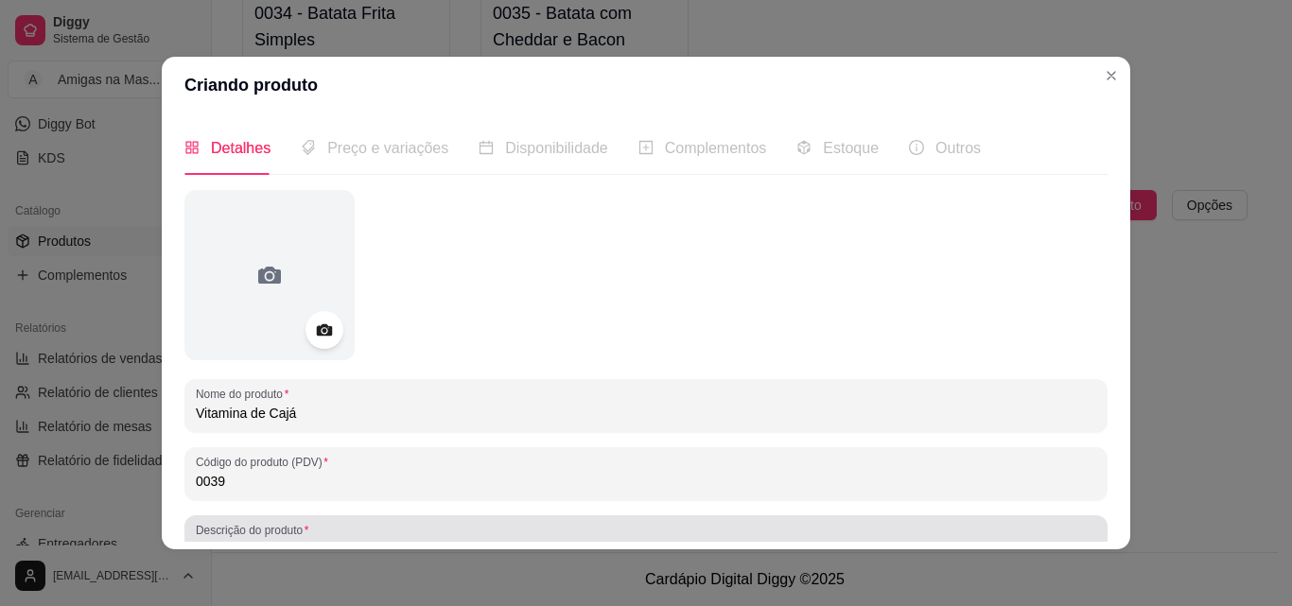
click at [229, 530] on label "Descrição do produto" at bounding box center [255, 530] width 119 height 16
click at [229, 540] on input "Descrição do produto" at bounding box center [646, 549] width 900 height 19
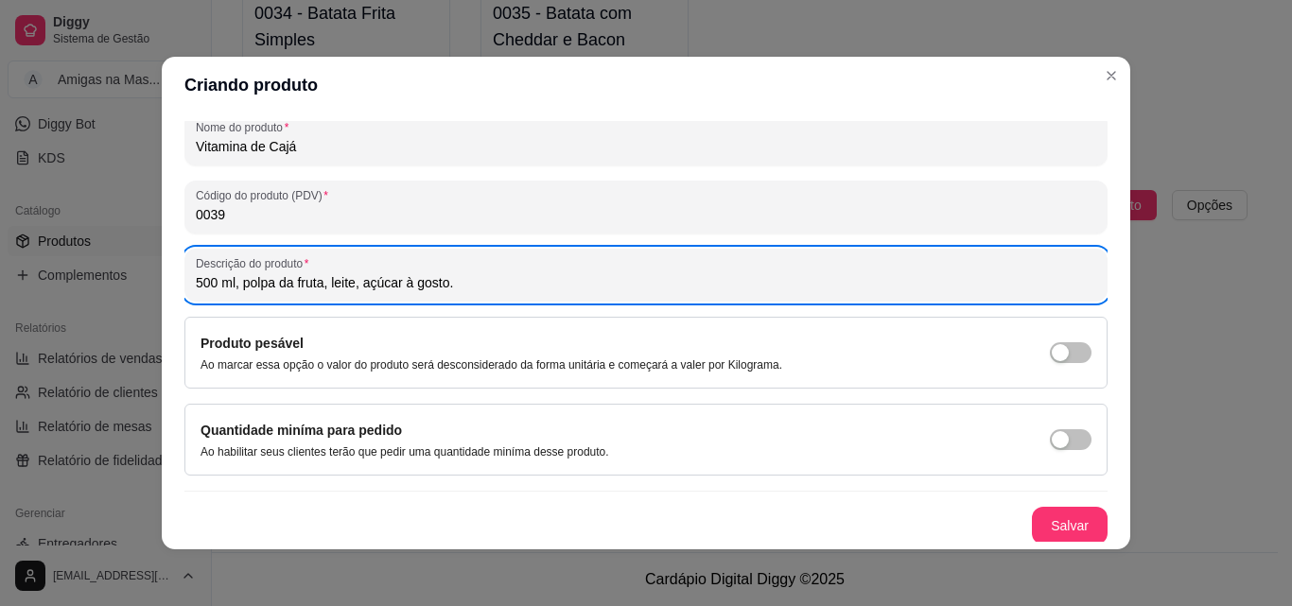
scroll to position [270, 0]
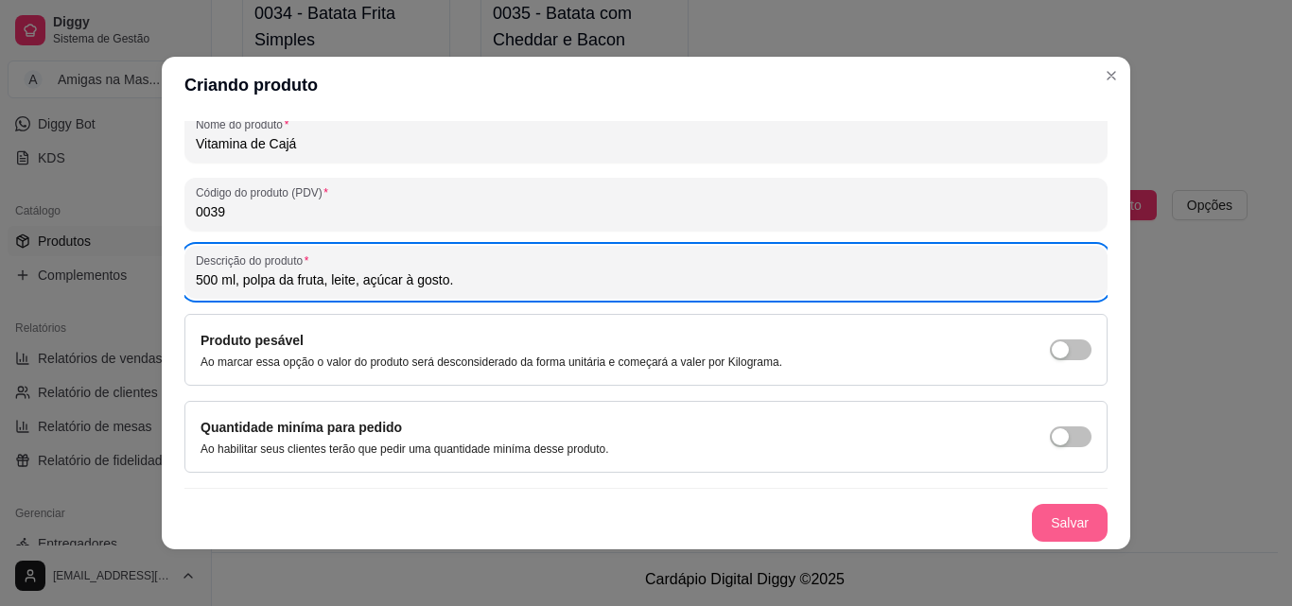
type input "500 ml, polpa da fruta, leite, açúcar à gosto."
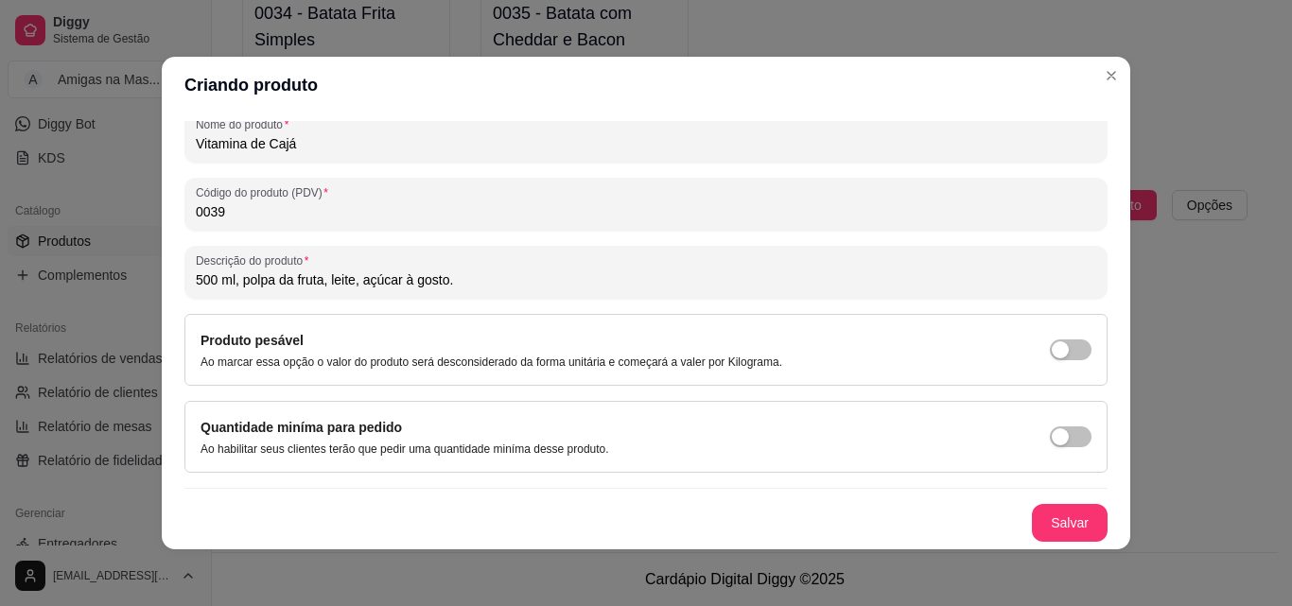
click at [1048, 503] on div "Nome do produto Vitamina de Cajá Código do produto (PDV) 0039 Descrição do prod…" at bounding box center [645, 231] width 923 height 621
click at [1039, 511] on button "Salvar" at bounding box center [1070, 523] width 74 height 37
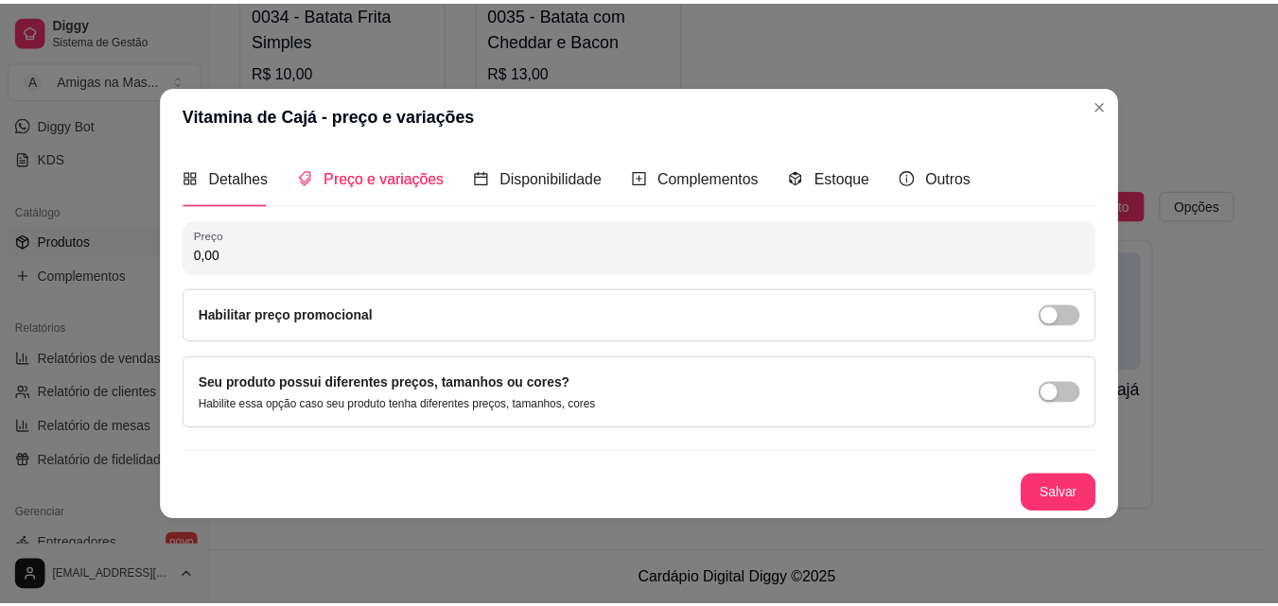
scroll to position [0, 0]
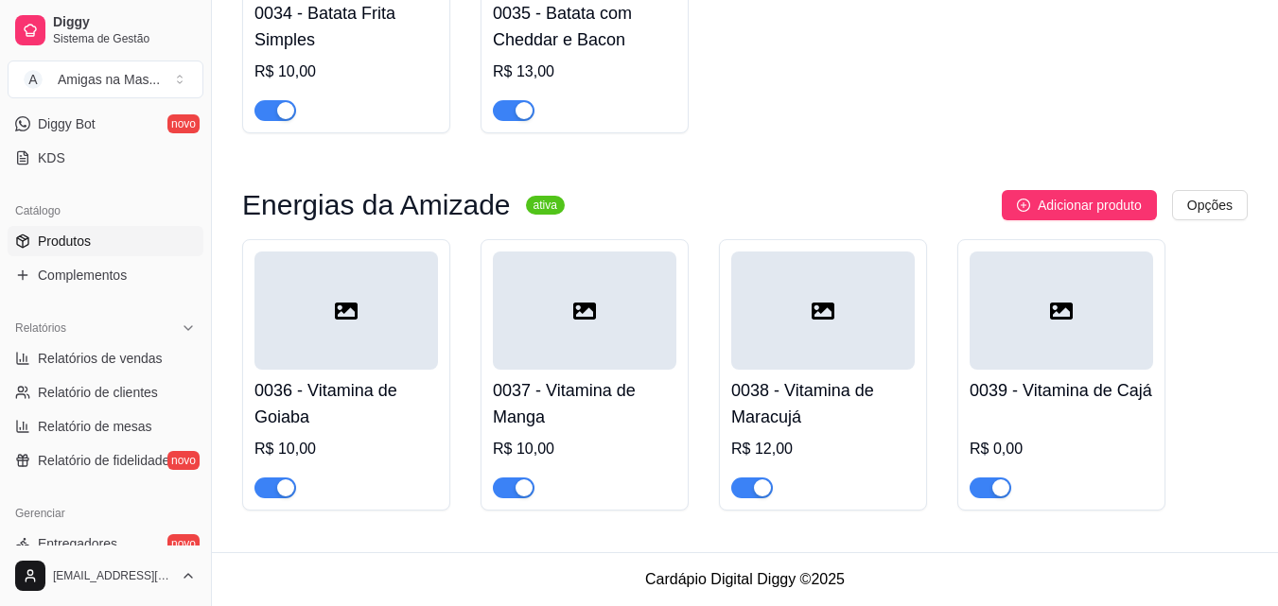
click at [1062, 404] on h4 "0039 - Vitamina de Cajá" at bounding box center [1060, 390] width 183 height 26
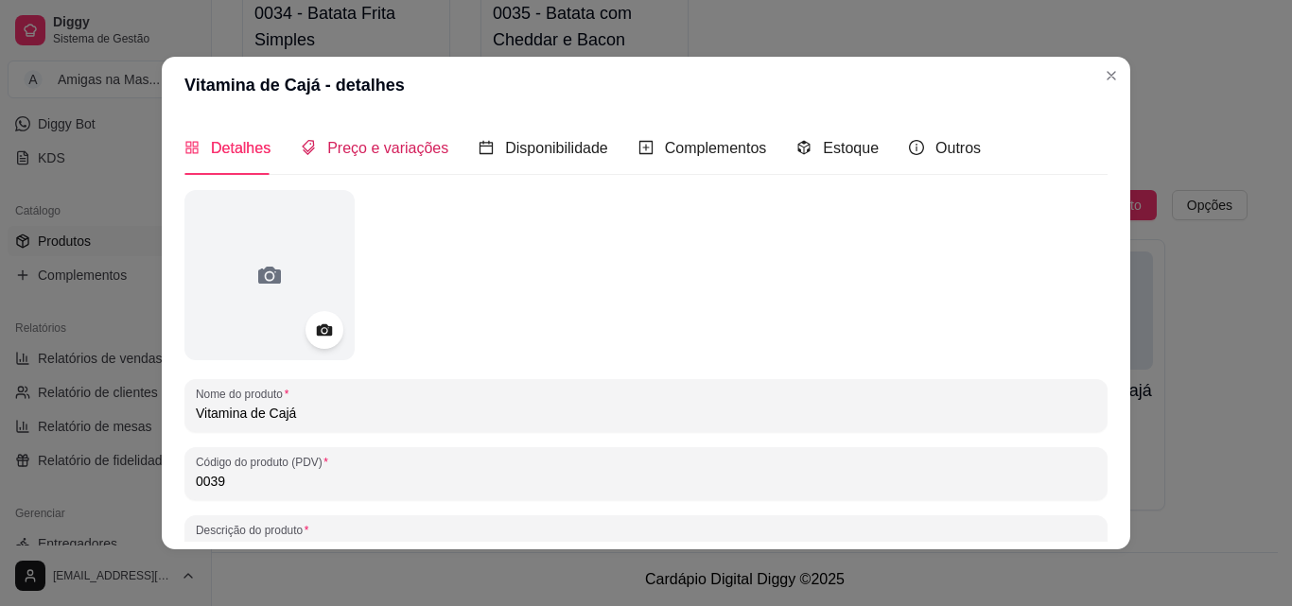
click at [332, 148] on span "Preço e variações" at bounding box center [387, 148] width 121 height 16
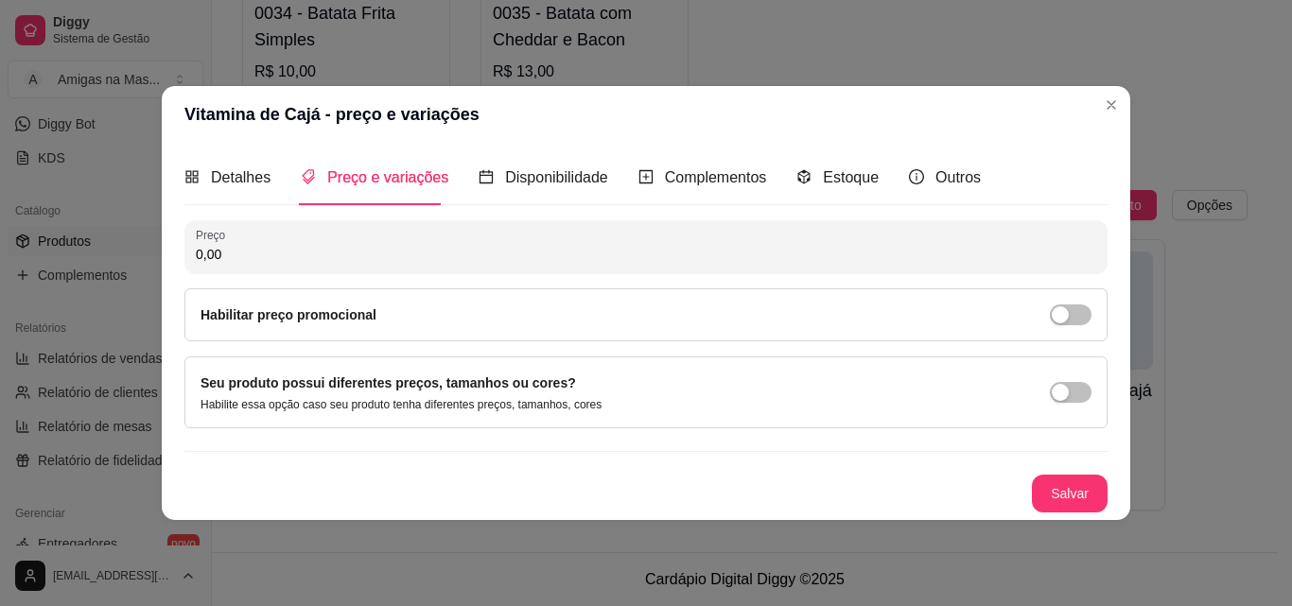
click at [267, 251] on input "0,00" at bounding box center [646, 254] width 900 height 19
type input "12,00"
click at [1072, 480] on button "Salvar" at bounding box center [1070, 494] width 76 height 38
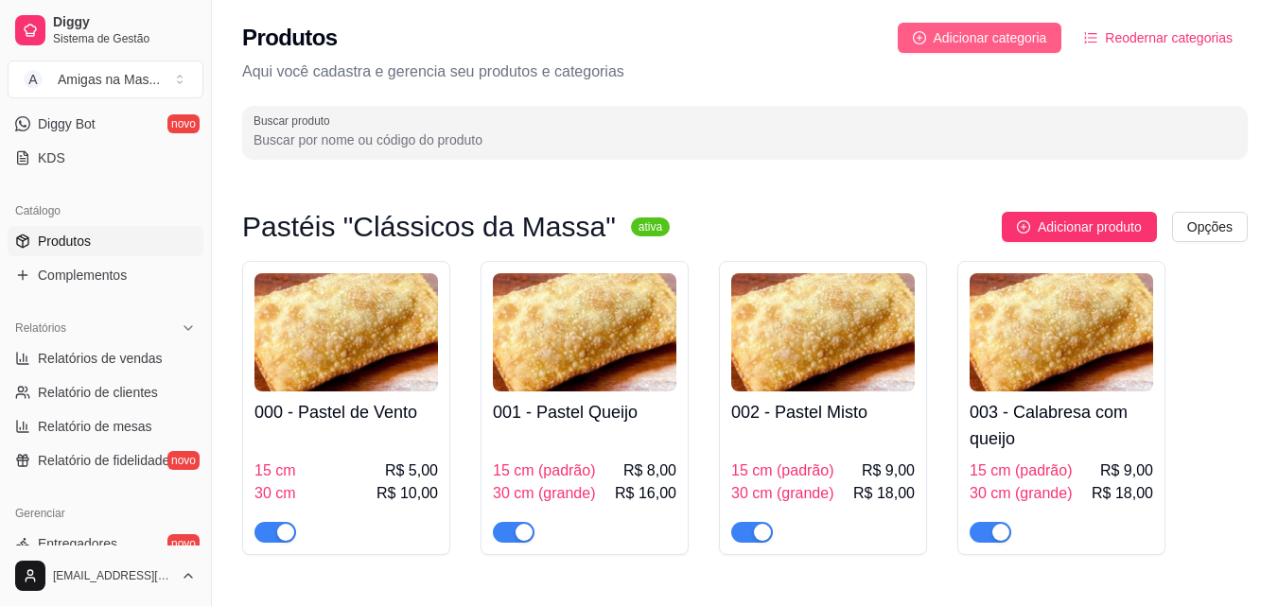
click at [1007, 43] on span "Adicionar categoria" at bounding box center [989, 37] width 113 height 21
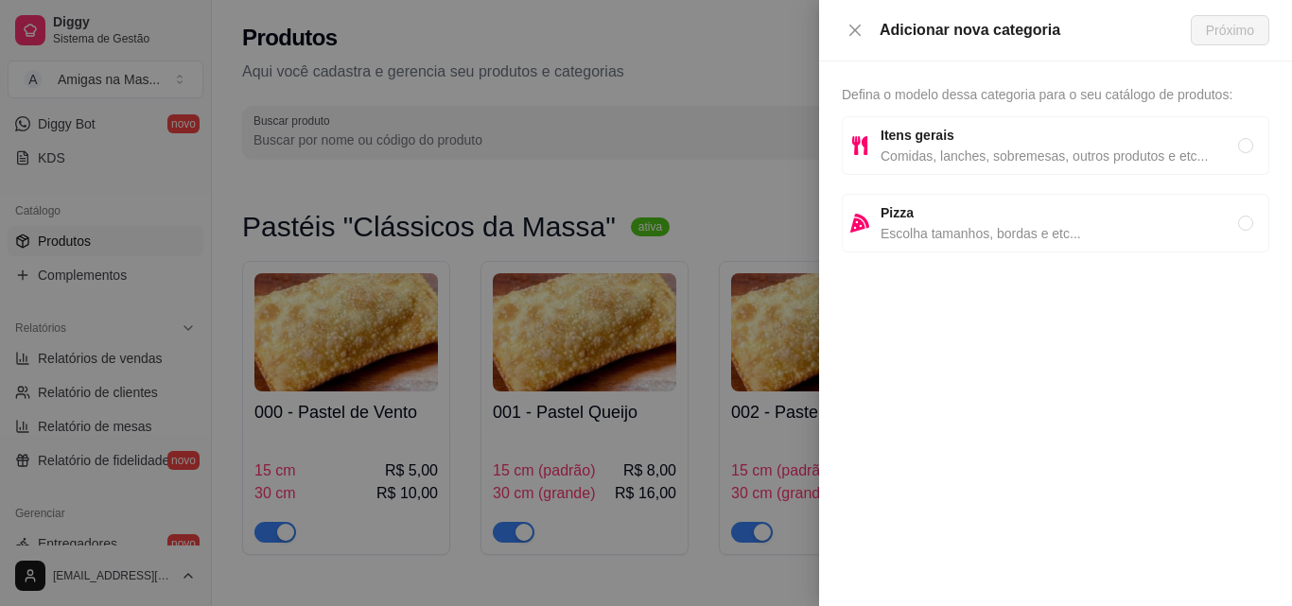
click at [997, 148] on span "Comidas, lanches, sobremesas, outros produtos e etc..." at bounding box center [1058, 156] width 357 height 21
radio input "true"
click at [1226, 29] on span "Próximo" at bounding box center [1230, 30] width 48 height 21
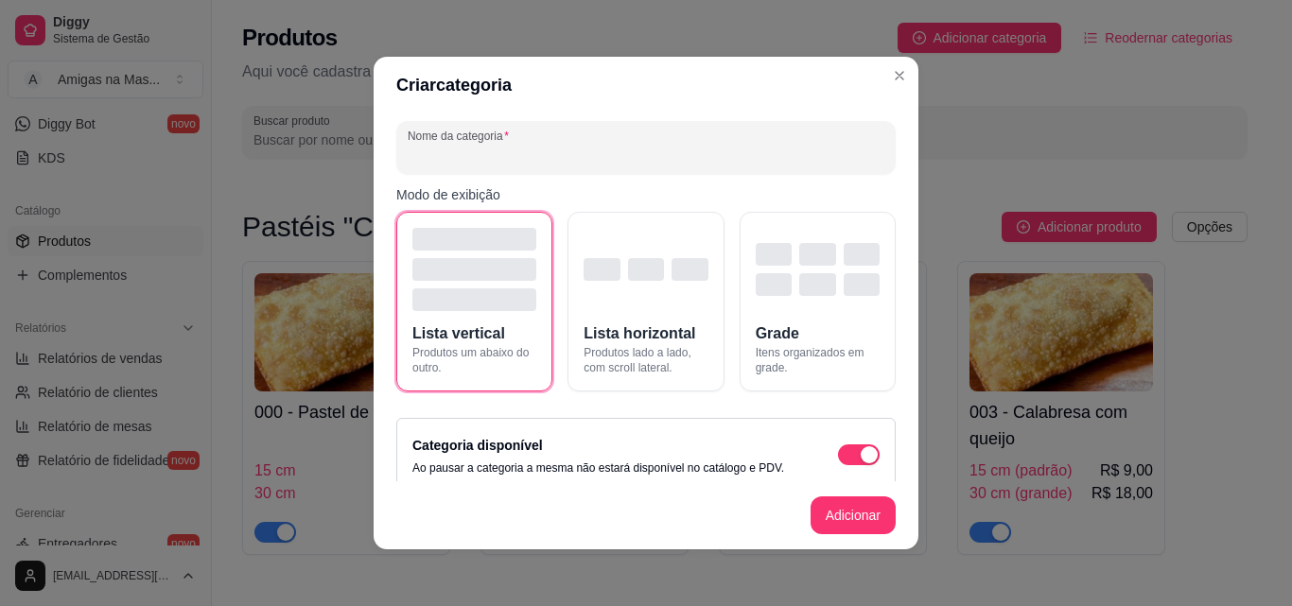
click at [441, 164] on input "Nome da categoria" at bounding box center [646, 155] width 477 height 19
type input "Refrescos da [PERSON_NAME]"
click at [839, 525] on button "Adicionar" at bounding box center [852, 515] width 85 height 38
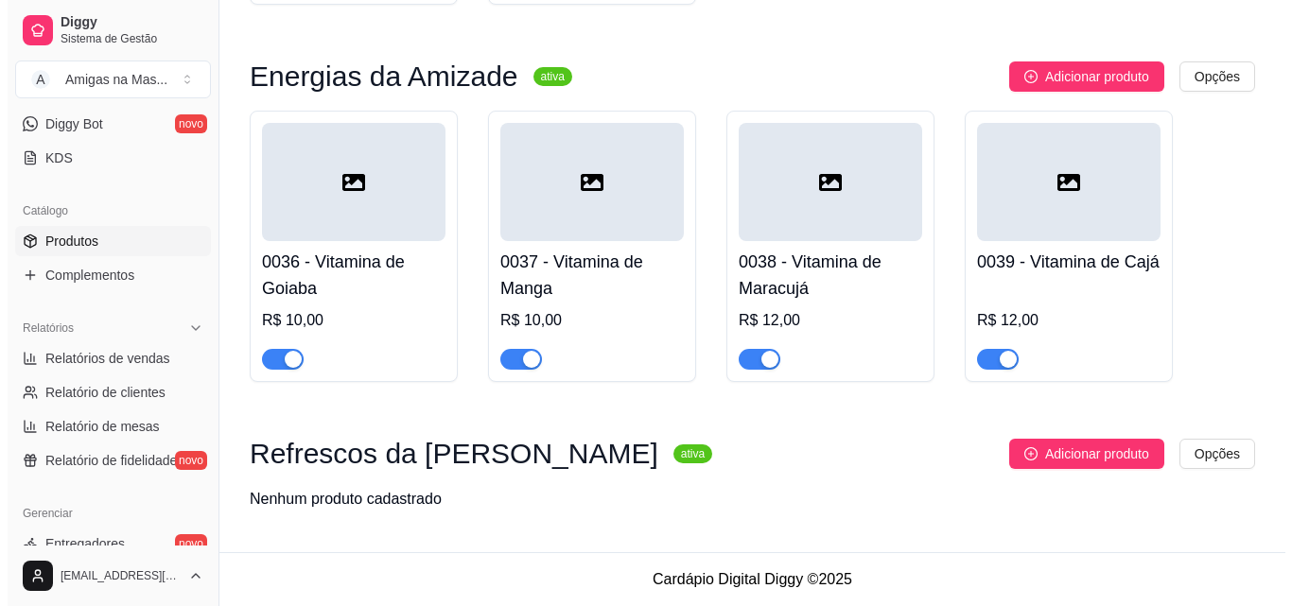
scroll to position [4562, 0]
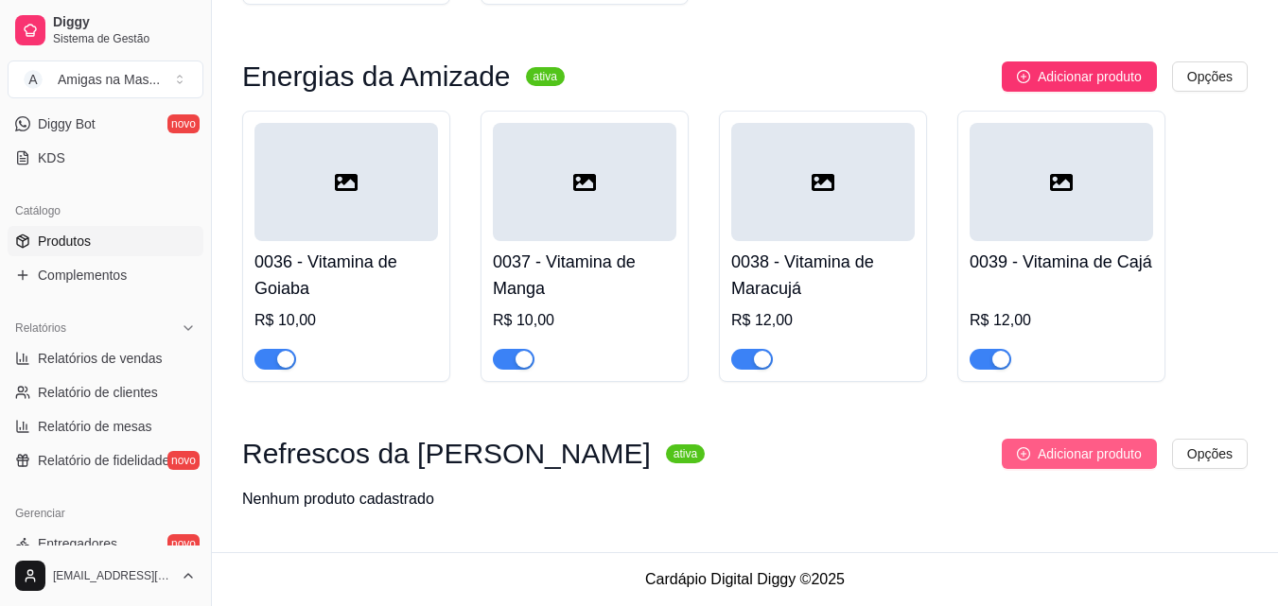
click at [1044, 458] on span "Adicionar produto" at bounding box center [1089, 454] width 104 height 21
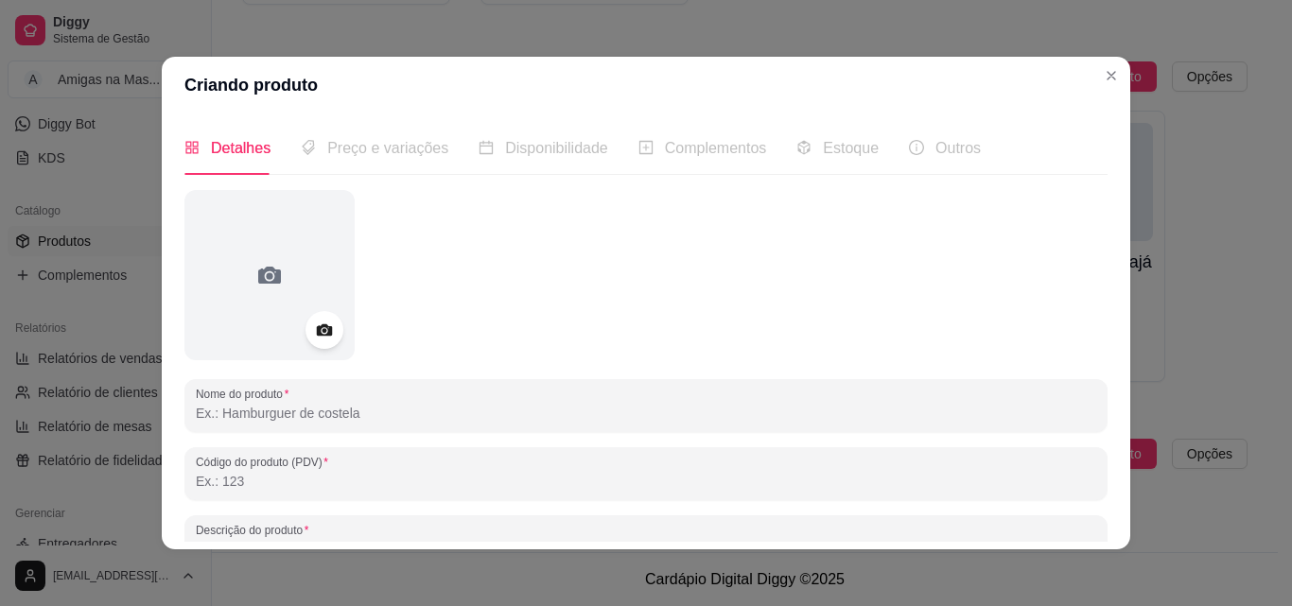
click at [229, 412] on input "Nome do produto" at bounding box center [646, 413] width 900 height 19
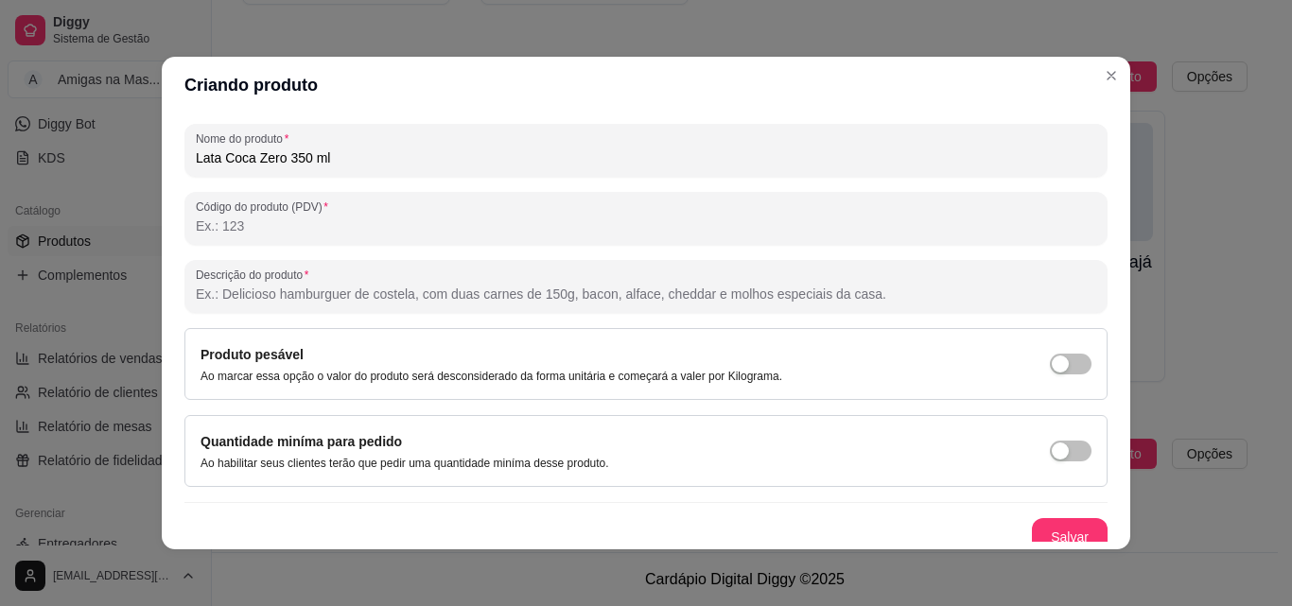
scroll to position [270, 0]
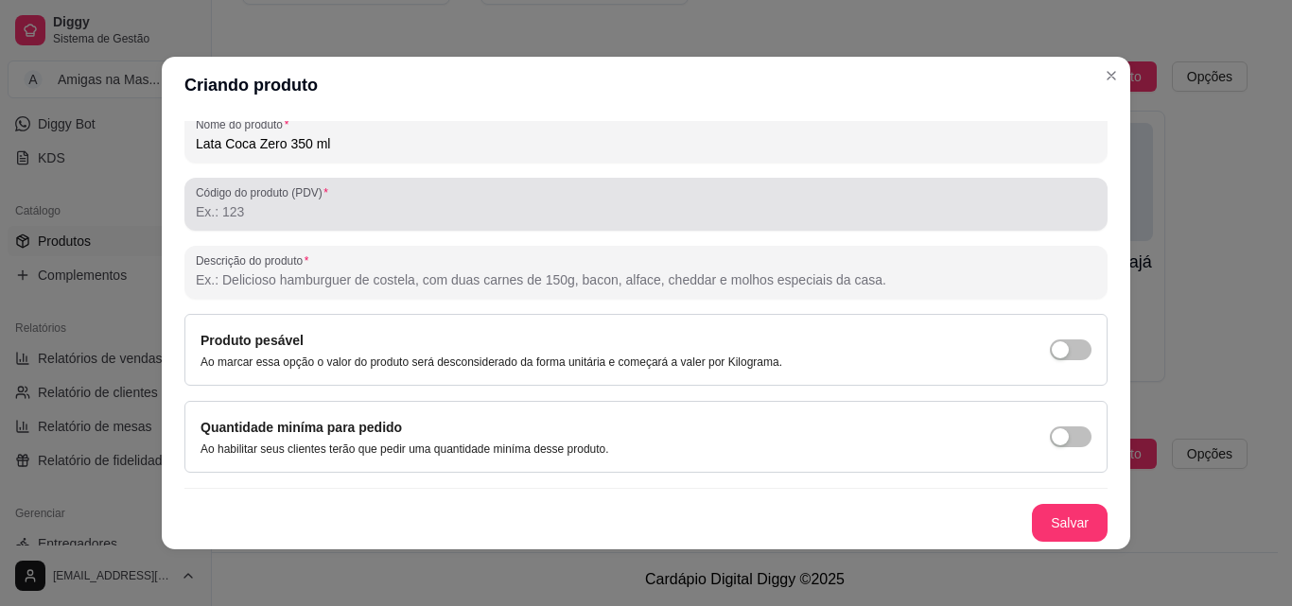
type input "Lata Coca Zero 350 ml"
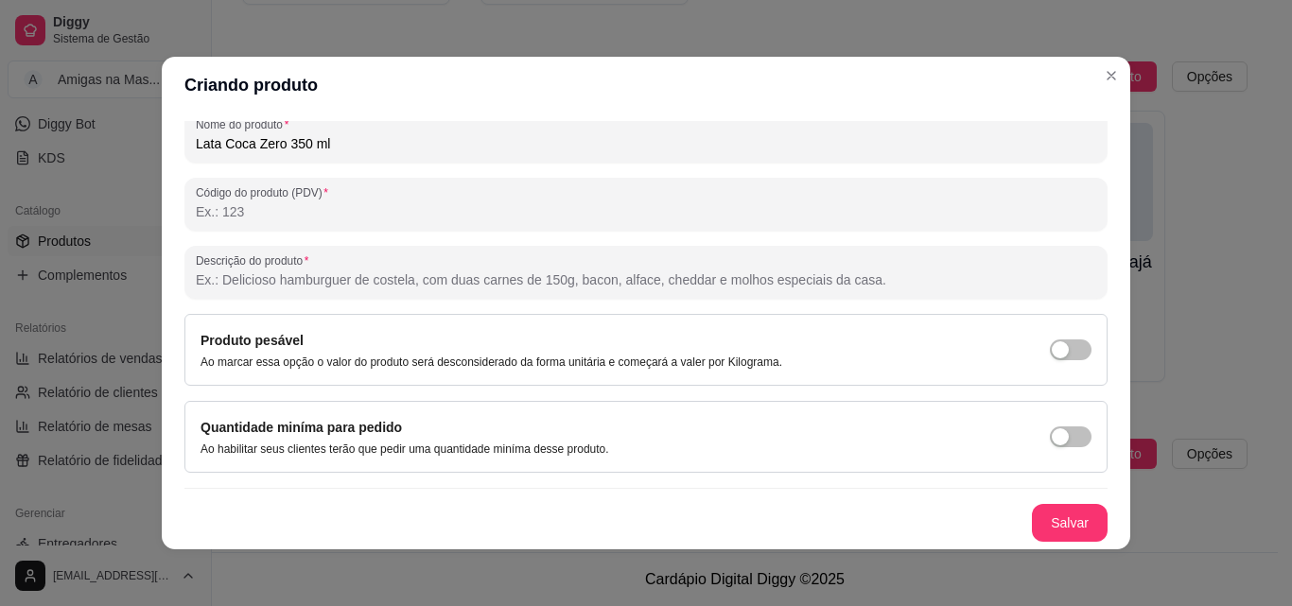
click at [262, 204] on input "Código do produto (PDV)" at bounding box center [646, 211] width 900 height 19
type input "0036"
click at [1049, 517] on button "Salvar" at bounding box center [1070, 523] width 76 height 38
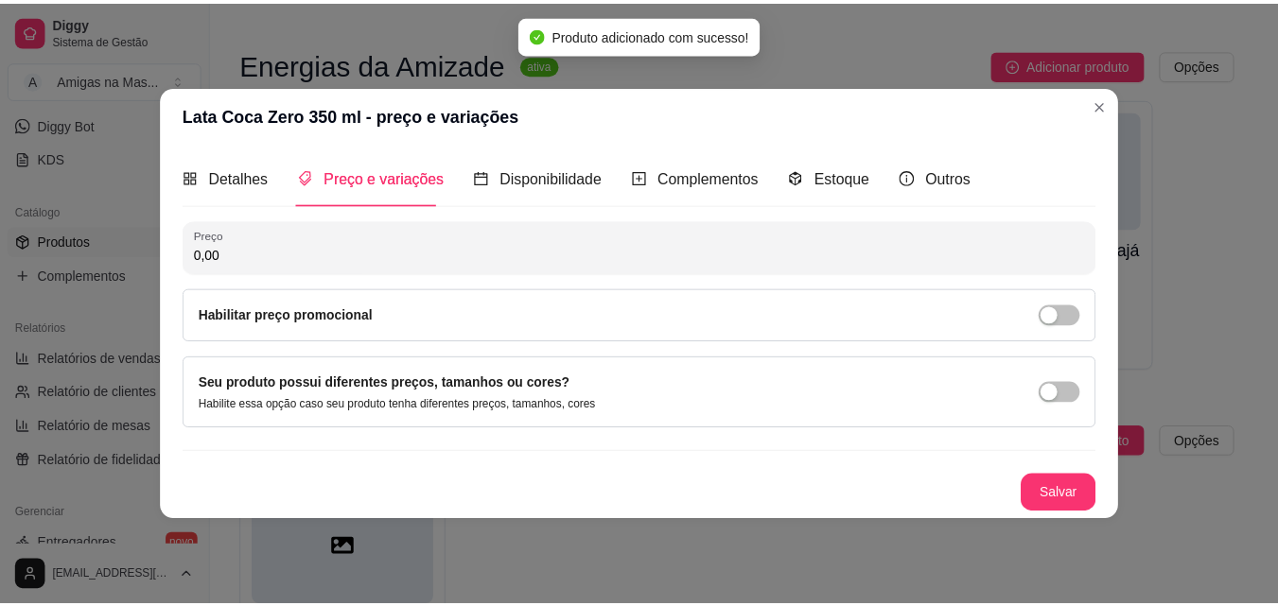
scroll to position [0, 0]
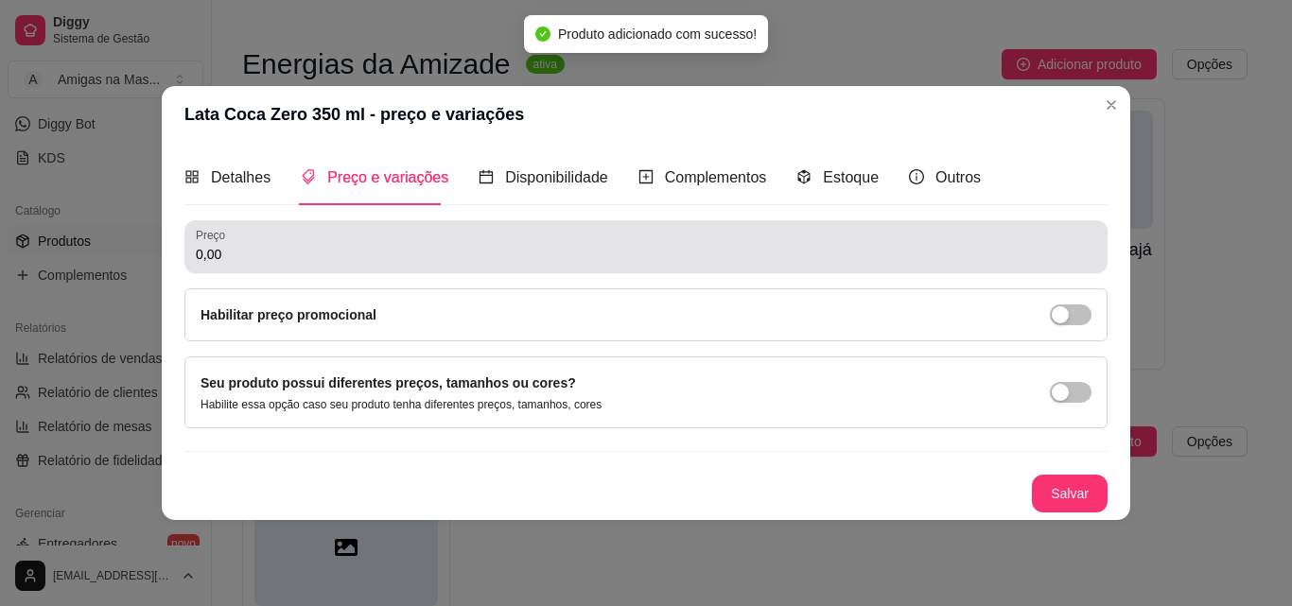
click at [241, 252] on input "0,00" at bounding box center [646, 254] width 900 height 19
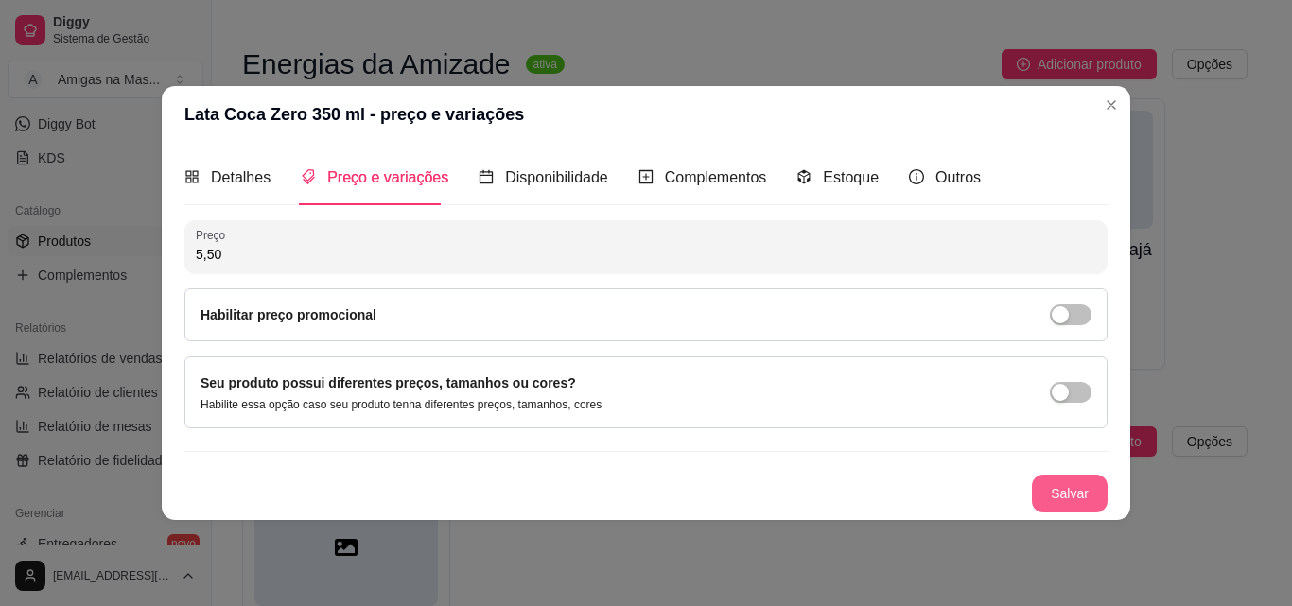
type input "5,50"
click at [1089, 481] on button "Salvar" at bounding box center [1070, 494] width 76 height 38
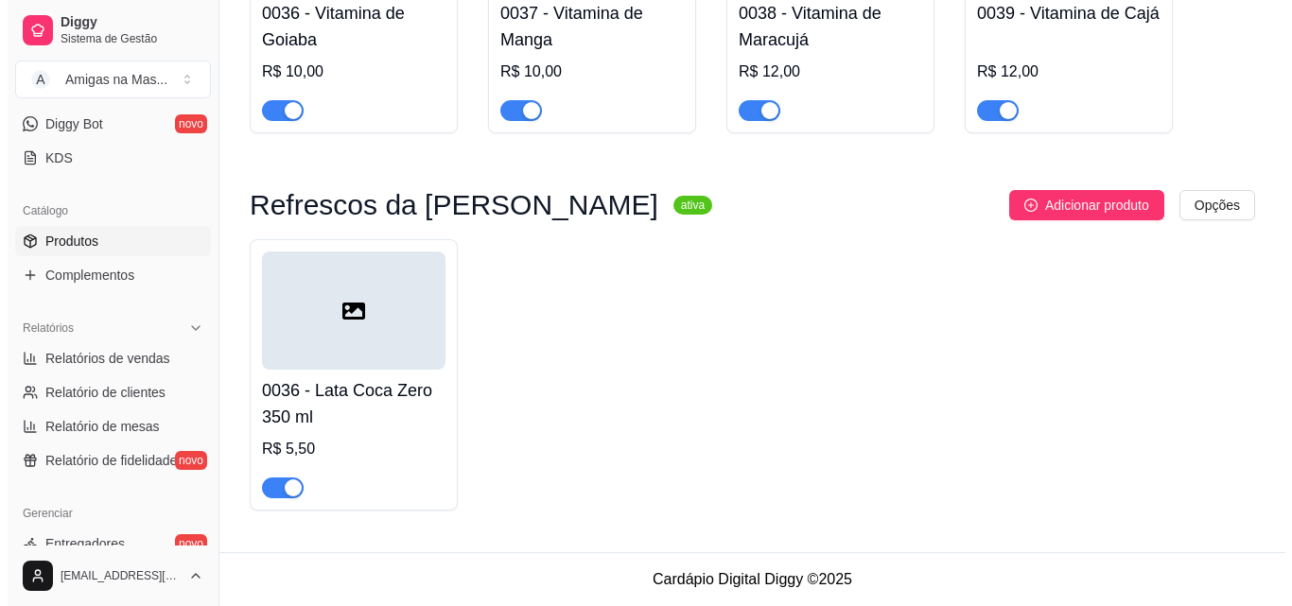
scroll to position [4811, 0]
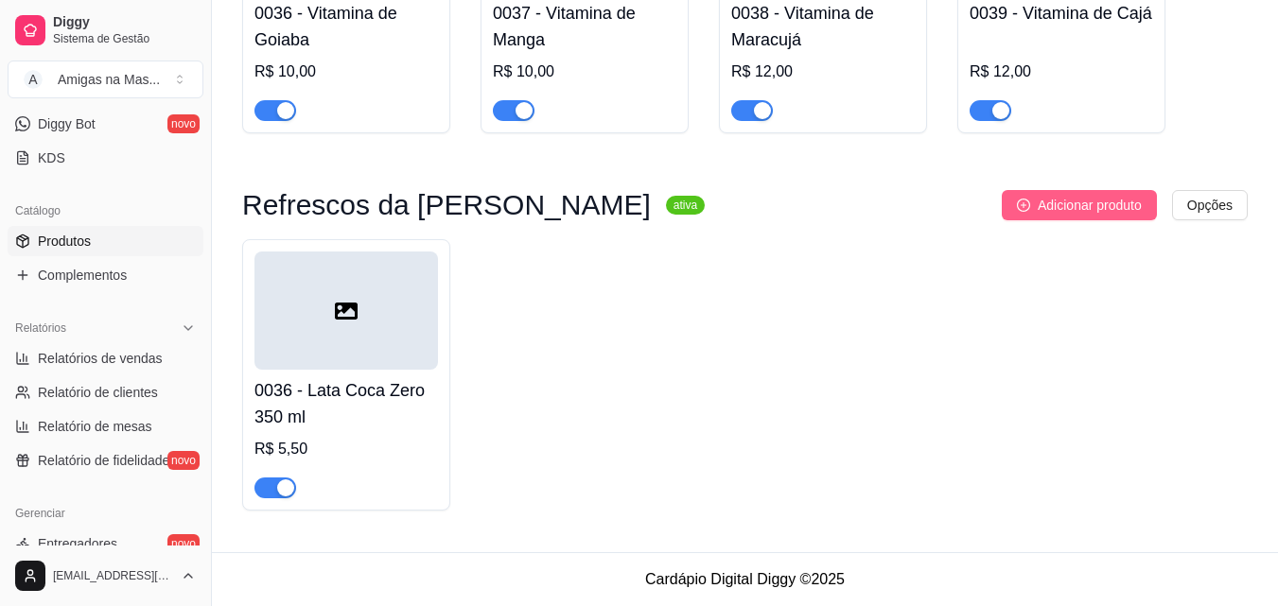
click at [1039, 213] on span "Adicionar produto" at bounding box center [1089, 205] width 104 height 21
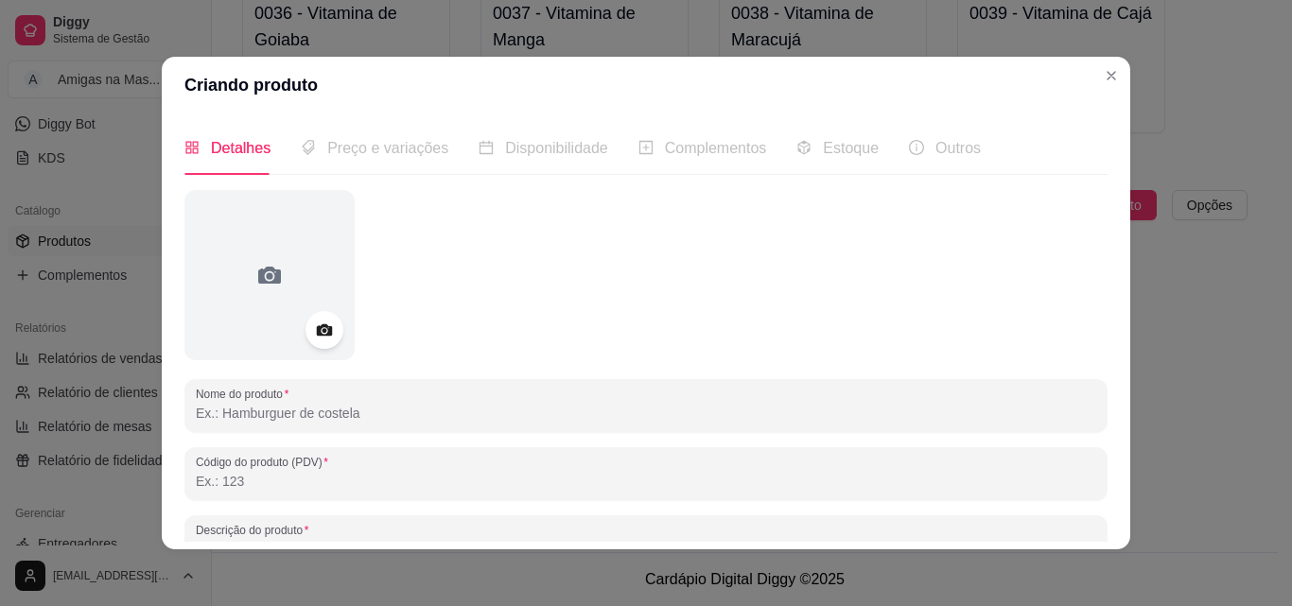
click at [217, 486] on input "Código do produto (PDV)" at bounding box center [646, 481] width 900 height 19
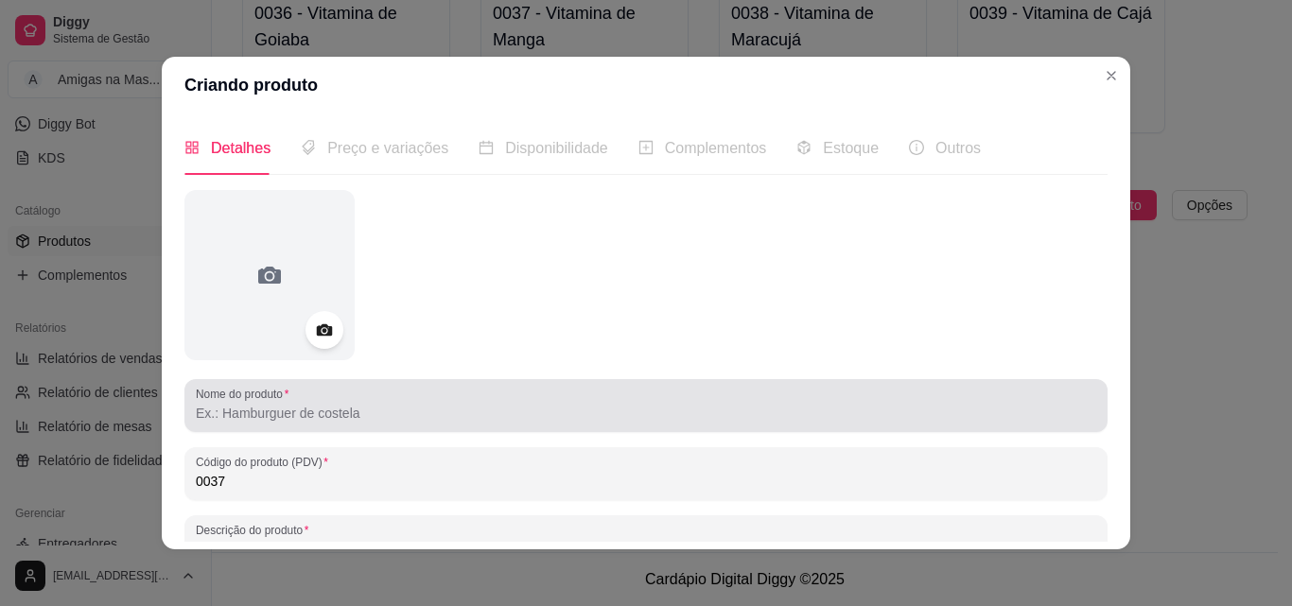
type input "0037"
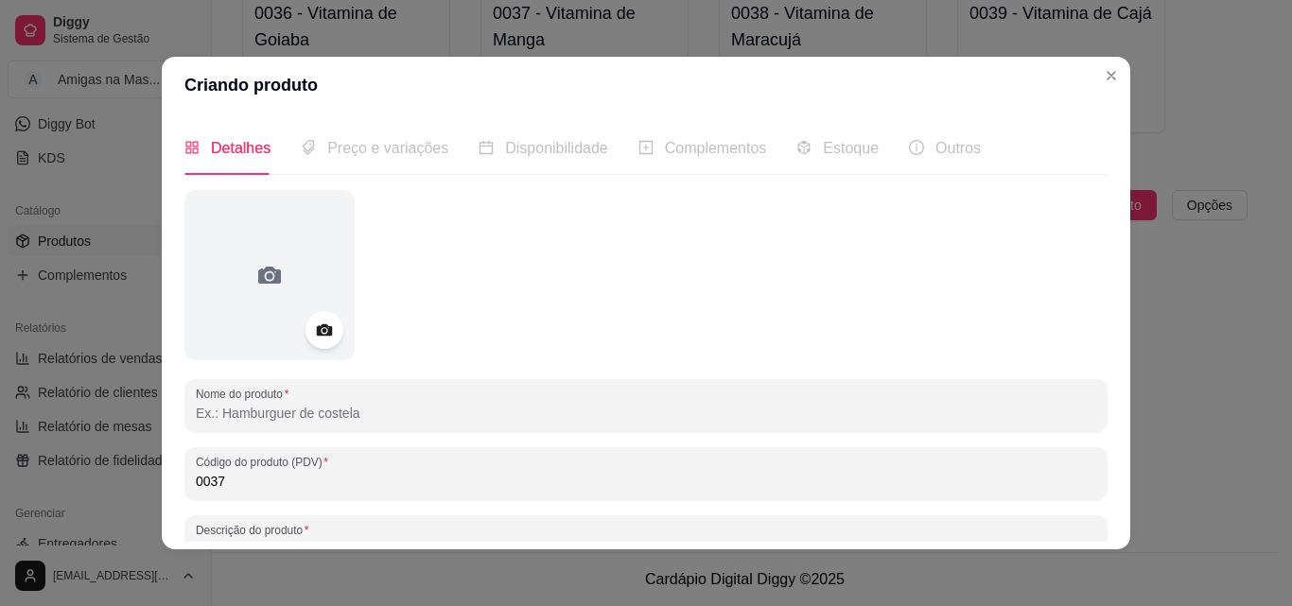
click at [269, 419] on input "Nome do produto" at bounding box center [646, 413] width 900 height 19
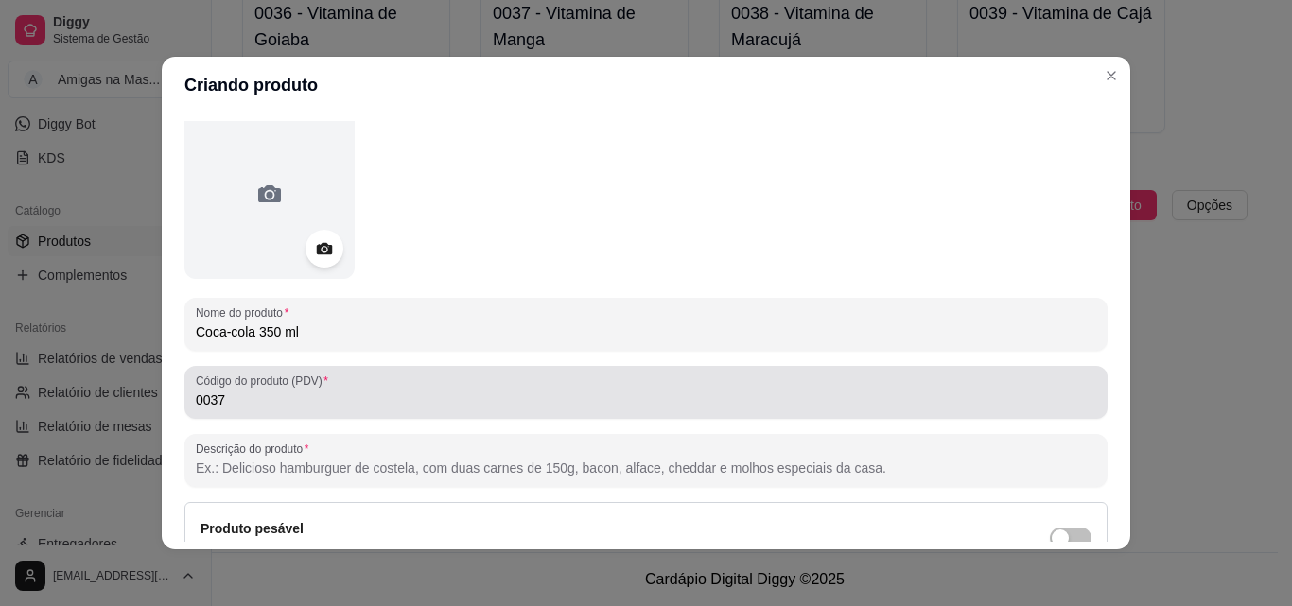
scroll to position [270, 0]
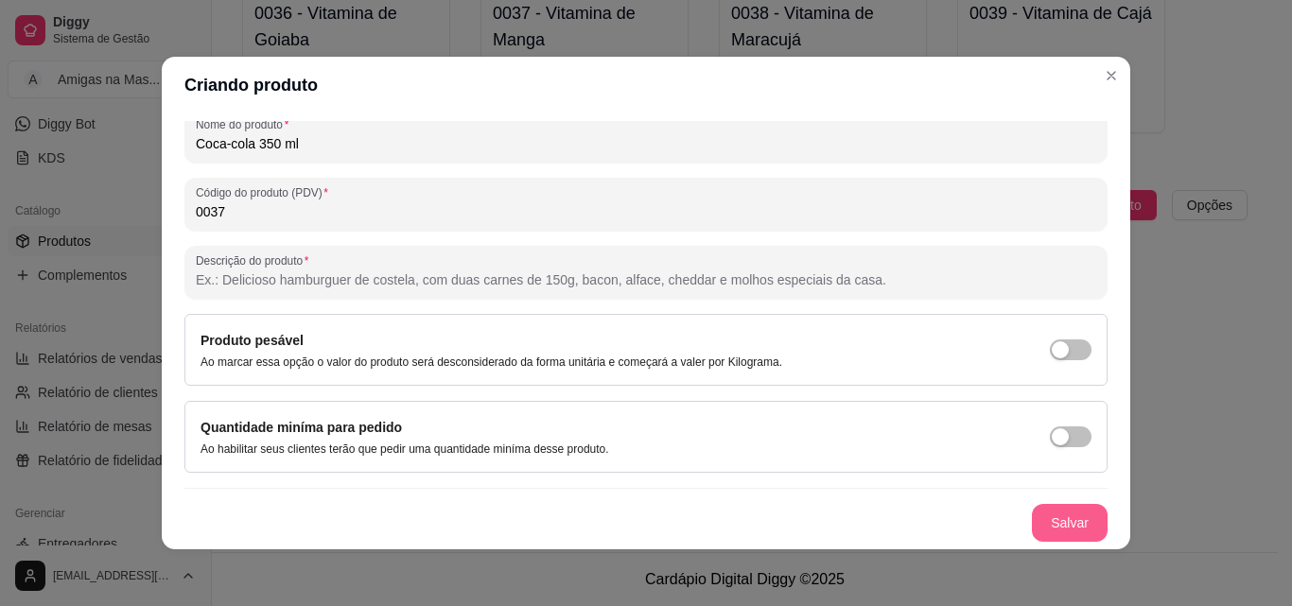
type input "Coca-cola 350 ml"
click at [1041, 533] on button "Salvar" at bounding box center [1070, 523] width 76 height 38
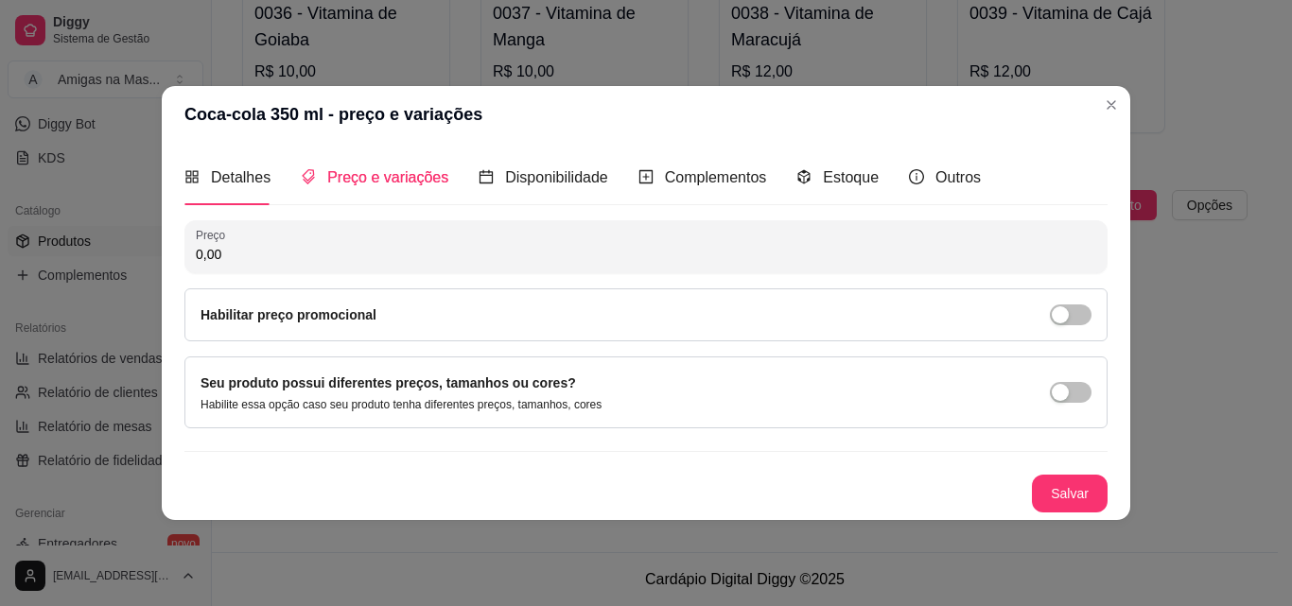
scroll to position [0, 0]
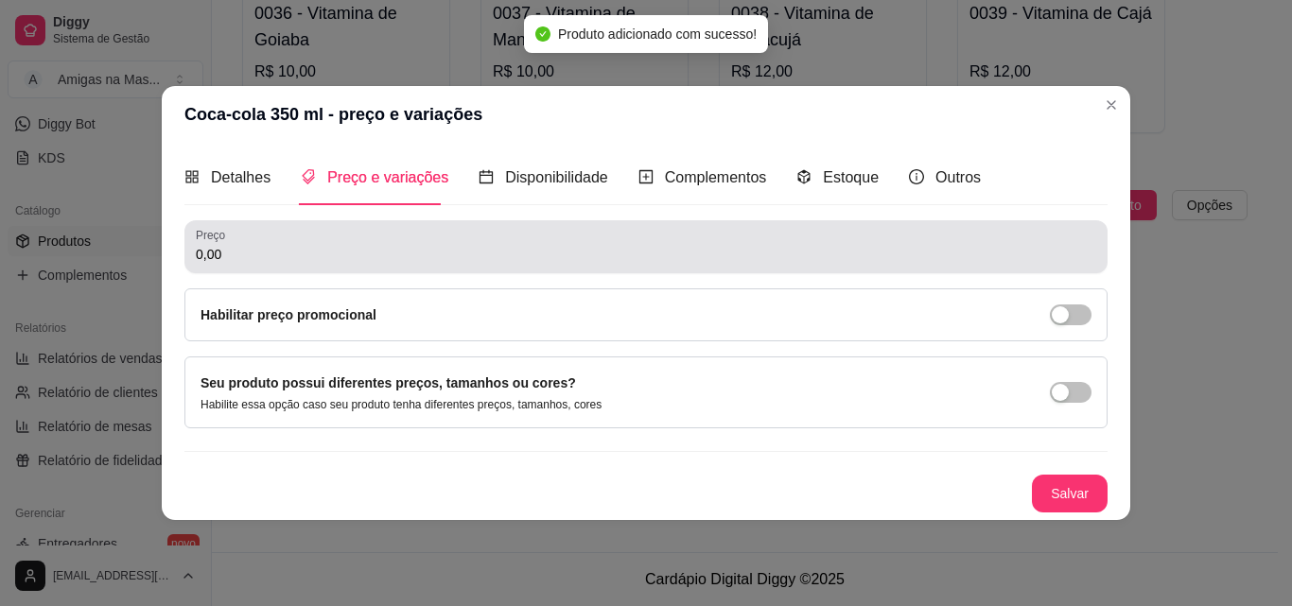
click at [235, 254] on input "0,00" at bounding box center [646, 254] width 900 height 19
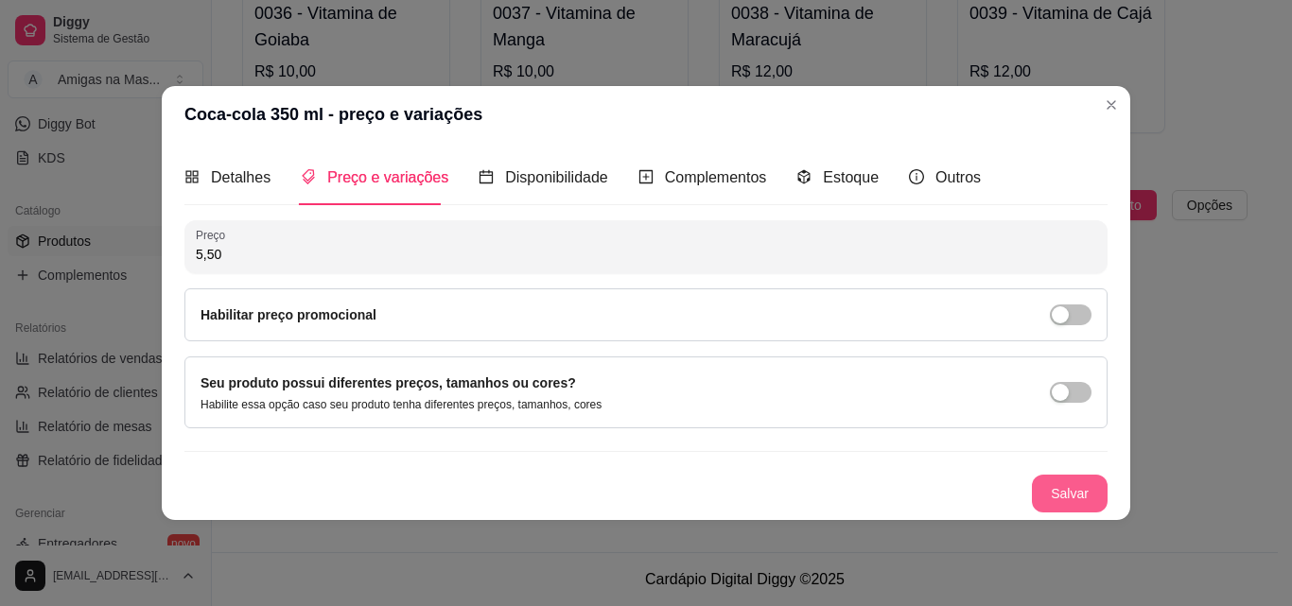
type input "5,50"
click at [1053, 485] on button "Salvar" at bounding box center [1070, 493] width 74 height 37
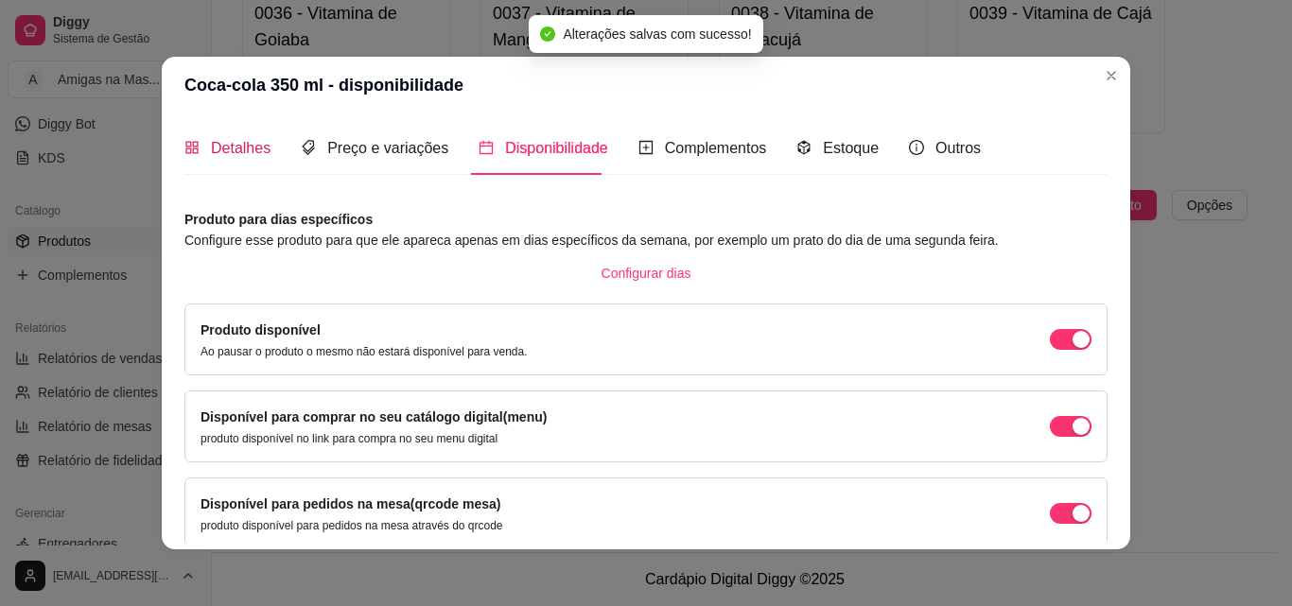
click at [242, 140] on span "Detalhes" at bounding box center [241, 148] width 60 height 16
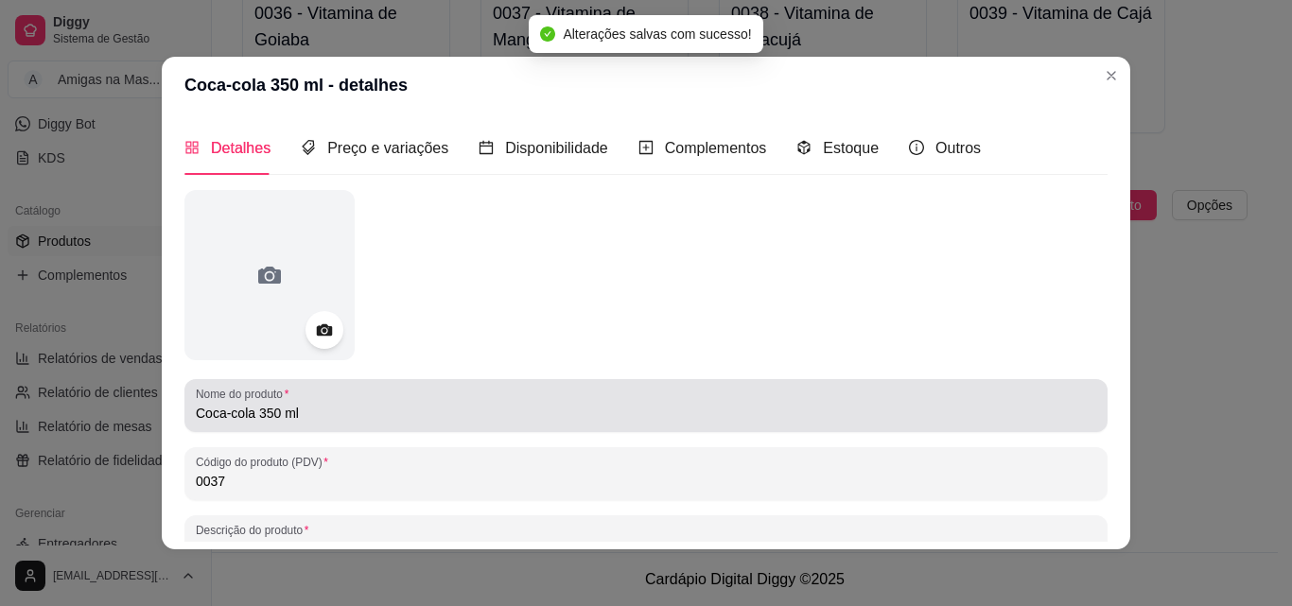
click at [250, 409] on input "Coca-cola 350 ml" at bounding box center [646, 413] width 900 height 19
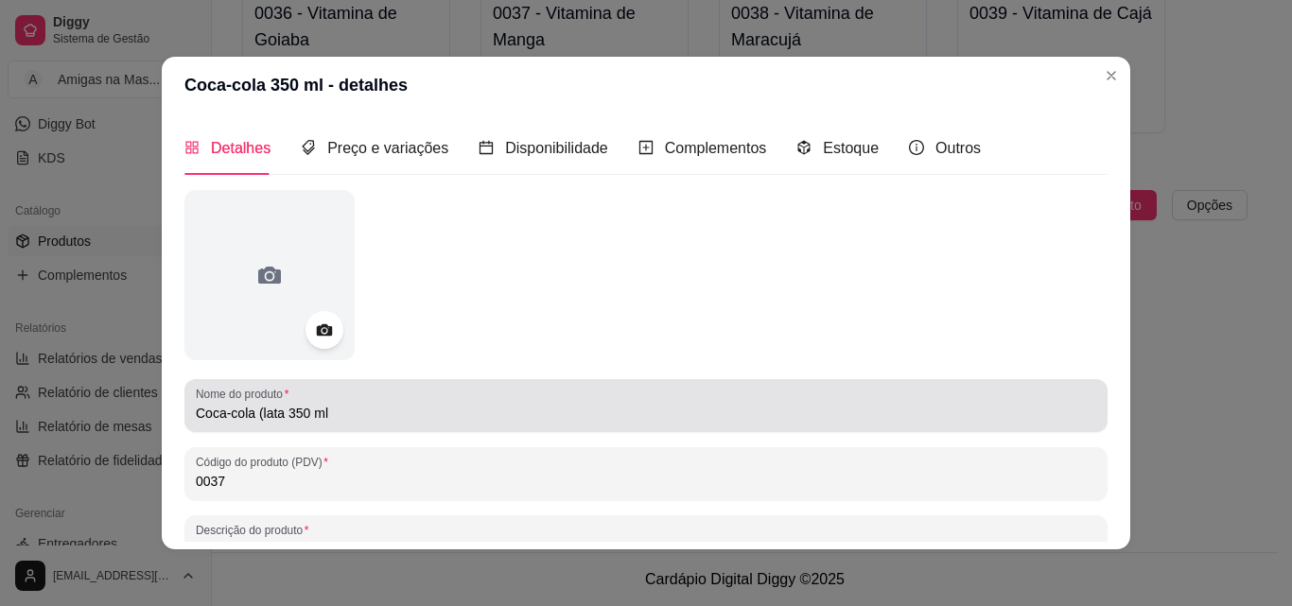
click at [343, 427] on div "Nome do produto Coca-cola (lata 350 ml" at bounding box center [645, 405] width 923 height 53
click at [338, 425] on div "Coca-cola (lata 350 ml" at bounding box center [646, 406] width 900 height 38
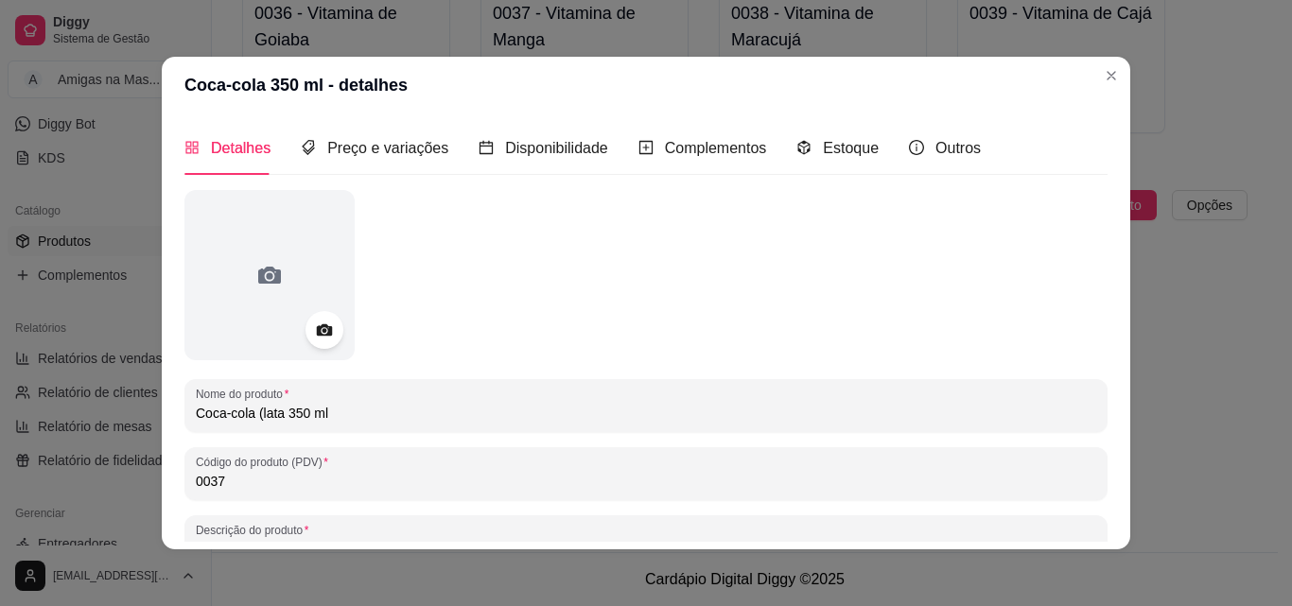
click at [339, 422] on input "Coca-cola (lata 350 ml" at bounding box center [646, 413] width 900 height 19
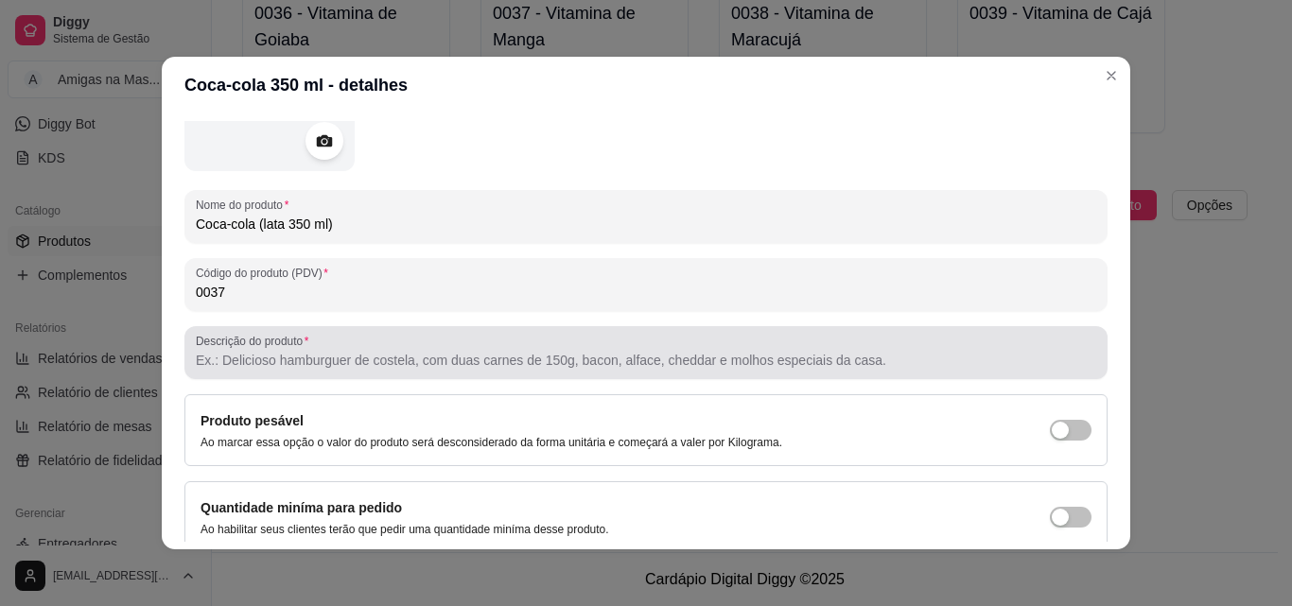
scroll to position [270, 0]
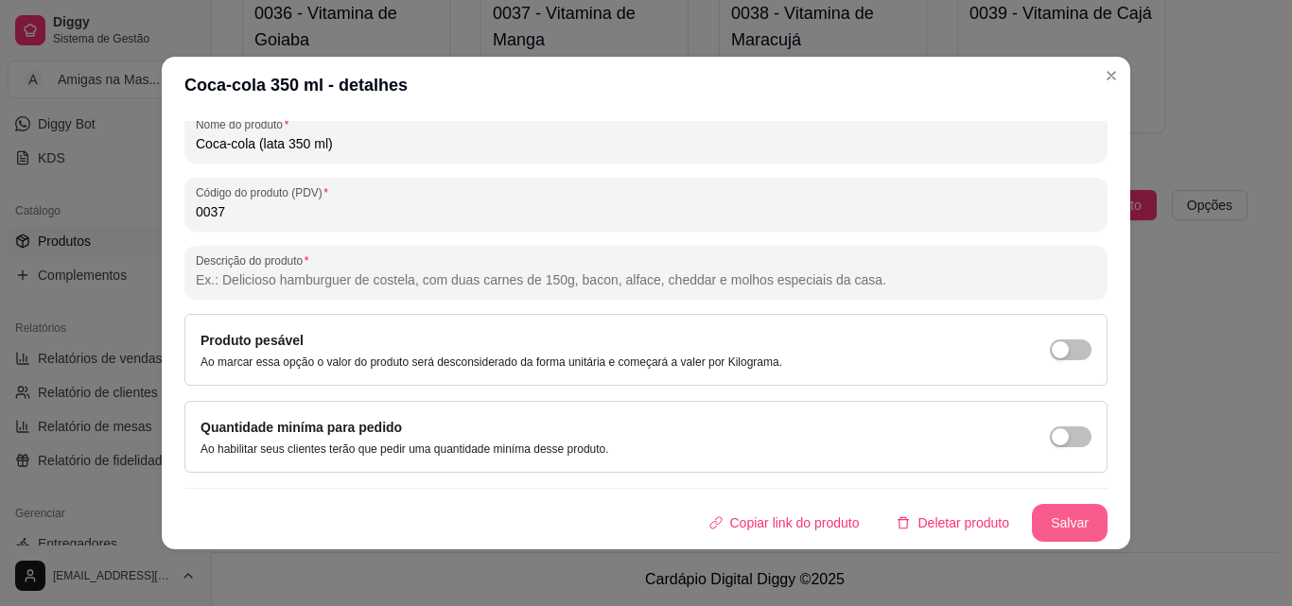
type input "Coca-cola (lata 350 ml)"
click at [1072, 524] on button "Salvar" at bounding box center [1070, 523] width 74 height 37
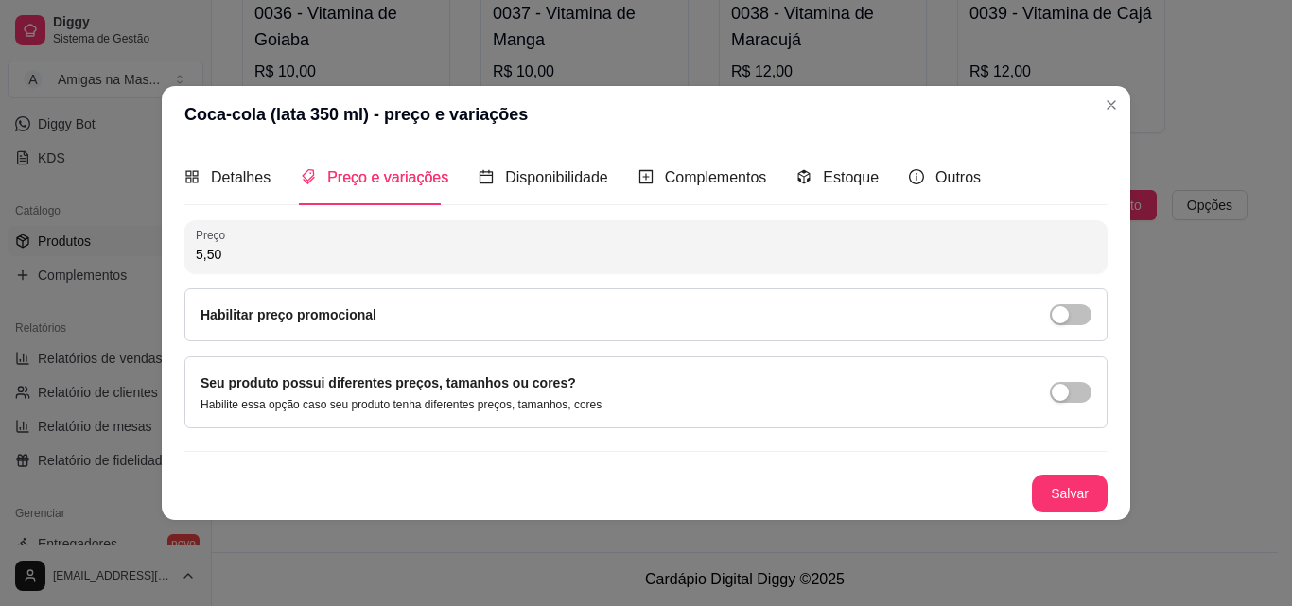
scroll to position [0, 0]
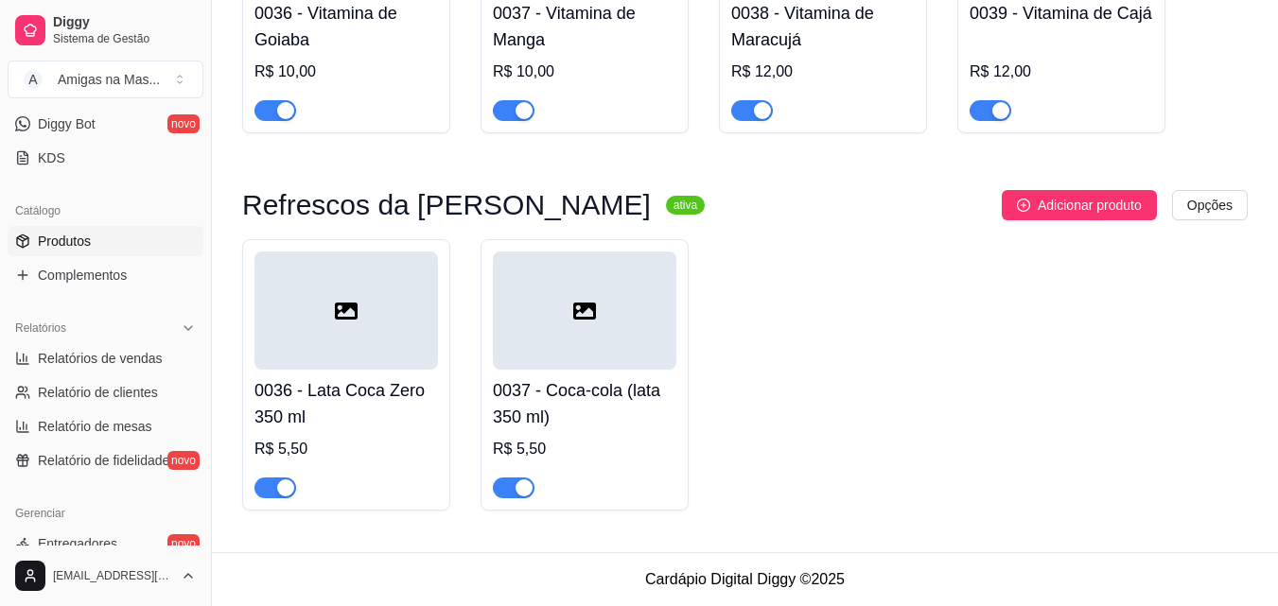
click at [314, 406] on h4 "0036 - Lata Coca Zero 350 ml" at bounding box center [345, 403] width 183 height 53
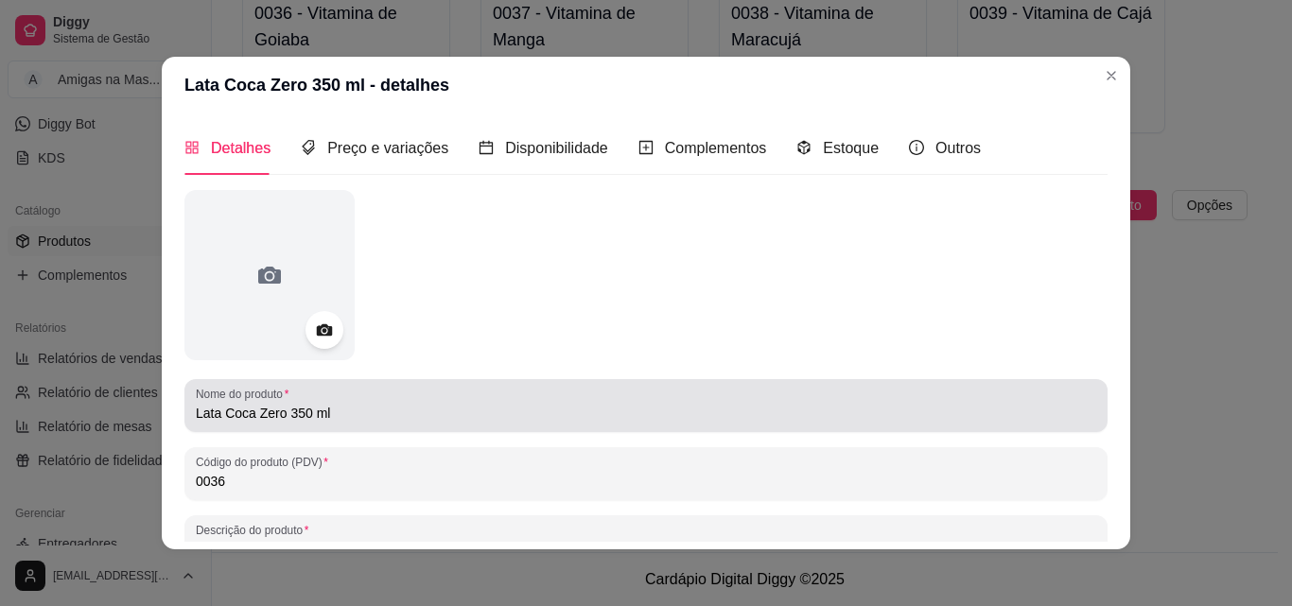
click at [215, 417] on input "Lata Coca Zero 350 ml" at bounding box center [646, 413] width 900 height 19
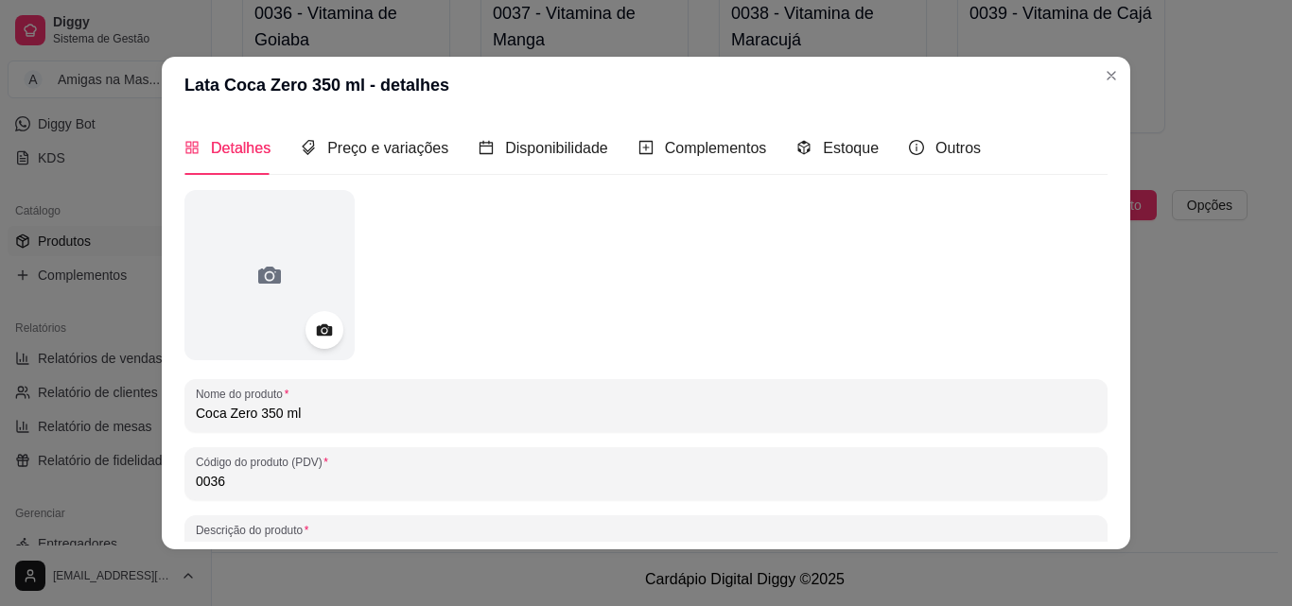
click at [215, 417] on input "Coca Zero 350 ml" at bounding box center [646, 413] width 900 height 19
click at [254, 419] on input "Coca-cola Zero 350 ml" at bounding box center [646, 413] width 900 height 19
click at [277, 412] on input "Coca-cola zero 350 ml" at bounding box center [646, 413] width 900 height 19
click at [280, 412] on input "Coca-cola zero 350 ml" at bounding box center [646, 413] width 900 height 19
click at [350, 416] on input "Coca-cola zero (lata 350 ml" at bounding box center [646, 413] width 900 height 19
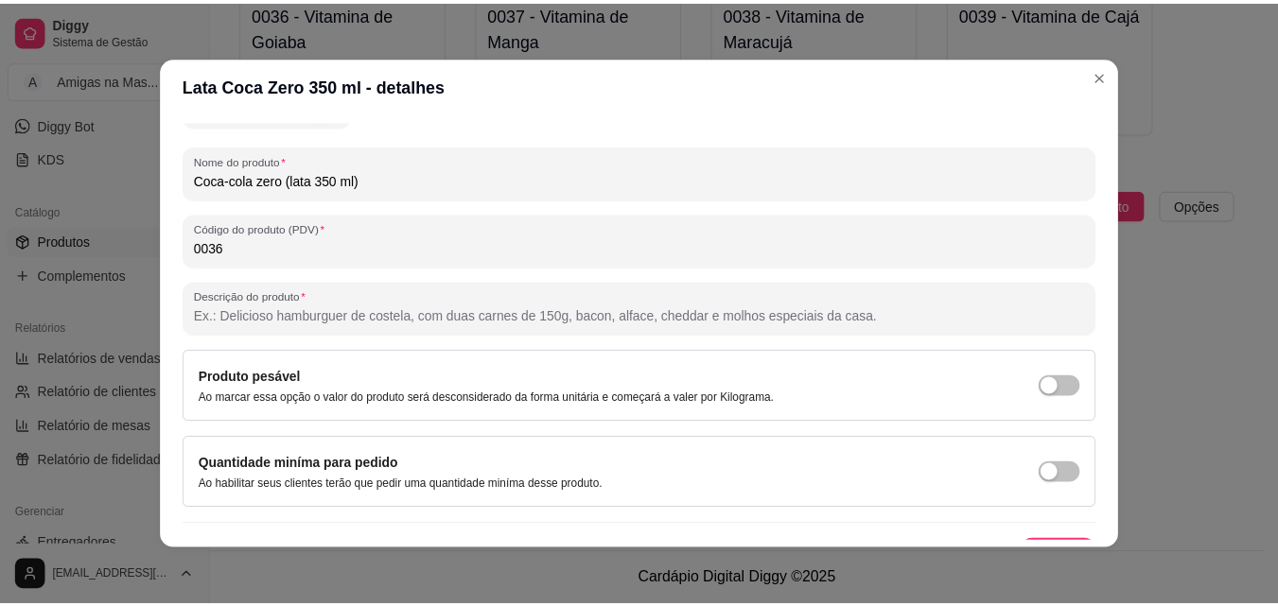
scroll to position [270, 0]
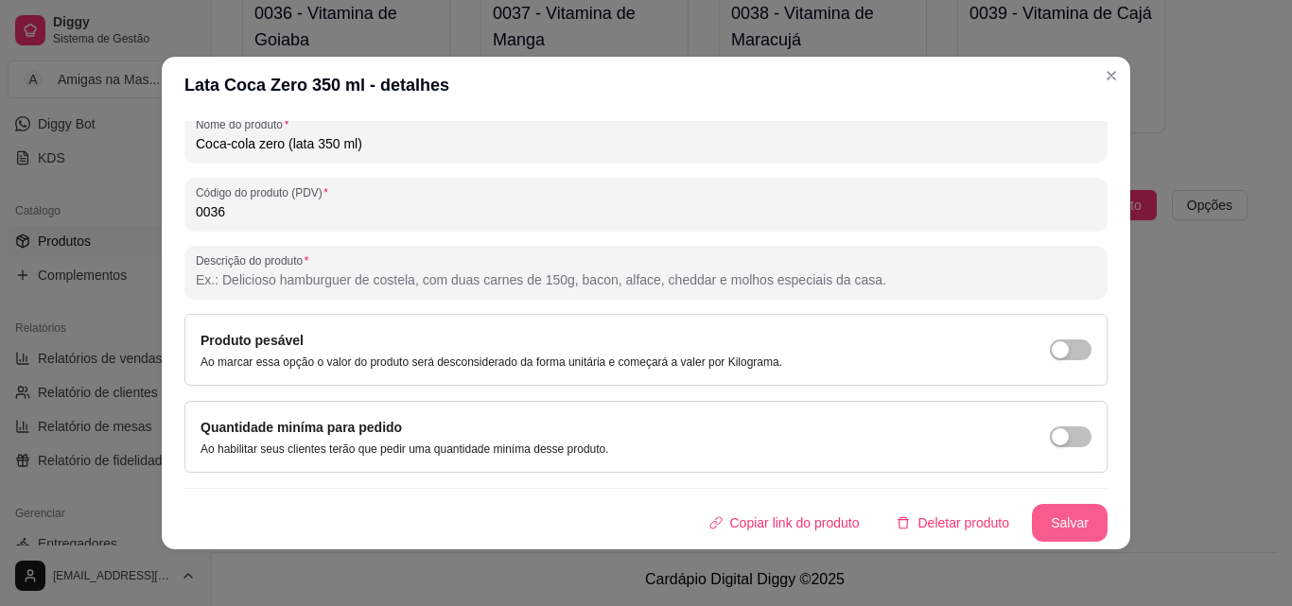
type input "Coca-cola zero (lata 350 ml)"
click at [1037, 529] on button "Salvar" at bounding box center [1070, 523] width 76 height 38
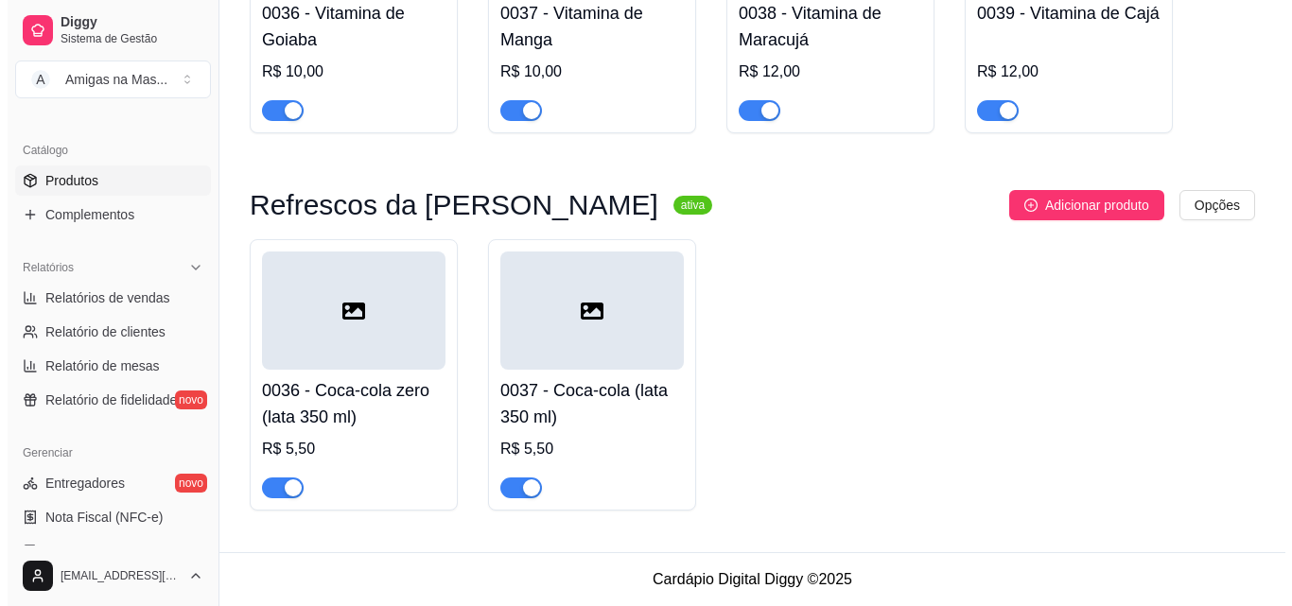
scroll to position [473, 0]
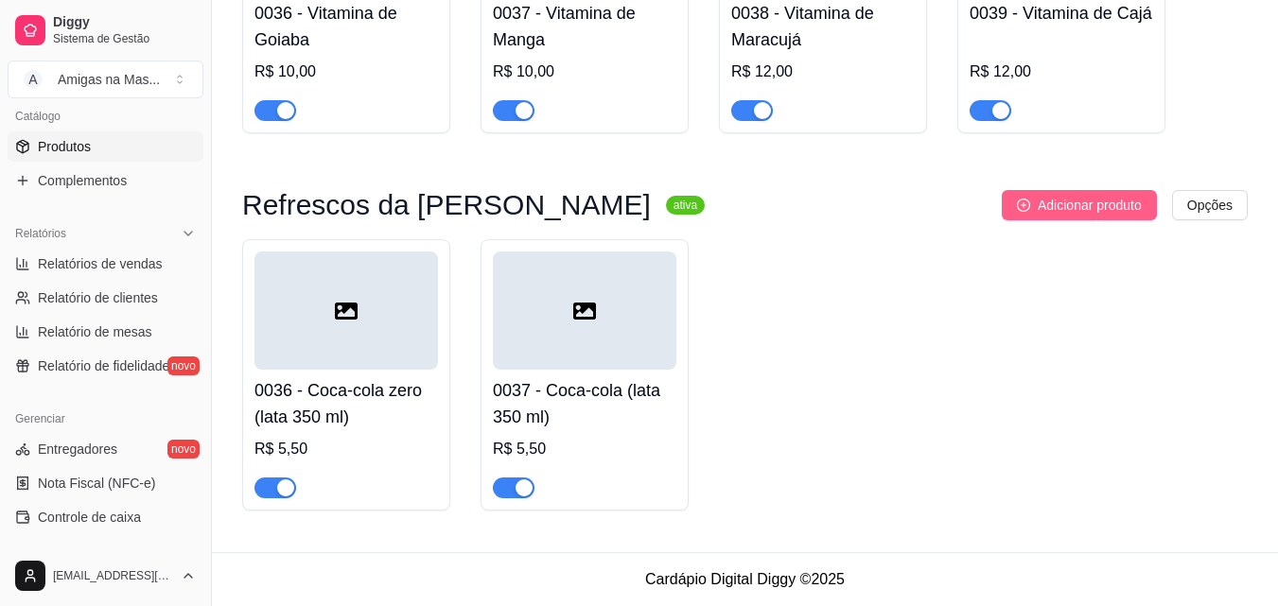
click at [1099, 207] on span "Adicionar produto" at bounding box center [1089, 205] width 104 height 21
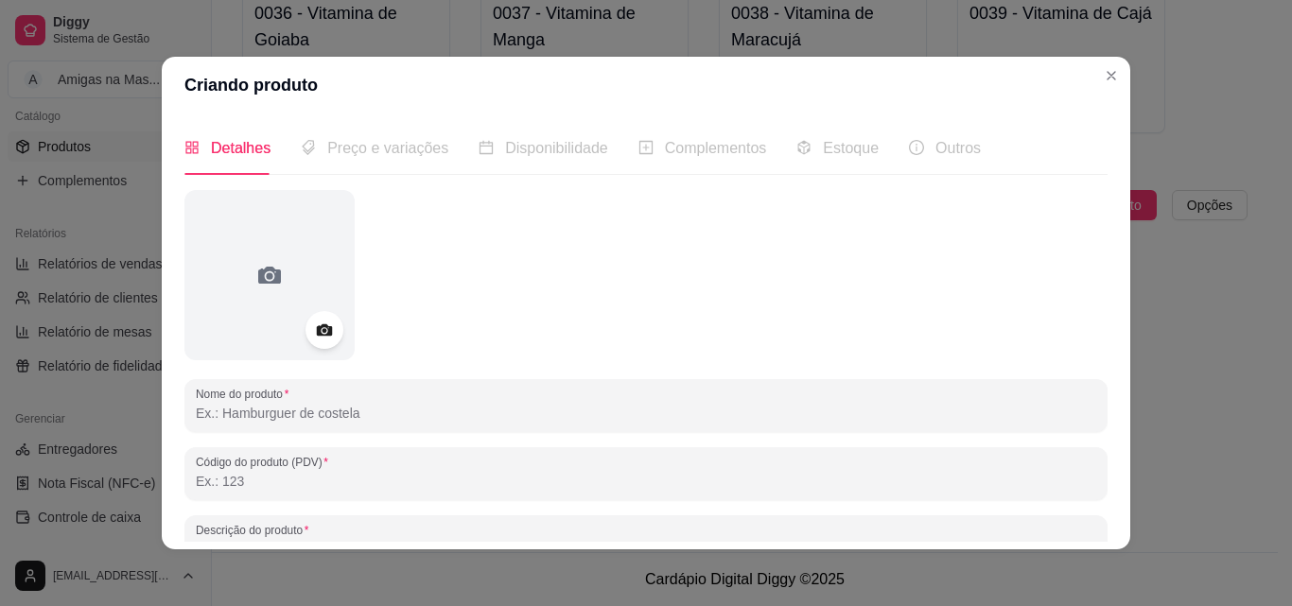
click at [214, 408] on input "Nome do produto" at bounding box center [646, 413] width 900 height 19
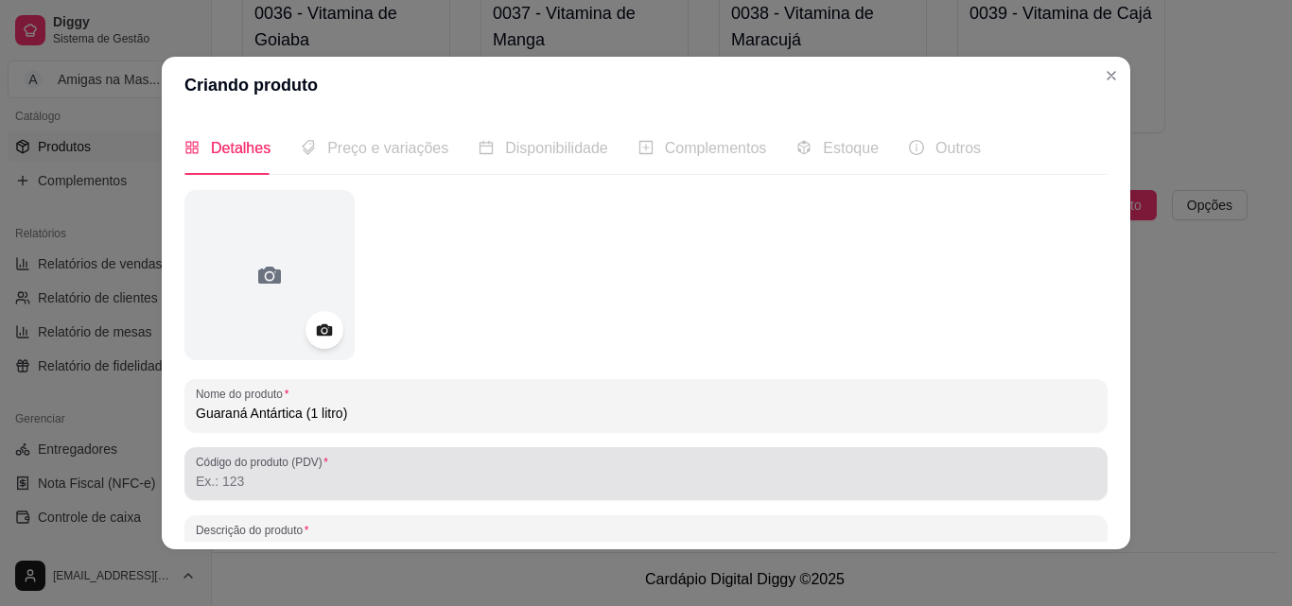
type input "Guaraná Antártica (1 litro)"
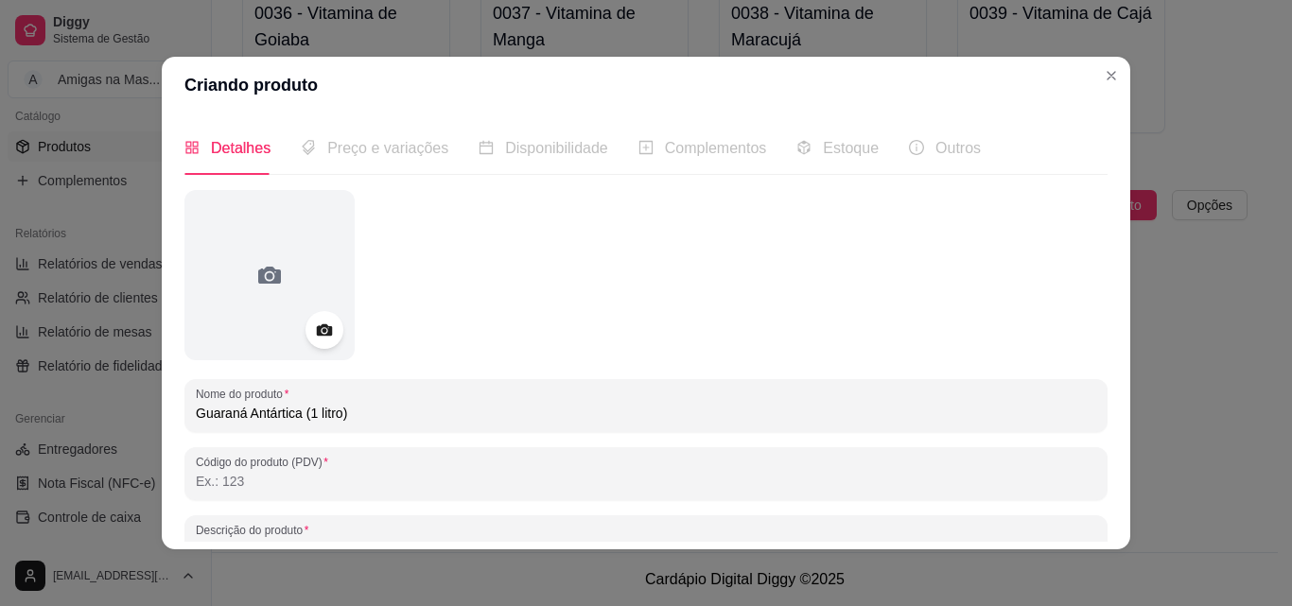
click at [245, 477] on input "Código do produto (PDV)" at bounding box center [646, 481] width 900 height 19
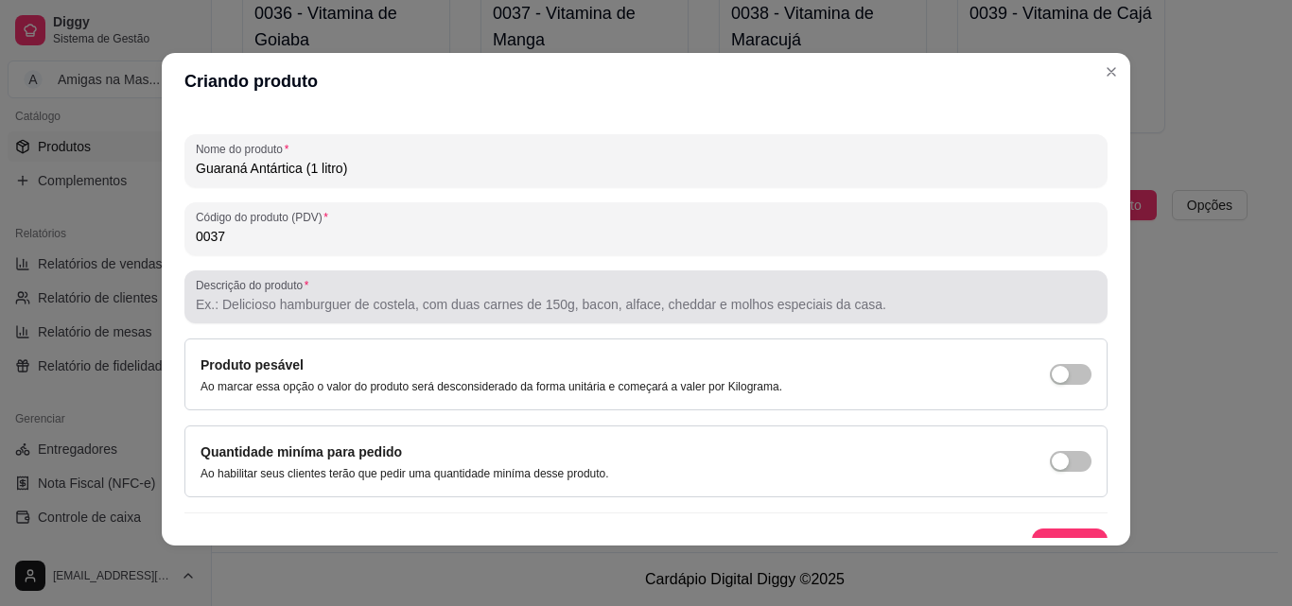
scroll to position [270, 0]
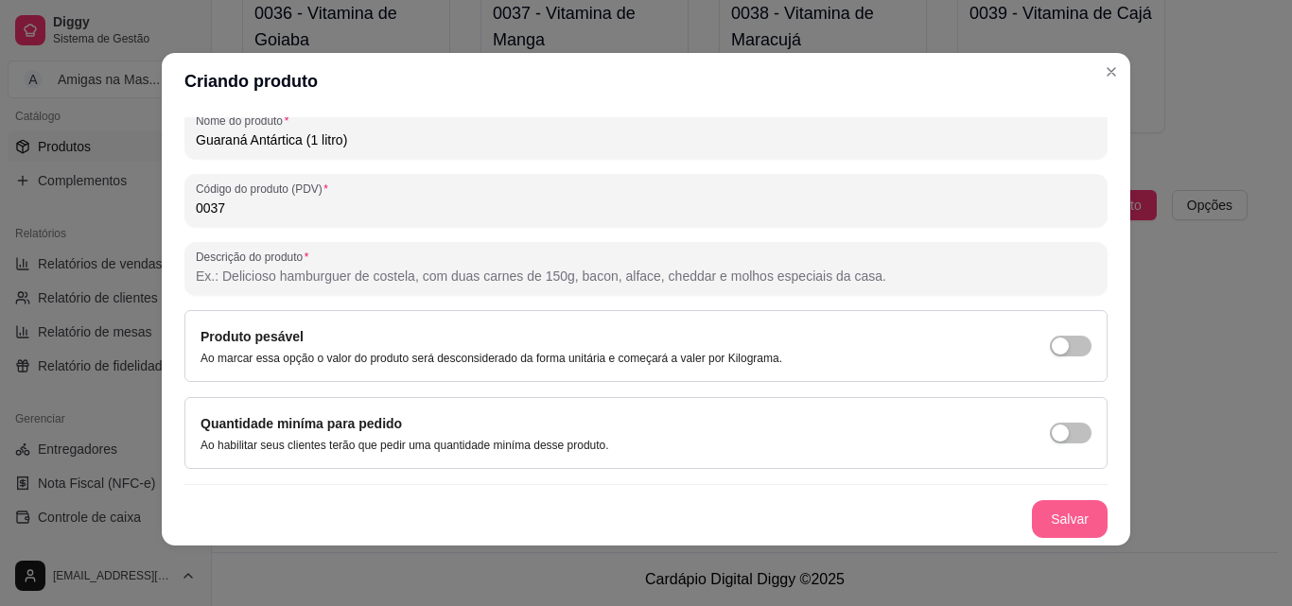
type input "0037"
click at [1047, 516] on button "Salvar" at bounding box center [1070, 519] width 76 height 38
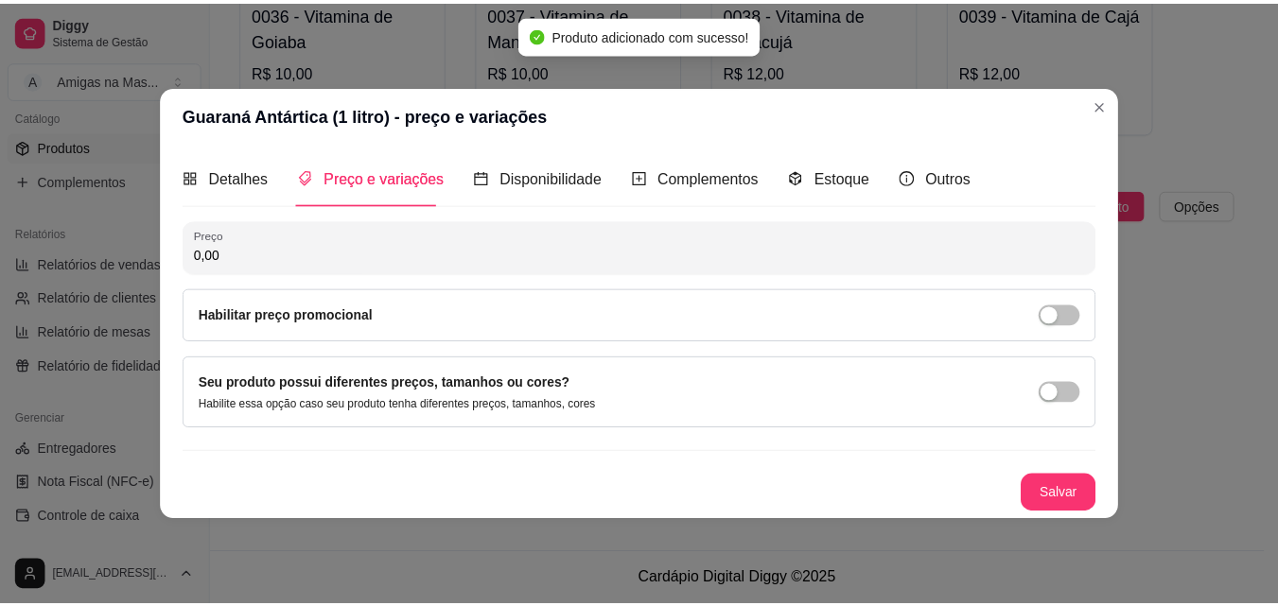
scroll to position [0, 0]
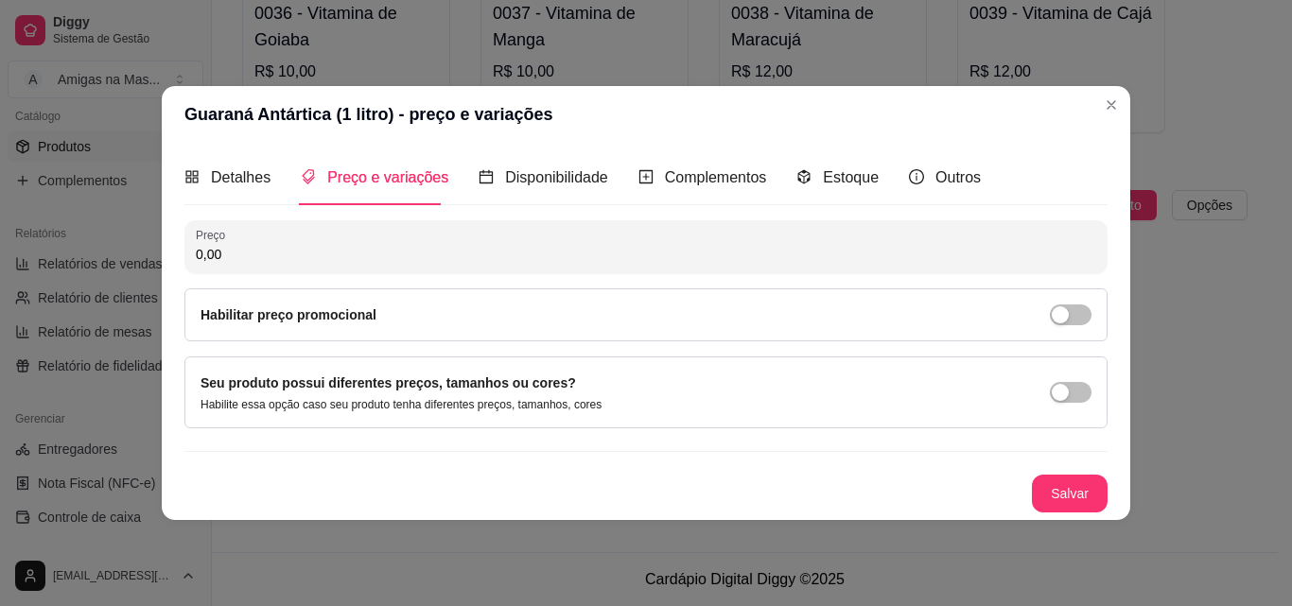
click at [222, 252] on input "0,00" at bounding box center [646, 254] width 900 height 19
type input "9,00"
click at [1069, 501] on button "Salvar" at bounding box center [1070, 494] width 76 height 38
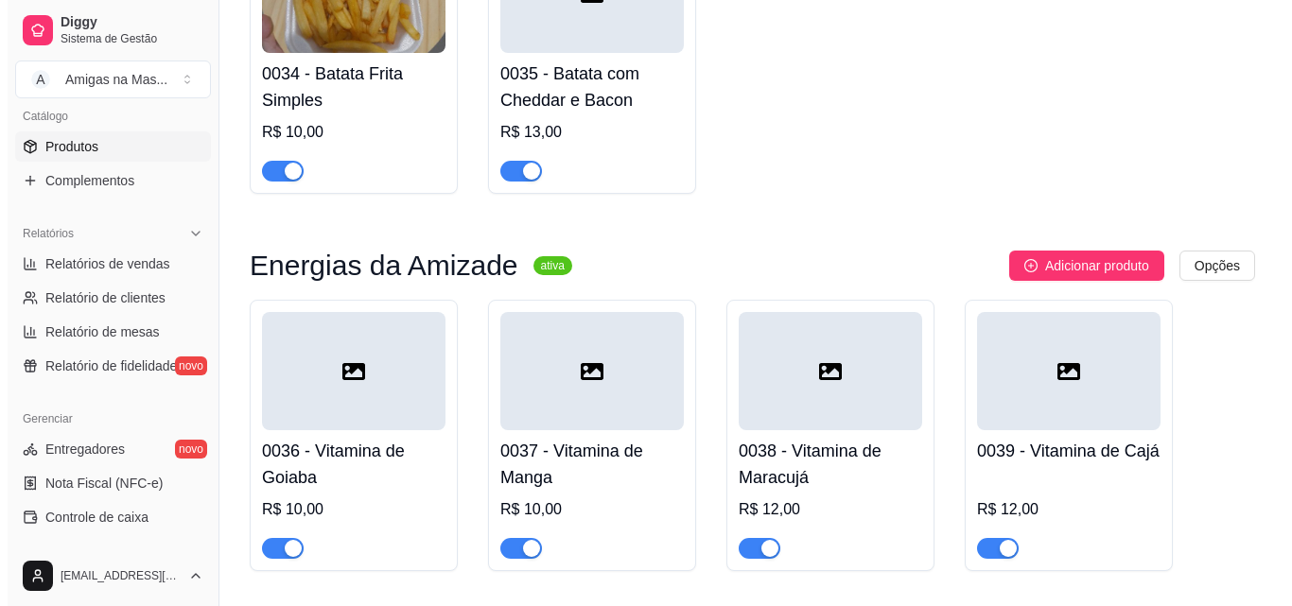
scroll to position [4339, 0]
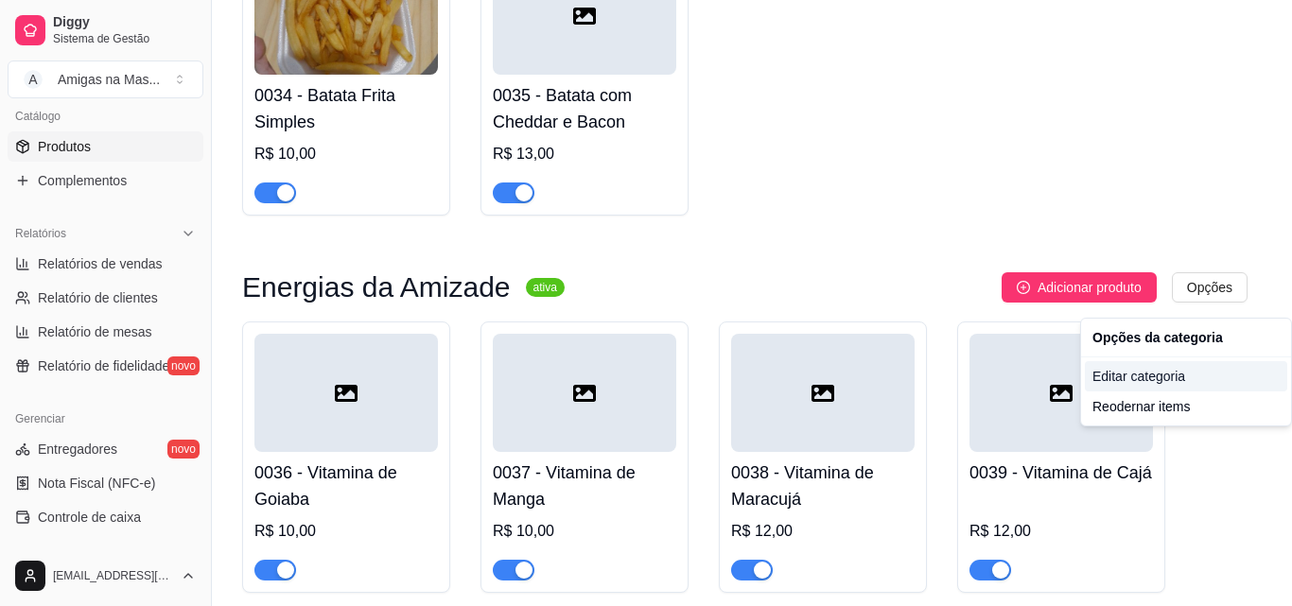
click at [1154, 366] on div "Editar categoria" at bounding box center [1186, 376] width 202 height 30
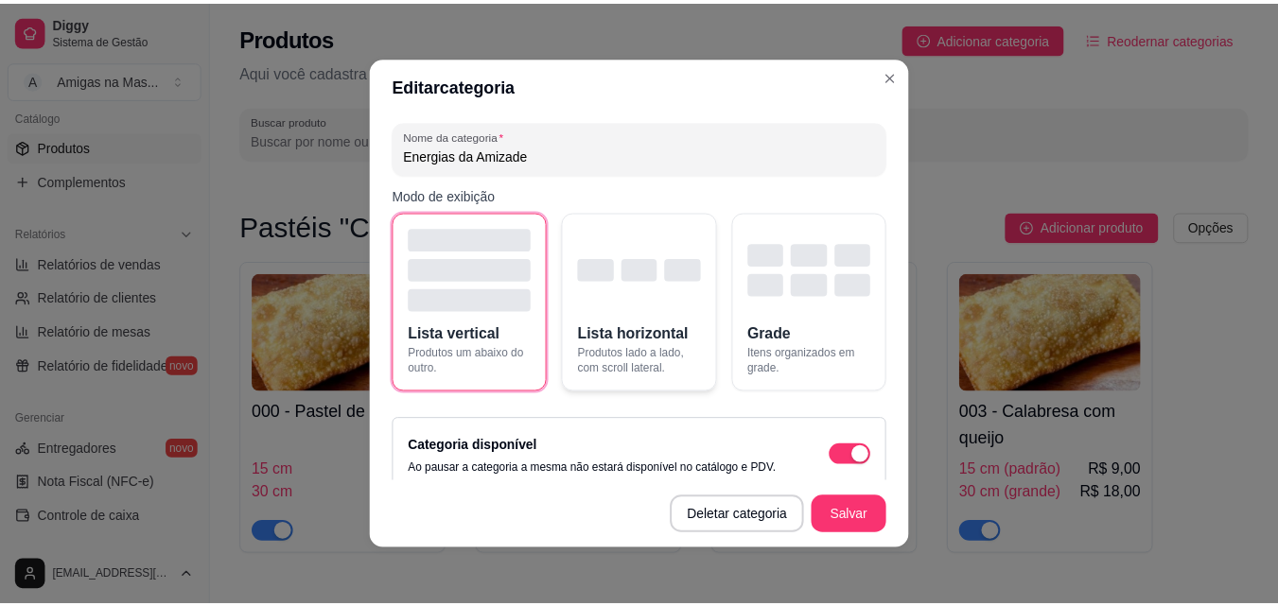
scroll to position [4335, 0]
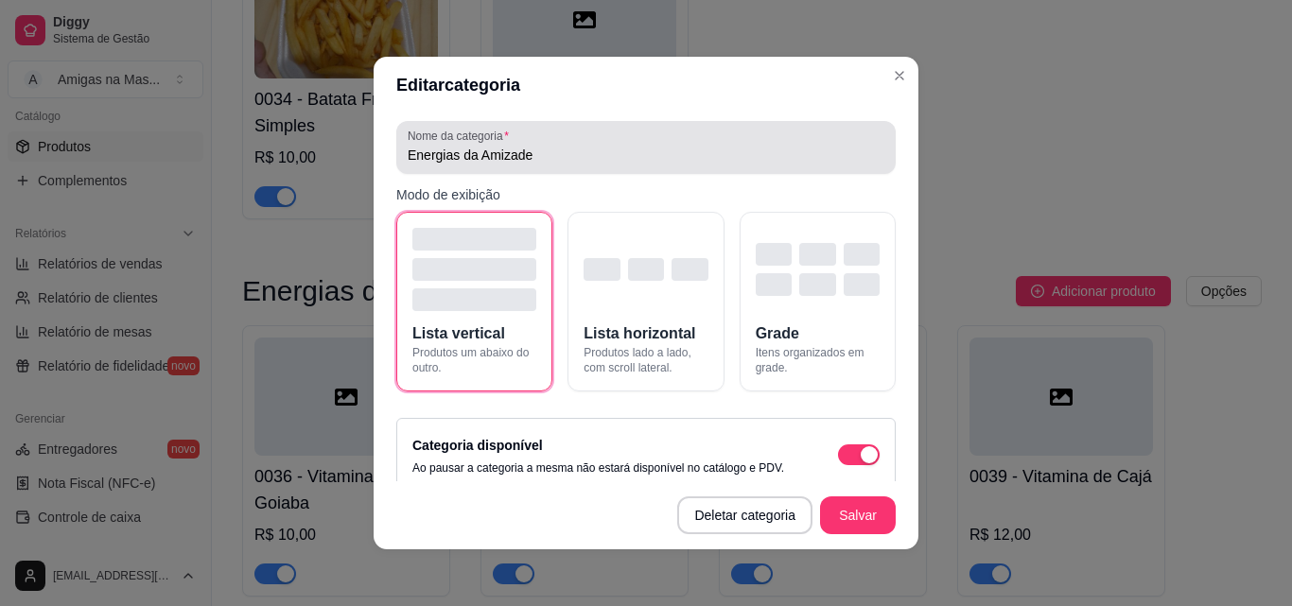
click at [398, 148] on div "Nome da categoria Energias da Amizade" at bounding box center [645, 147] width 499 height 53
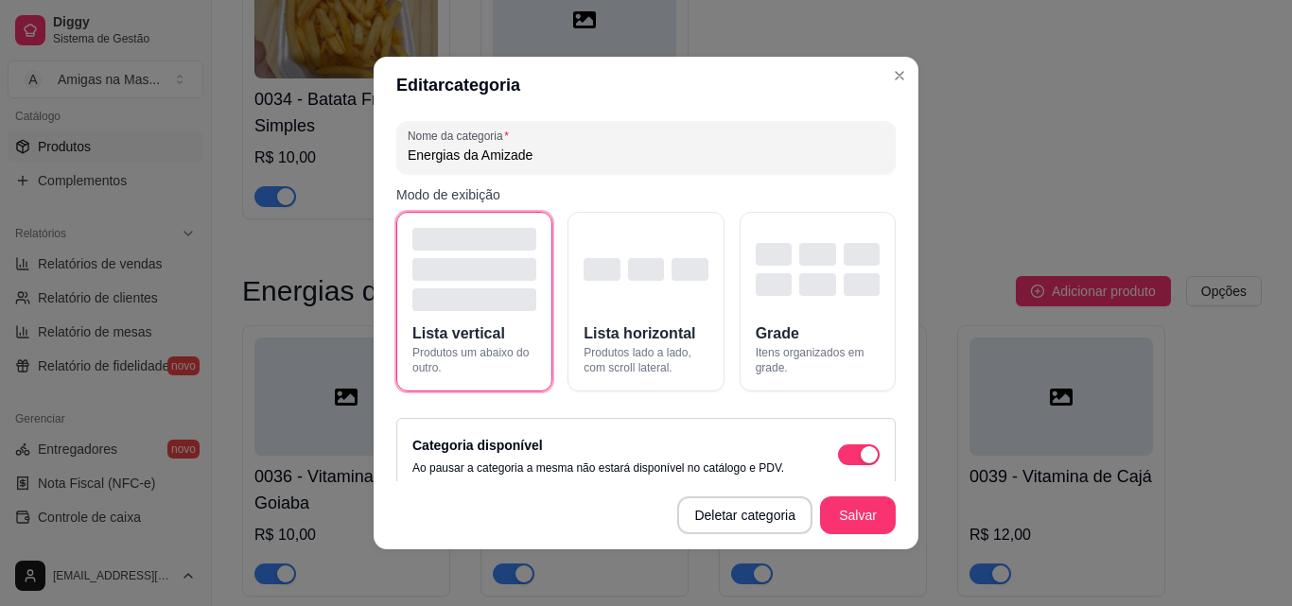
click at [408, 152] on input "Energias da Amizade" at bounding box center [646, 155] width 477 height 19
click at [408, 160] on input "Energias da Amizade" at bounding box center [646, 155] width 477 height 19
click at [602, 155] on input "Vitaminas "Energias da Amizade" at bounding box center [646, 155] width 477 height 19
type input "Vitaminas "Energias da Amizade""
click at [837, 521] on button "Salvar" at bounding box center [858, 515] width 74 height 37
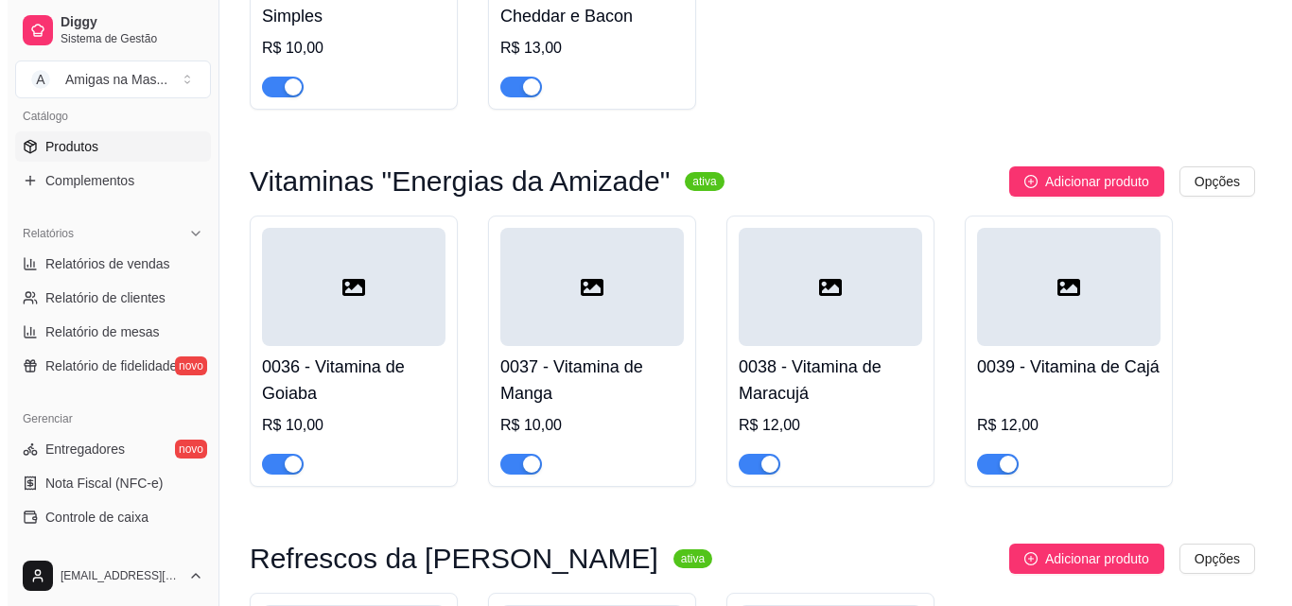
scroll to position [4618, 0]
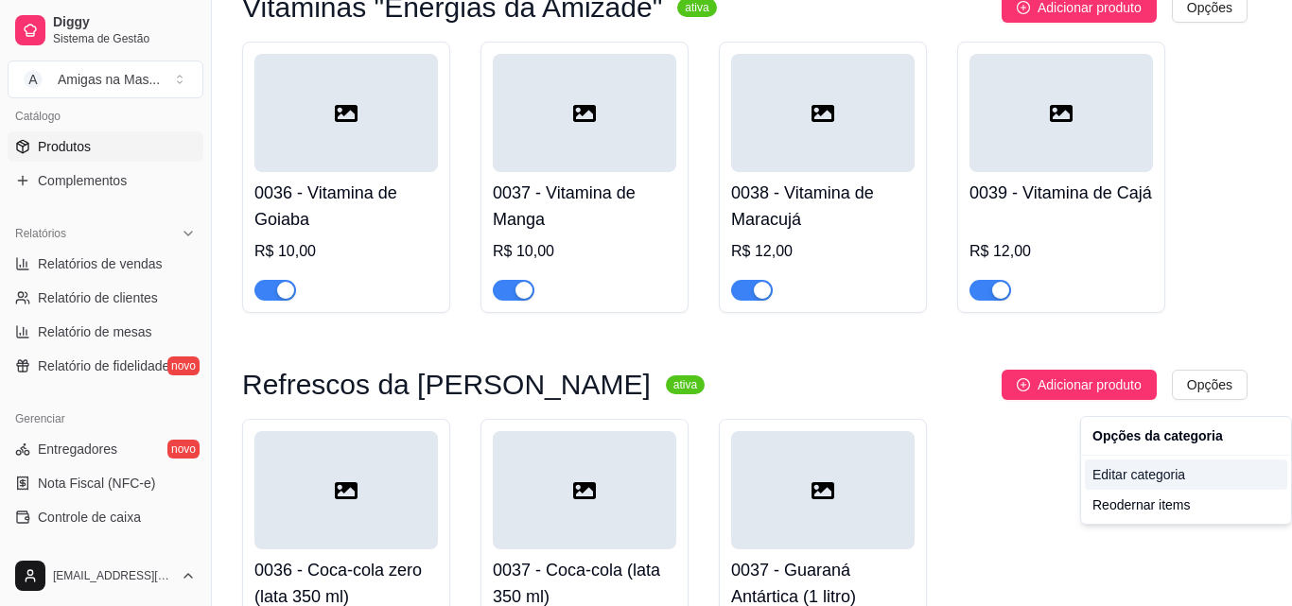
click at [1154, 483] on div "Editar categoria" at bounding box center [1186, 475] width 202 height 30
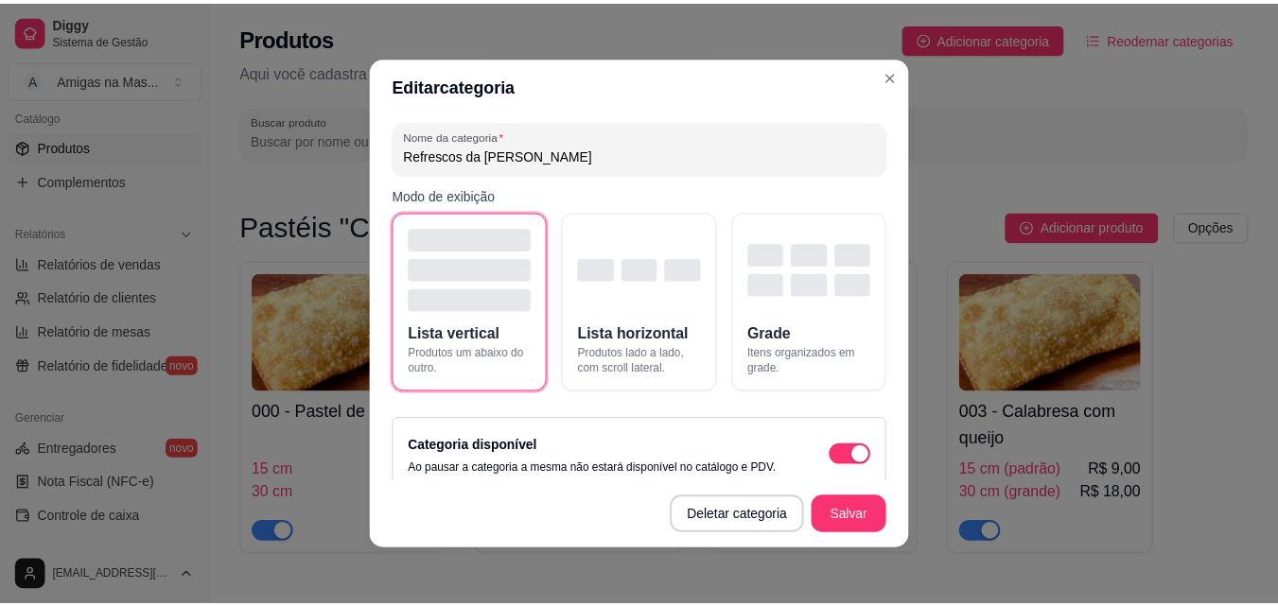
scroll to position [4713, 0]
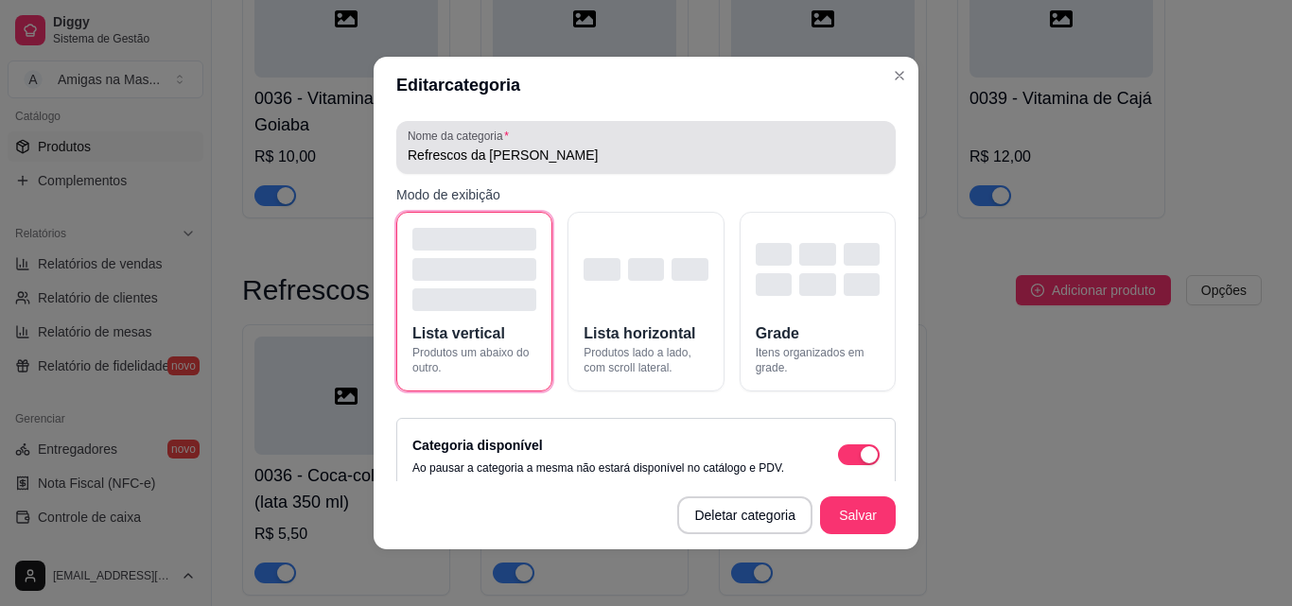
click at [544, 157] on input "Refrescos da [PERSON_NAME]" at bounding box center [646, 155] width 477 height 19
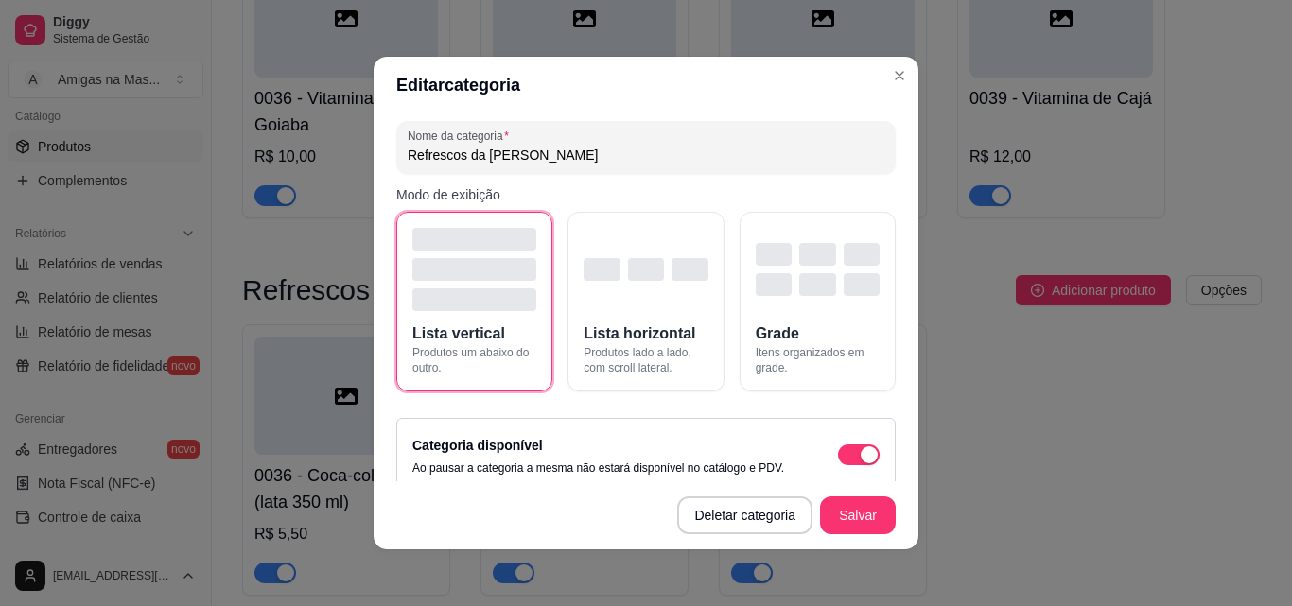
click at [408, 152] on input "Refrescos da [PERSON_NAME]" at bounding box center [646, 155] width 477 height 19
click at [408, 153] on input "Refrescos da [PERSON_NAME]" at bounding box center [646, 155] width 477 height 19
click at [641, 149] on input "Refrigerantes "Refrescos da [PERSON_NAME]" at bounding box center [646, 155] width 477 height 19
type input "Refrigerantes "Refrescos da Amizade""
click at [850, 527] on button "Salvar" at bounding box center [858, 515] width 74 height 37
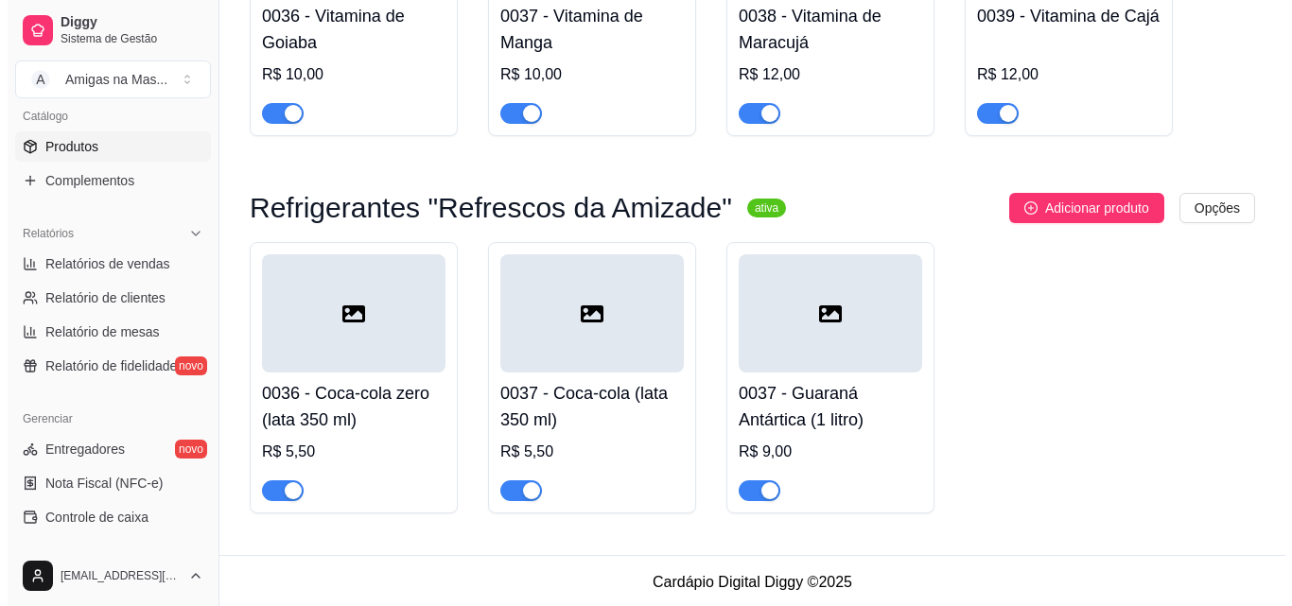
scroll to position [4811, 0]
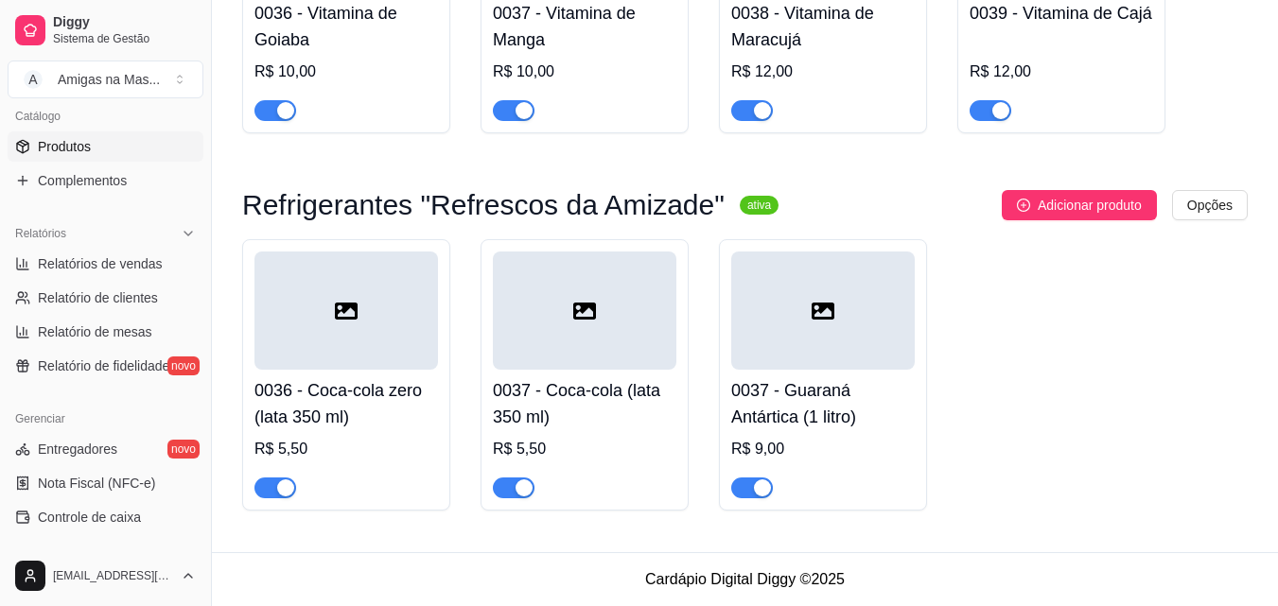
click at [356, 379] on h4 "0036 - Coca-cola zero (lata 350 ml)" at bounding box center [345, 403] width 183 height 53
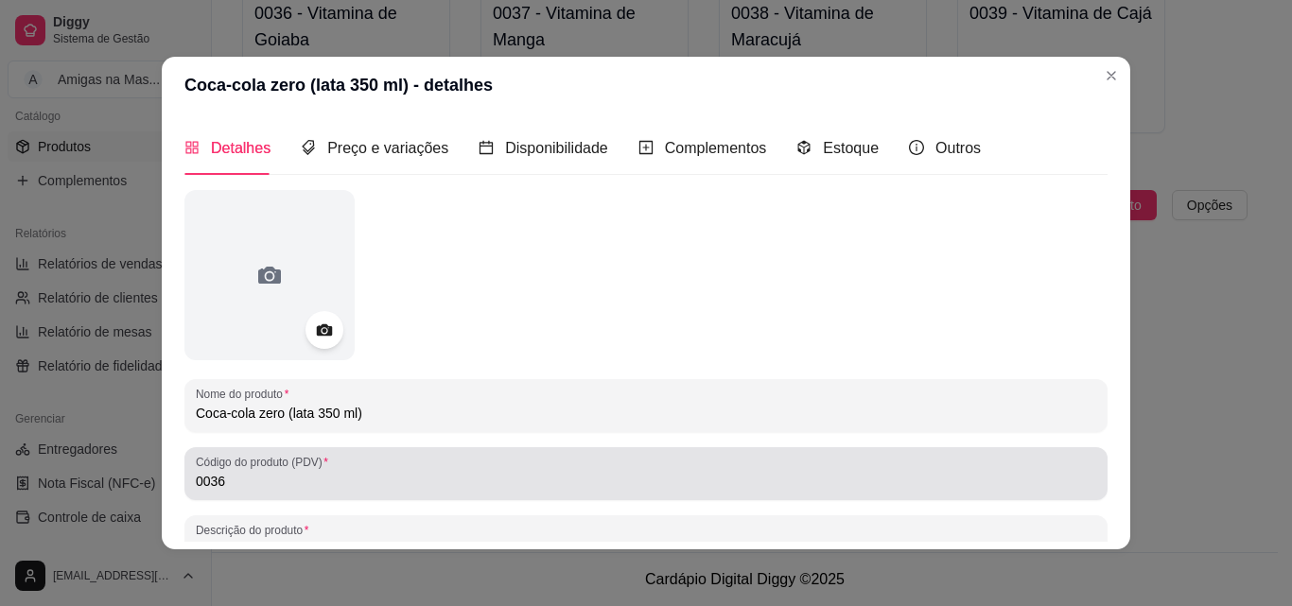
click at [254, 471] on div "0036" at bounding box center [646, 474] width 900 height 38
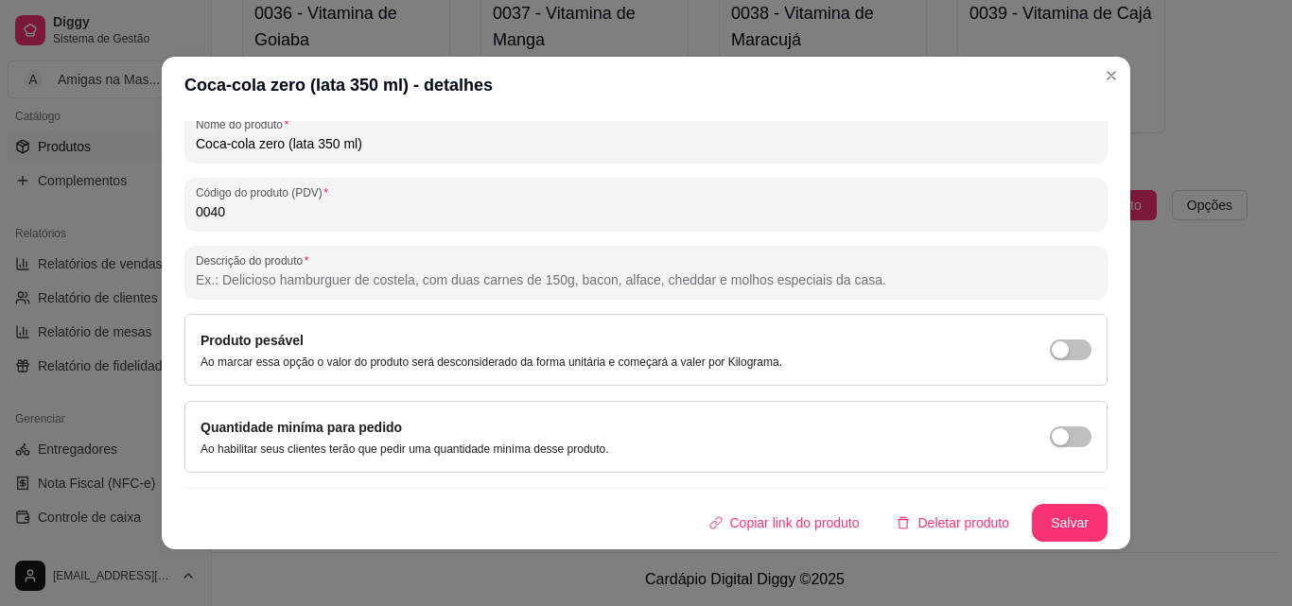
scroll to position [4, 0]
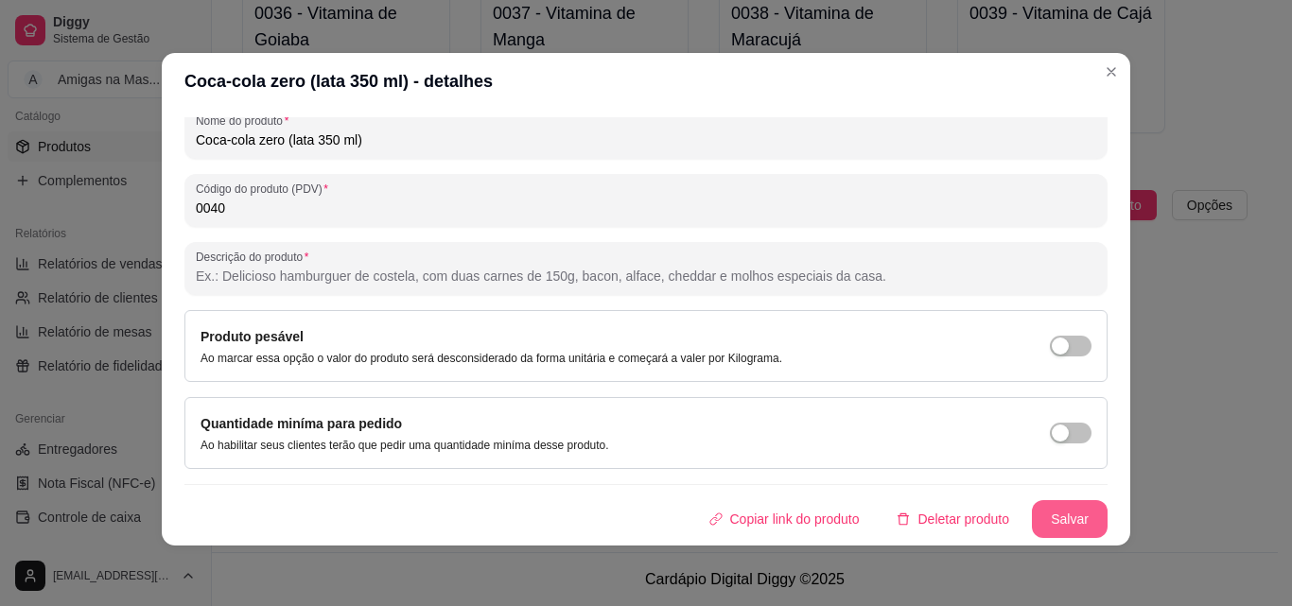
type input "0040"
click at [1037, 516] on button "Salvar" at bounding box center [1070, 519] width 74 height 37
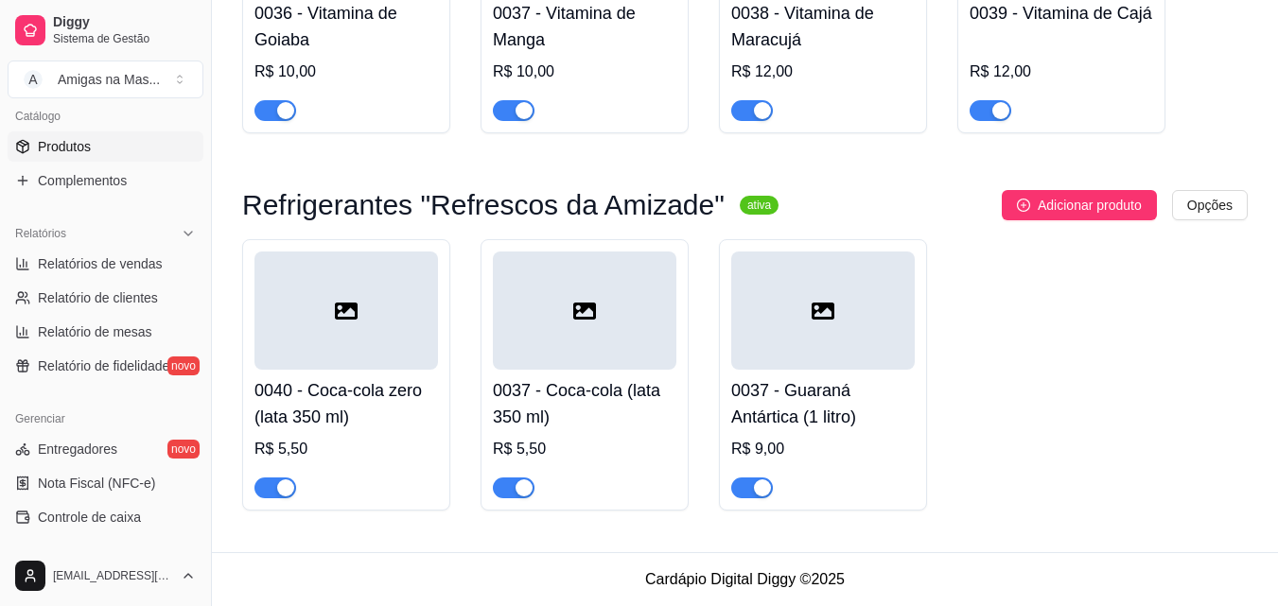
click at [571, 446] on div "R$ 5,50" at bounding box center [584, 449] width 183 height 23
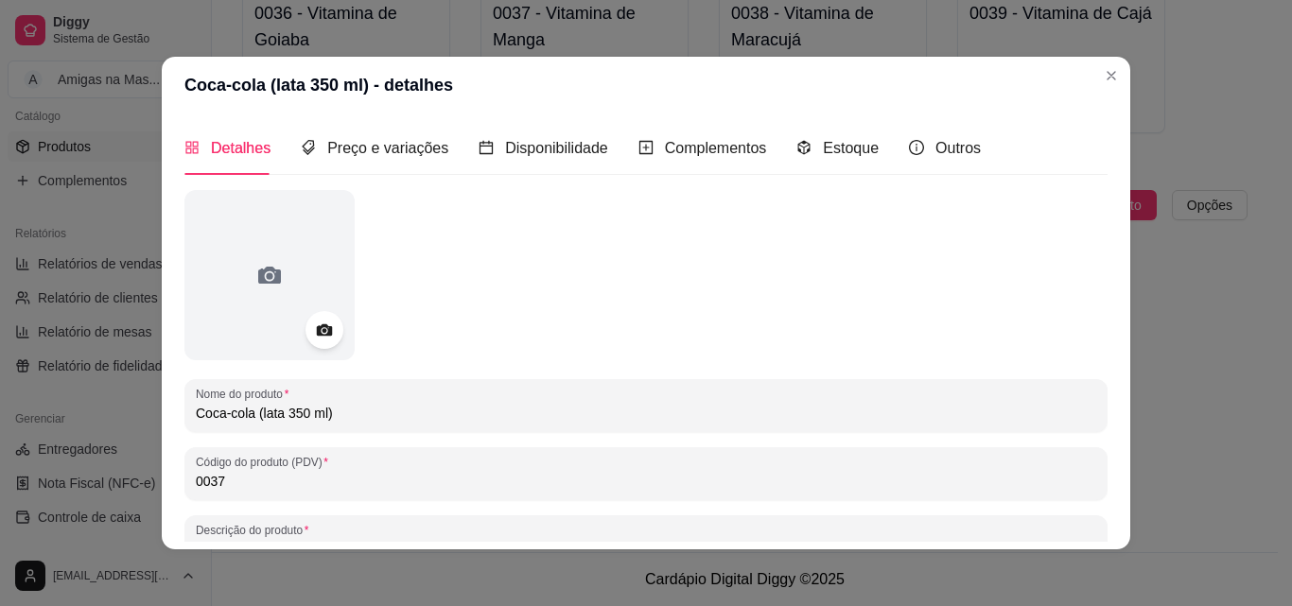
click at [237, 484] on input "0037" at bounding box center [646, 481] width 900 height 19
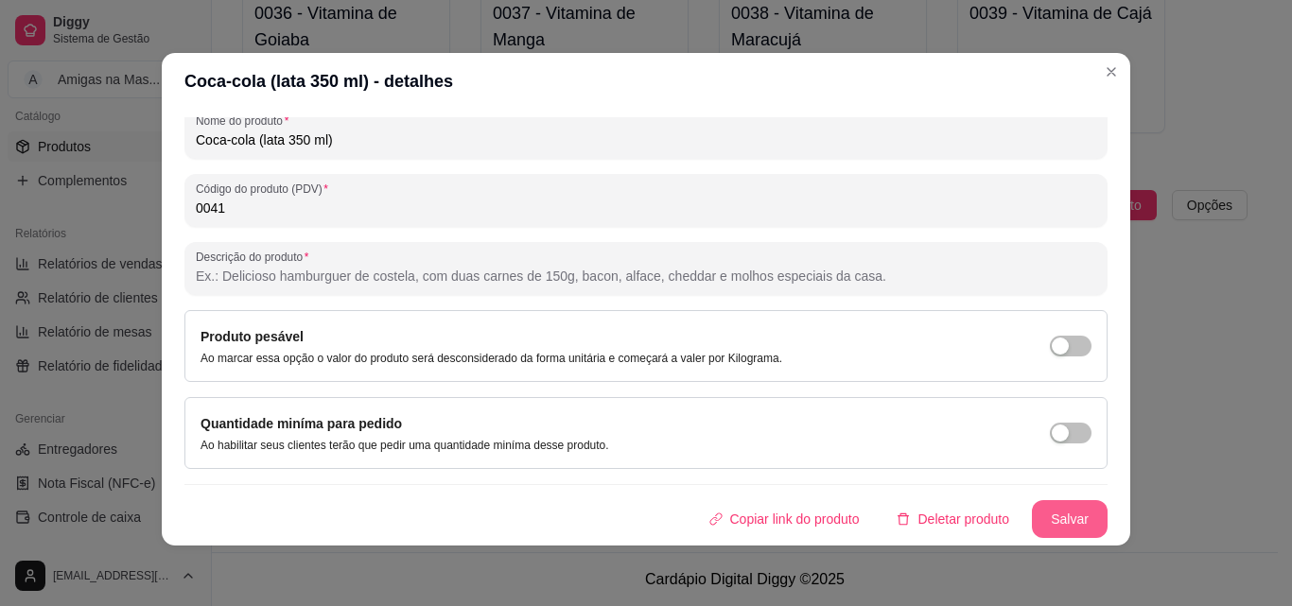
type input "0041"
click at [1035, 524] on button "Salvar" at bounding box center [1070, 519] width 76 height 38
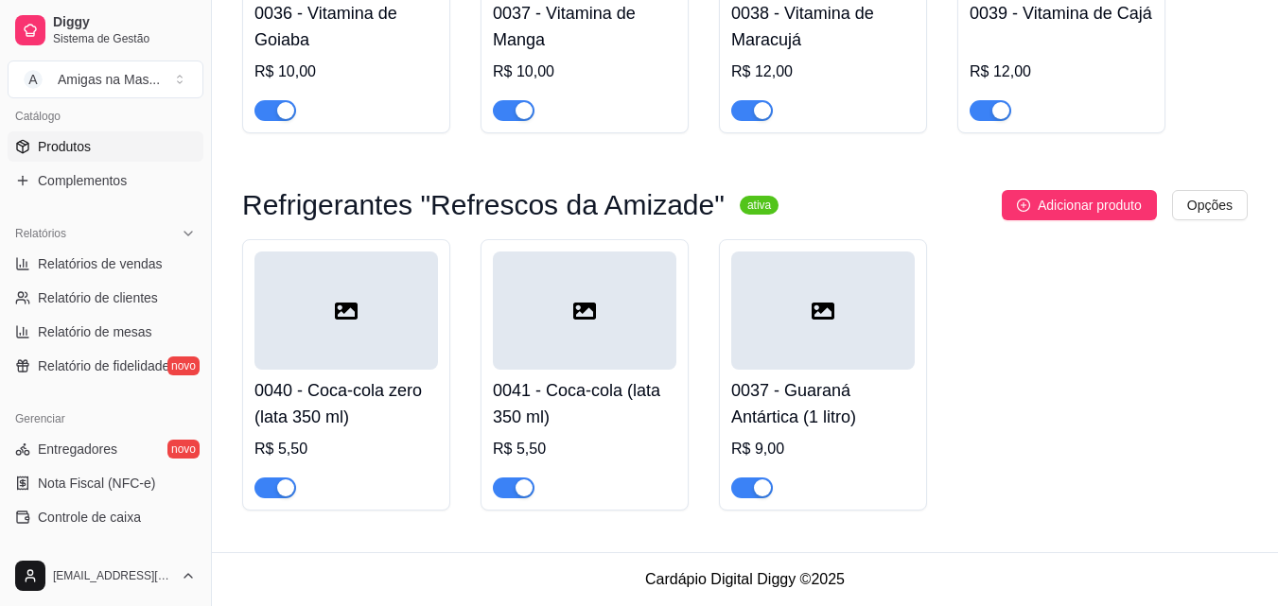
click at [759, 344] on div at bounding box center [822, 311] width 183 height 118
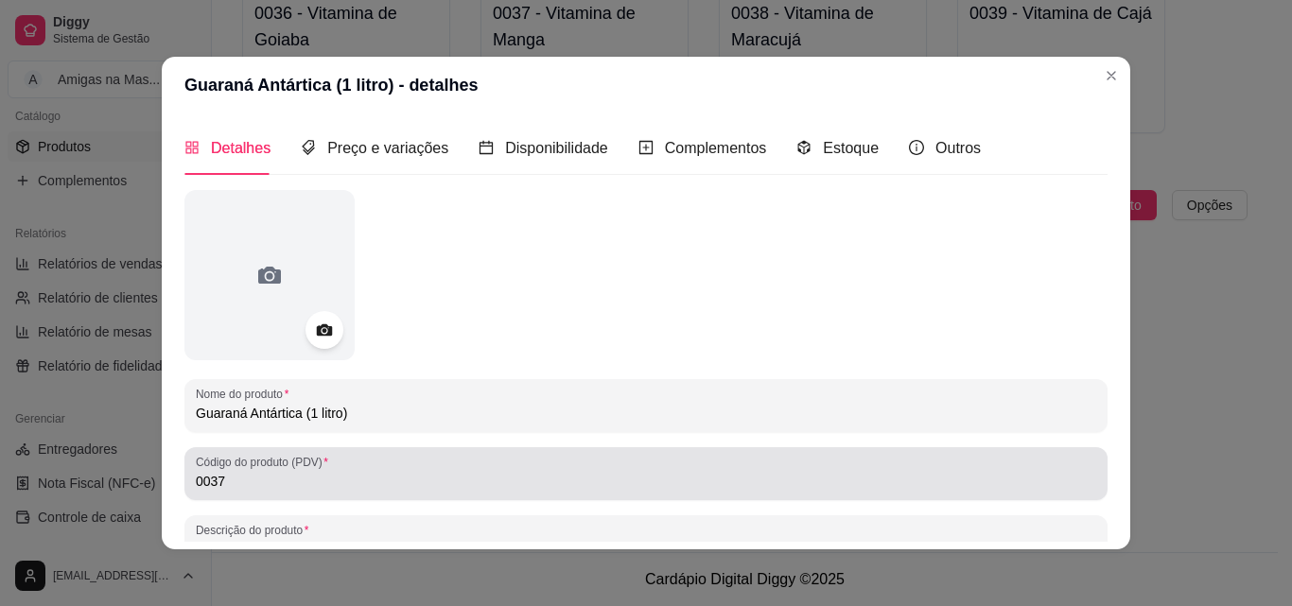
drag, startPoint x: 218, startPoint y: 477, endPoint x: 232, endPoint y: 461, distance: 20.1
click at [218, 478] on input "0037" at bounding box center [646, 481] width 900 height 19
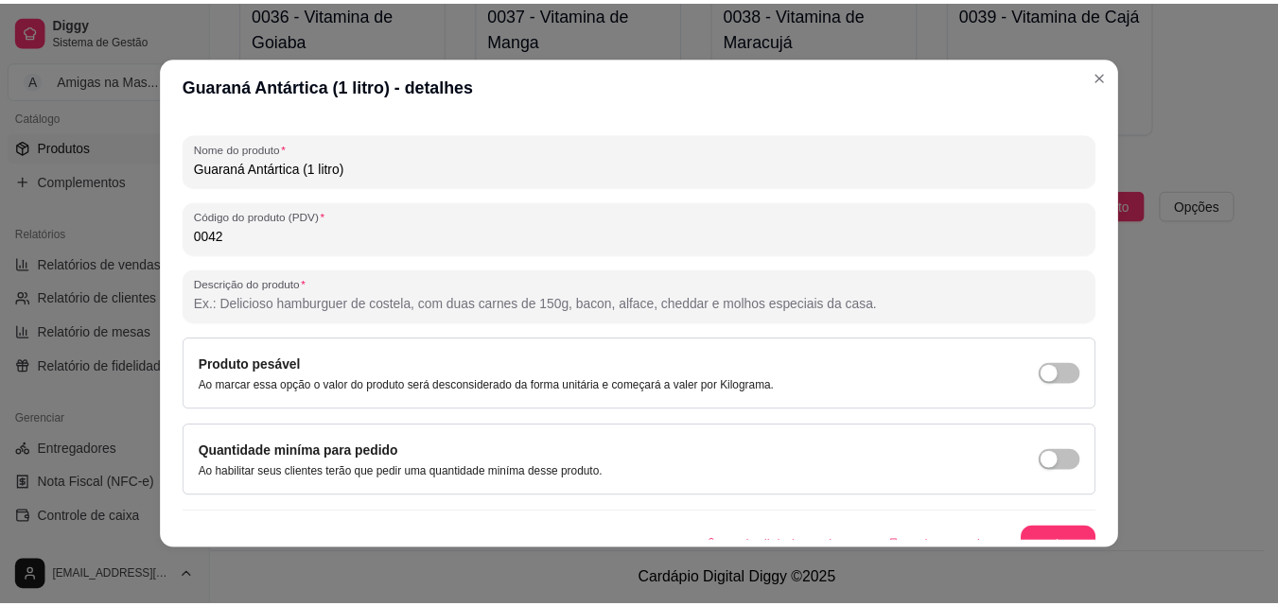
scroll to position [270, 0]
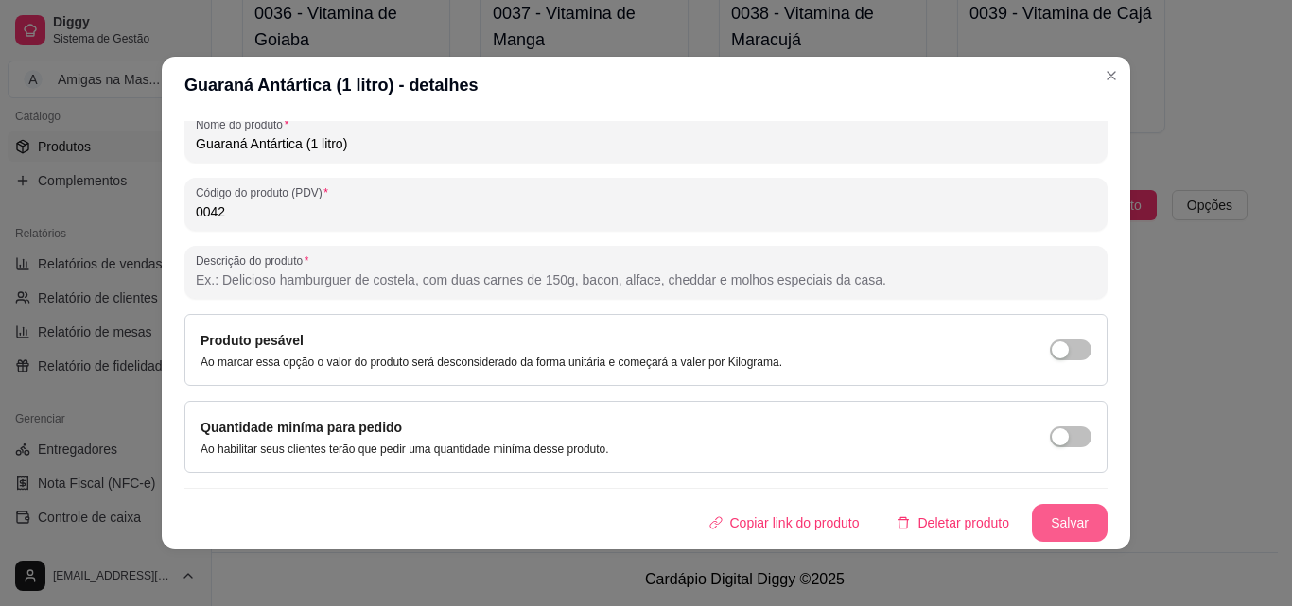
type input "0042"
click at [1035, 514] on button "Salvar" at bounding box center [1070, 523] width 76 height 38
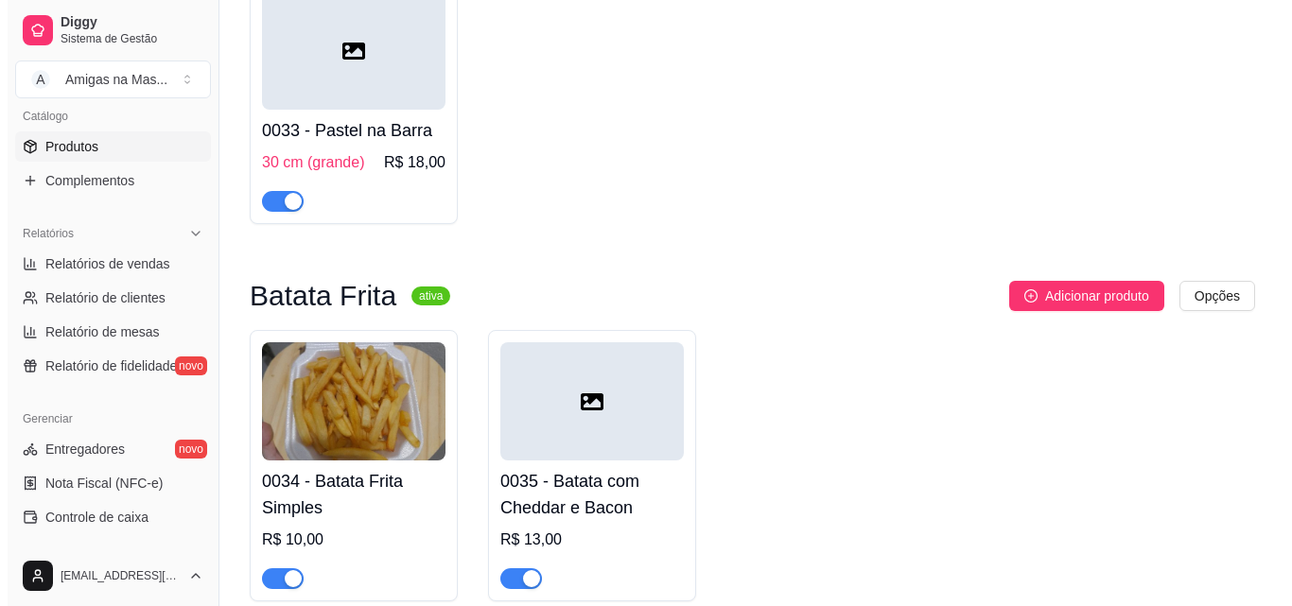
scroll to position [3960, 0]
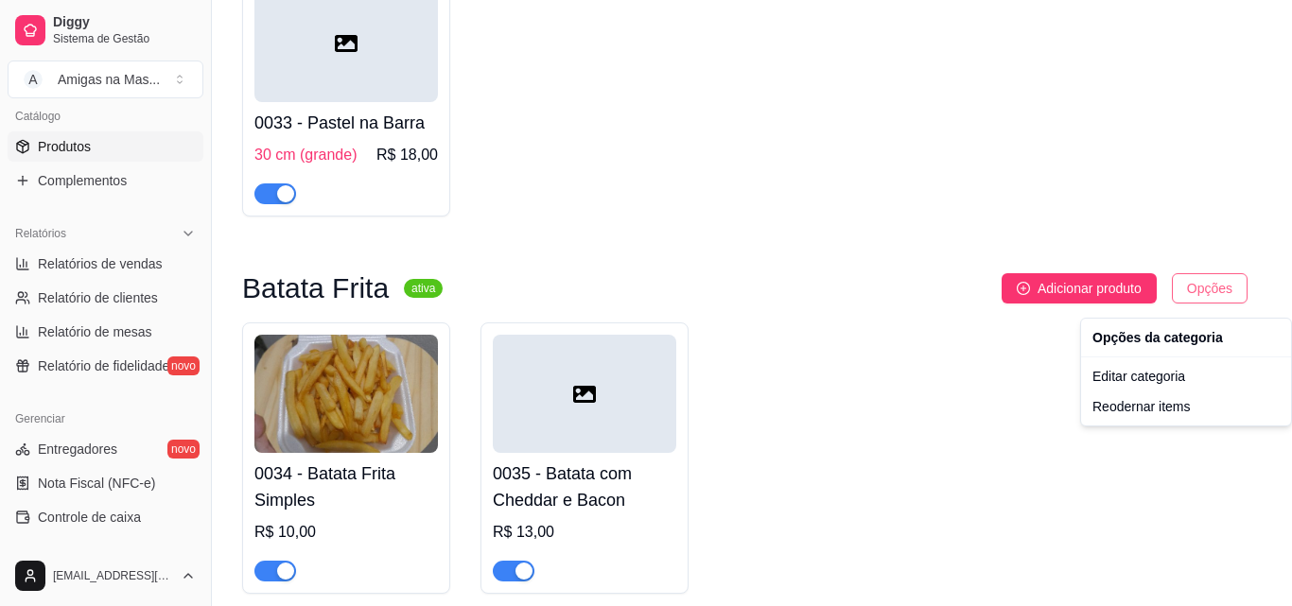
click at [1160, 377] on div "Editar categoria" at bounding box center [1186, 376] width 202 height 30
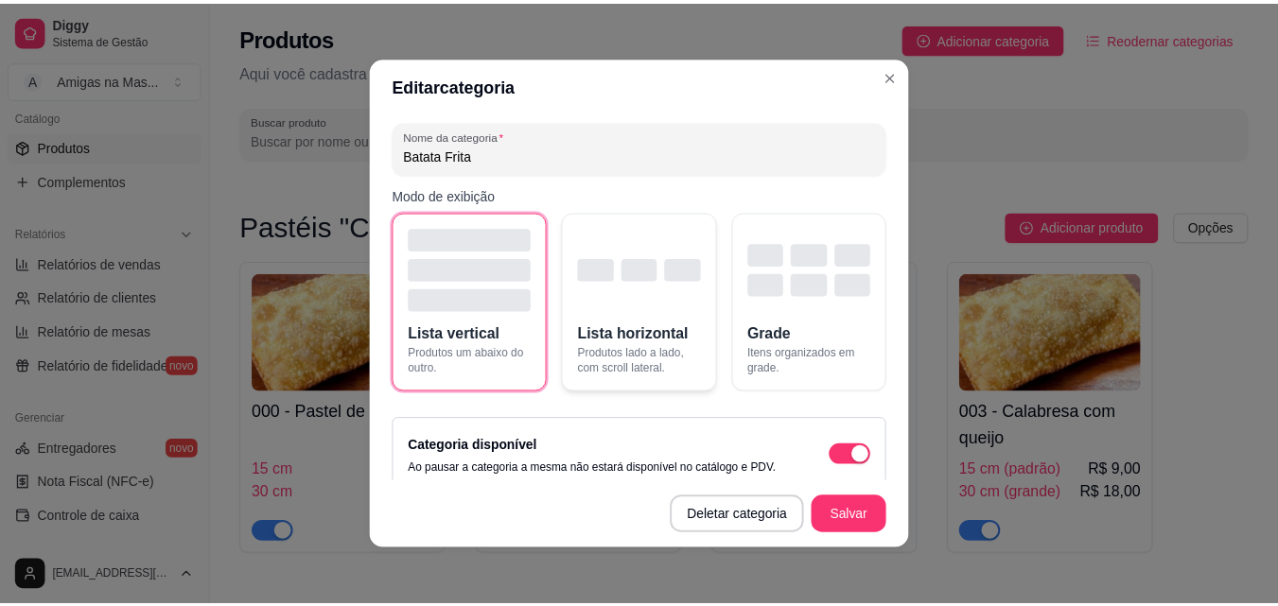
scroll to position [3957, 0]
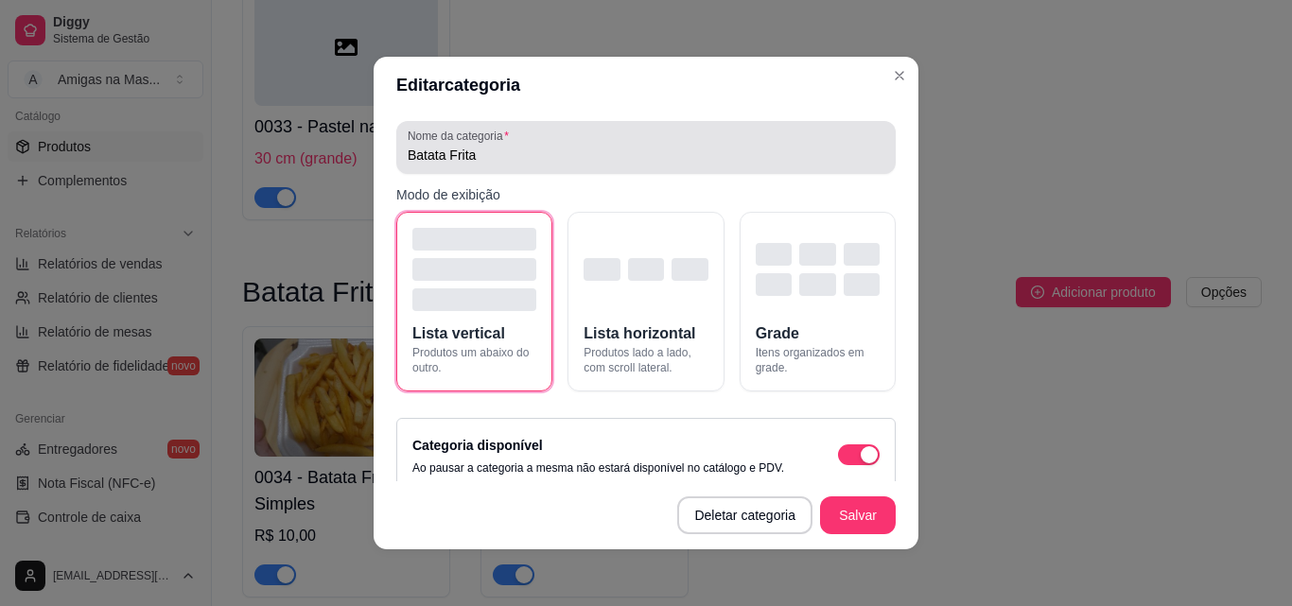
click at [491, 144] on div "Batata Frita" at bounding box center [646, 148] width 477 height 38
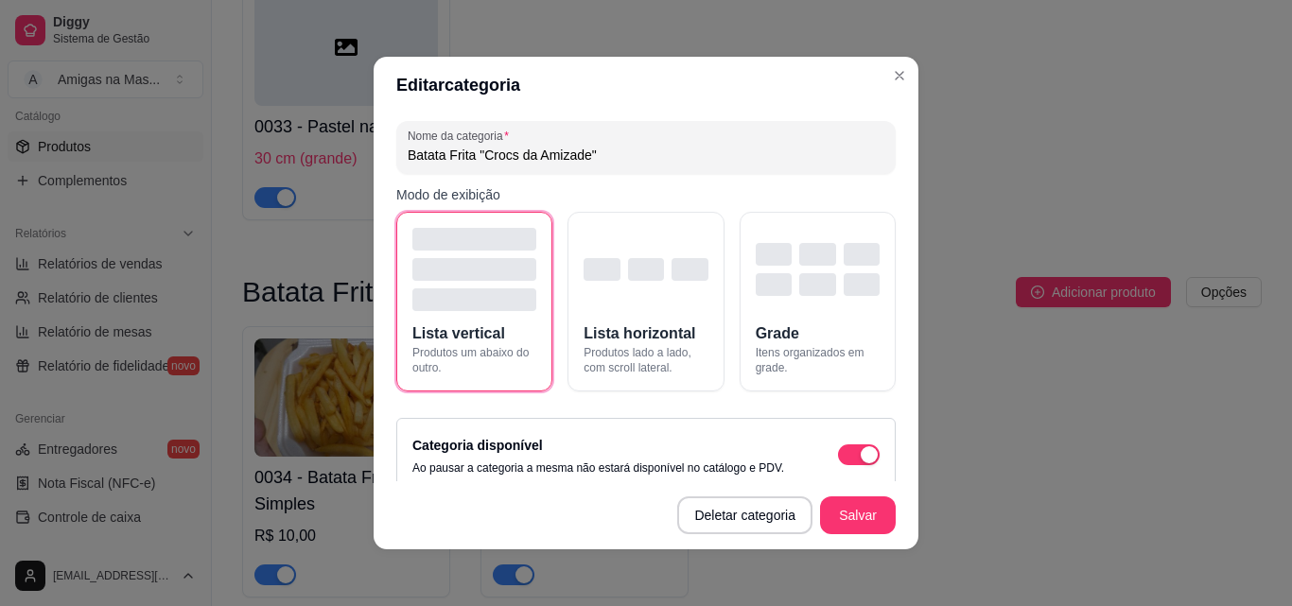
type input "Batata Frita "Crocs da Amizade""
click at [836, 518] on button "Salvar" at bounding box center [858, 515] width 74 height 37
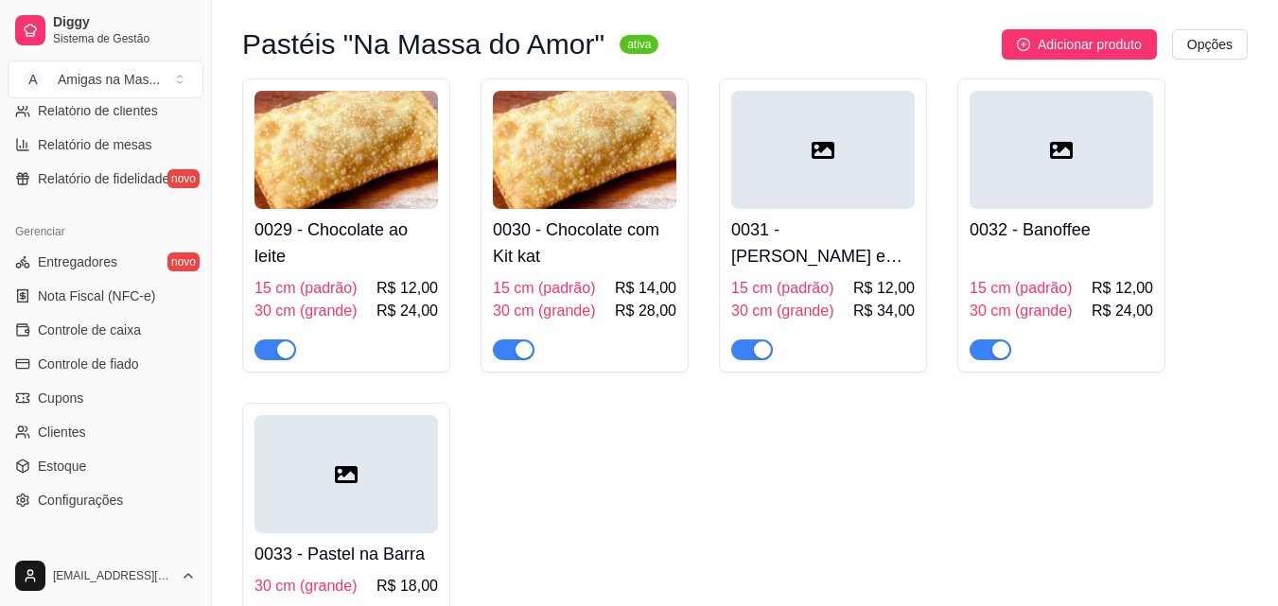
scroll to position [3487, 0]
